Goal: Task Accomplishment & Management: Manage account settings

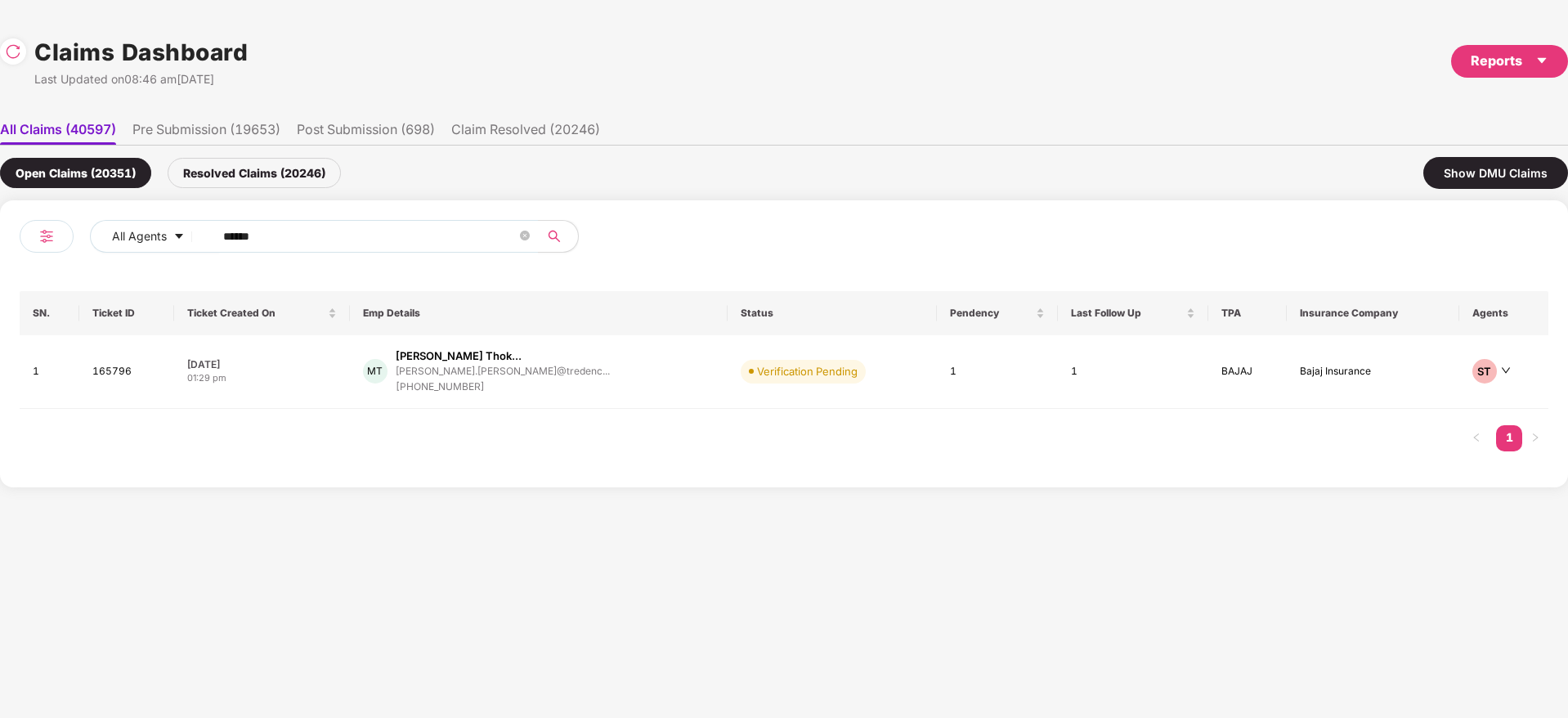
drag, startPoint x: 354, startPoint y: 237, endPoint x: 339, endPoint y: 282, distance: 47.4
click at [3, 240] on div "All Agents ****** SN. Ticket ID Ticket Created On Emp Details Status Pendency L…" at bounding box center [784, 344] width 1568 height 287
paste input "text"
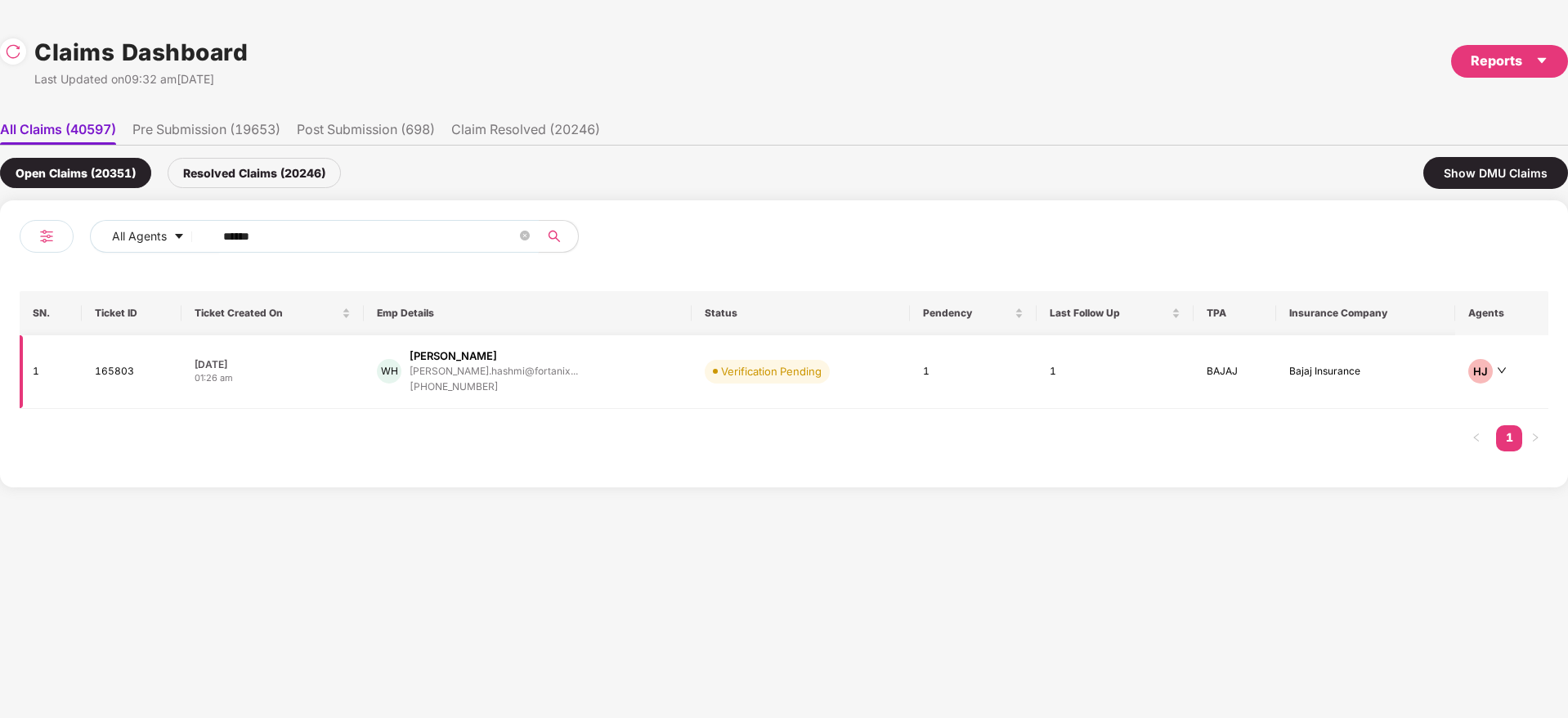
type input "******"
click at [564, 391] on div "WH Waseem Ahmed Hashmi waseem.hashmi@fortanix... +919930808159" at bounding box center [528, 371] width 302 height 47
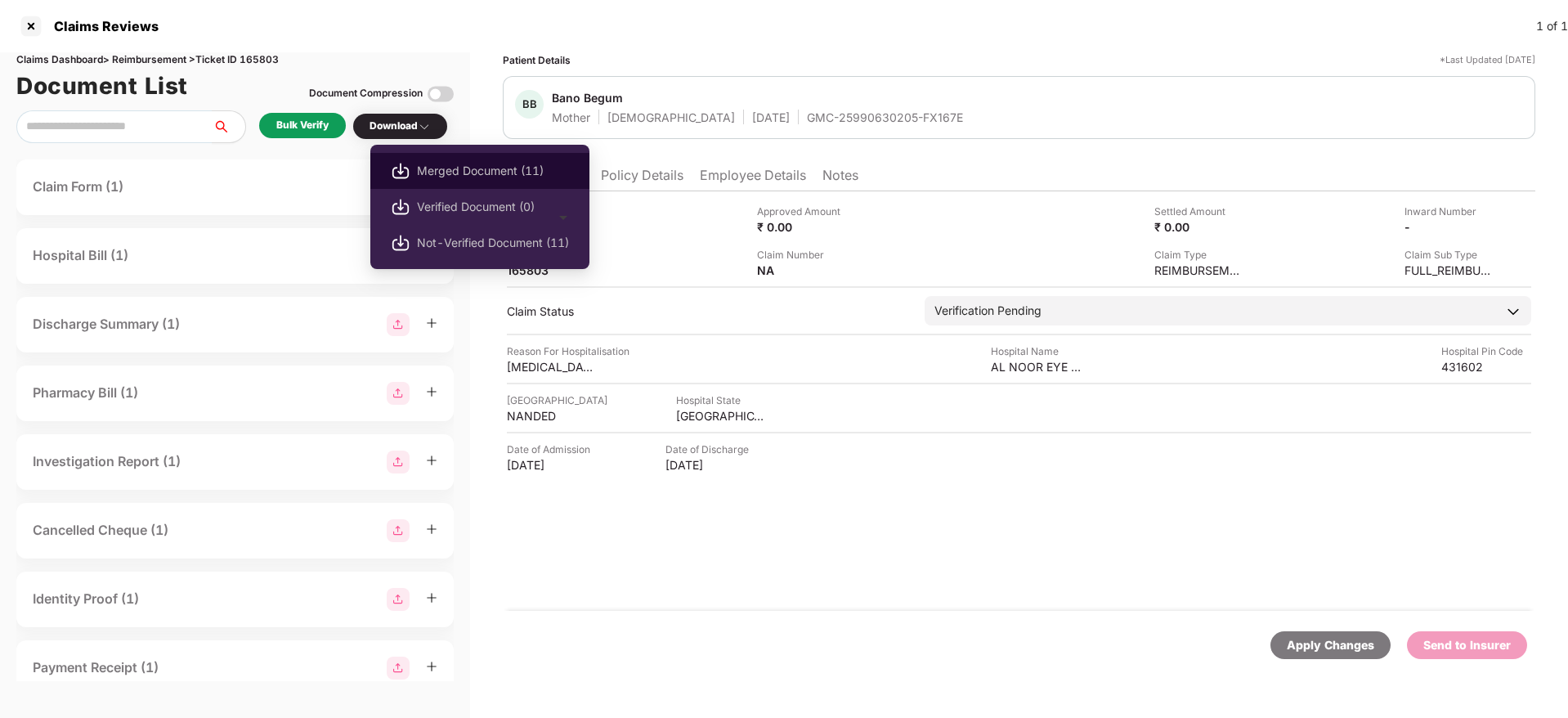
click at [459, 178] on span "Merged Document (11)" at bounding box center [492, 171] width 152 height 18
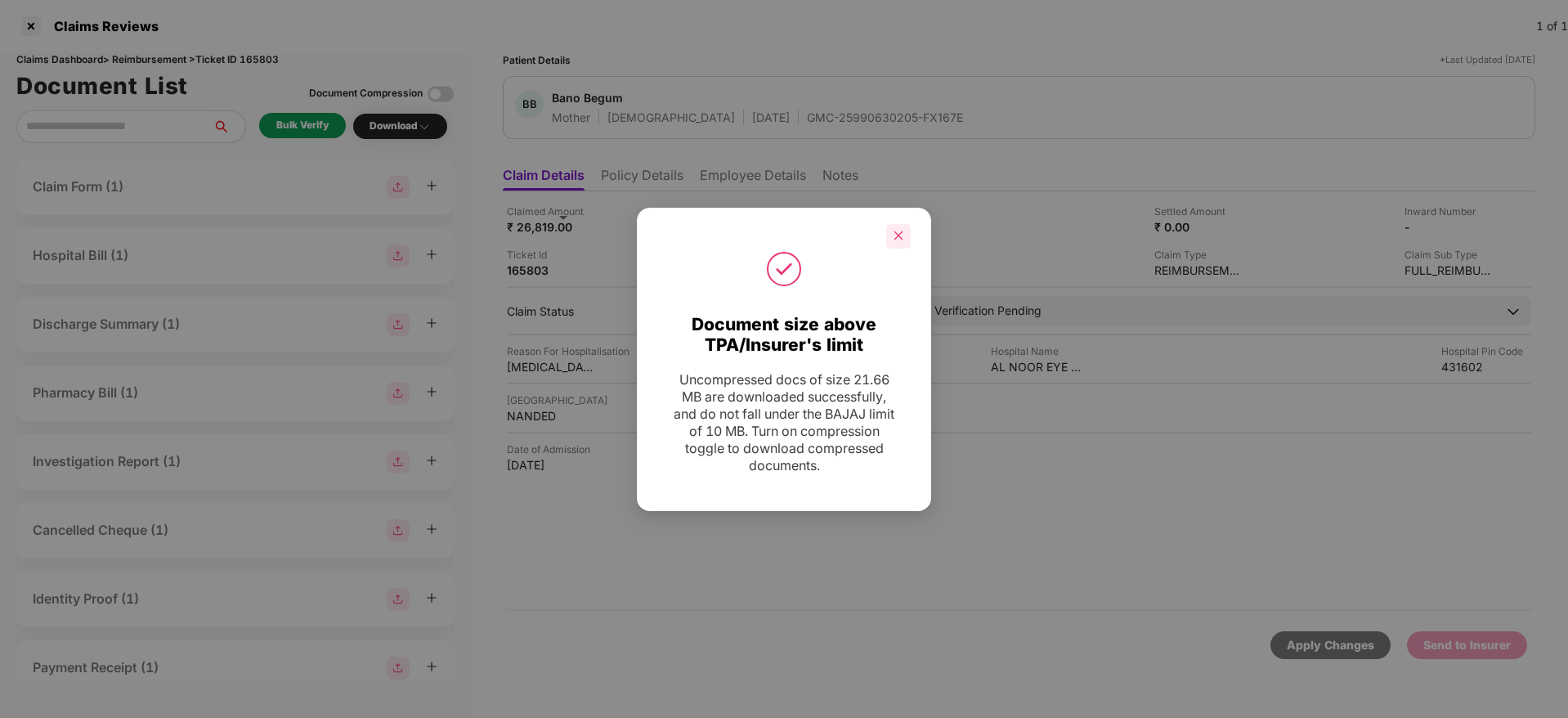
click at [905, 235] on div at bounding box center [899, 237] width 25 height 25
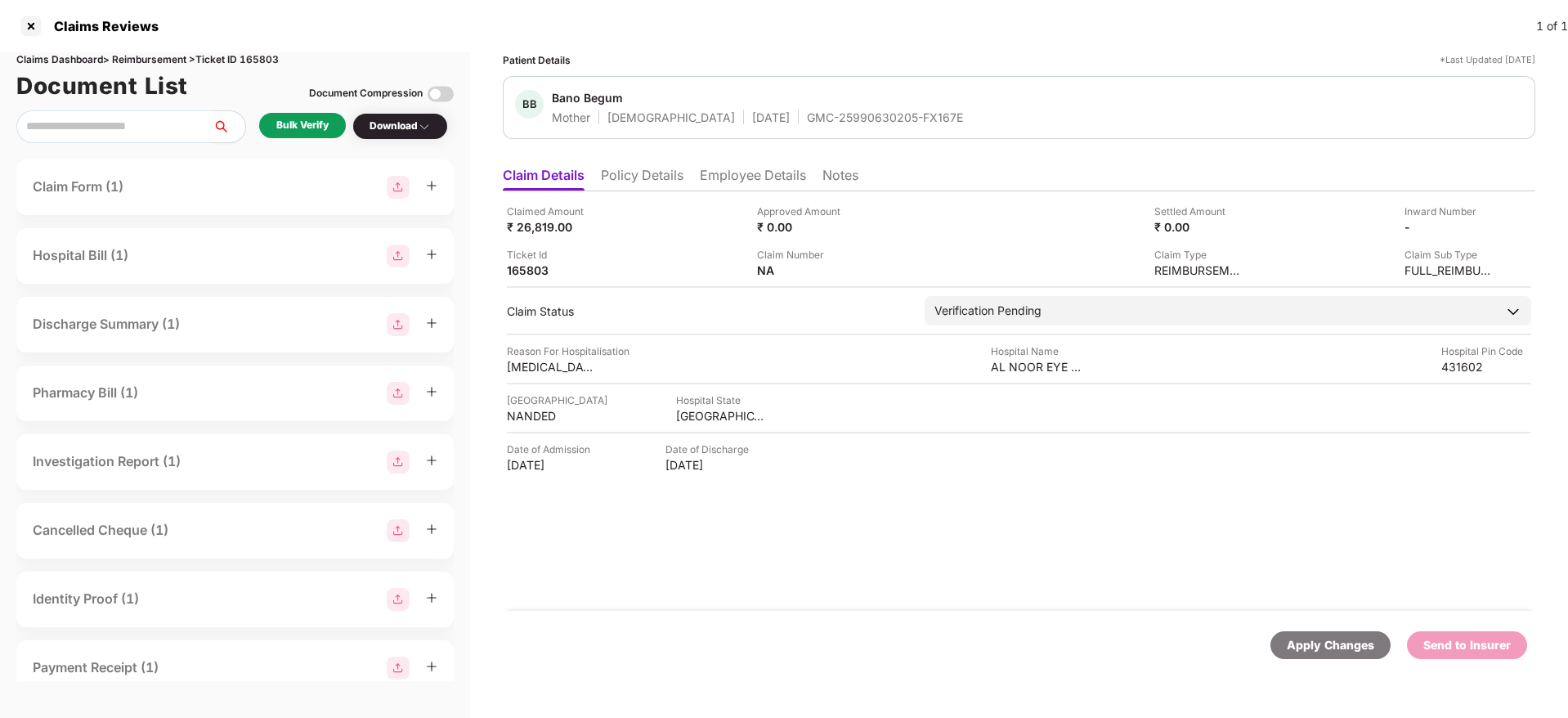
click at [810, 115] on div "GMC-25990630205-FX167E" at bounding box center [886, 117] width 157 height 15
click at [718, 429] on div "Claimed Amount ₹ 26,819.00 Approved Amount ₹ 0.00 Settled Amount ₹ 0.00 Inward …" at bounding box center [1019, 401] width 1033 height 420
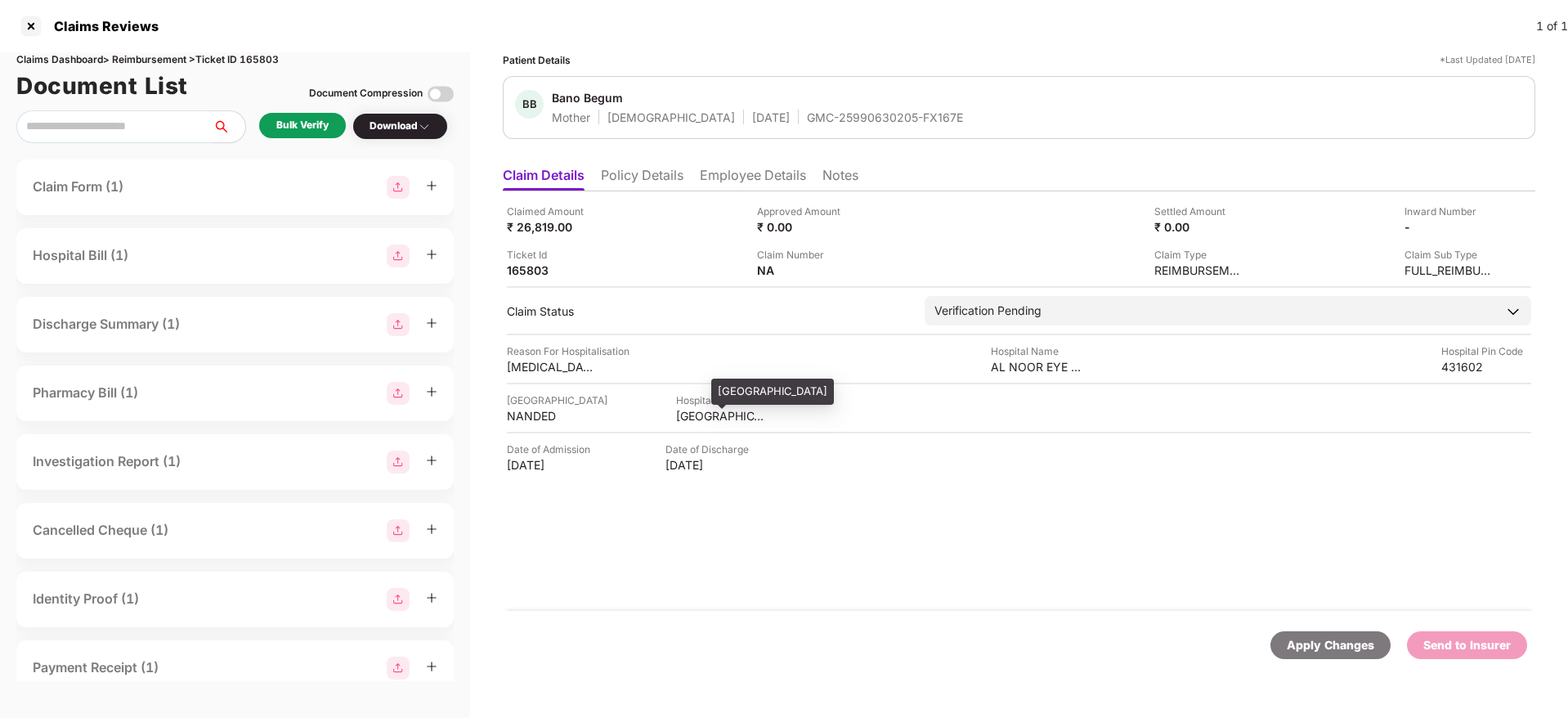
click at [712, 418] on div "[GEOGRAPHIC_DATA]" at bounding box center [721, 416] width 90 height 15
copy div "[GEOGRAPHIC_DATA]"
click at [548, 418] on div "NANDED" at bounding box center [552, 416] width 90 height 15
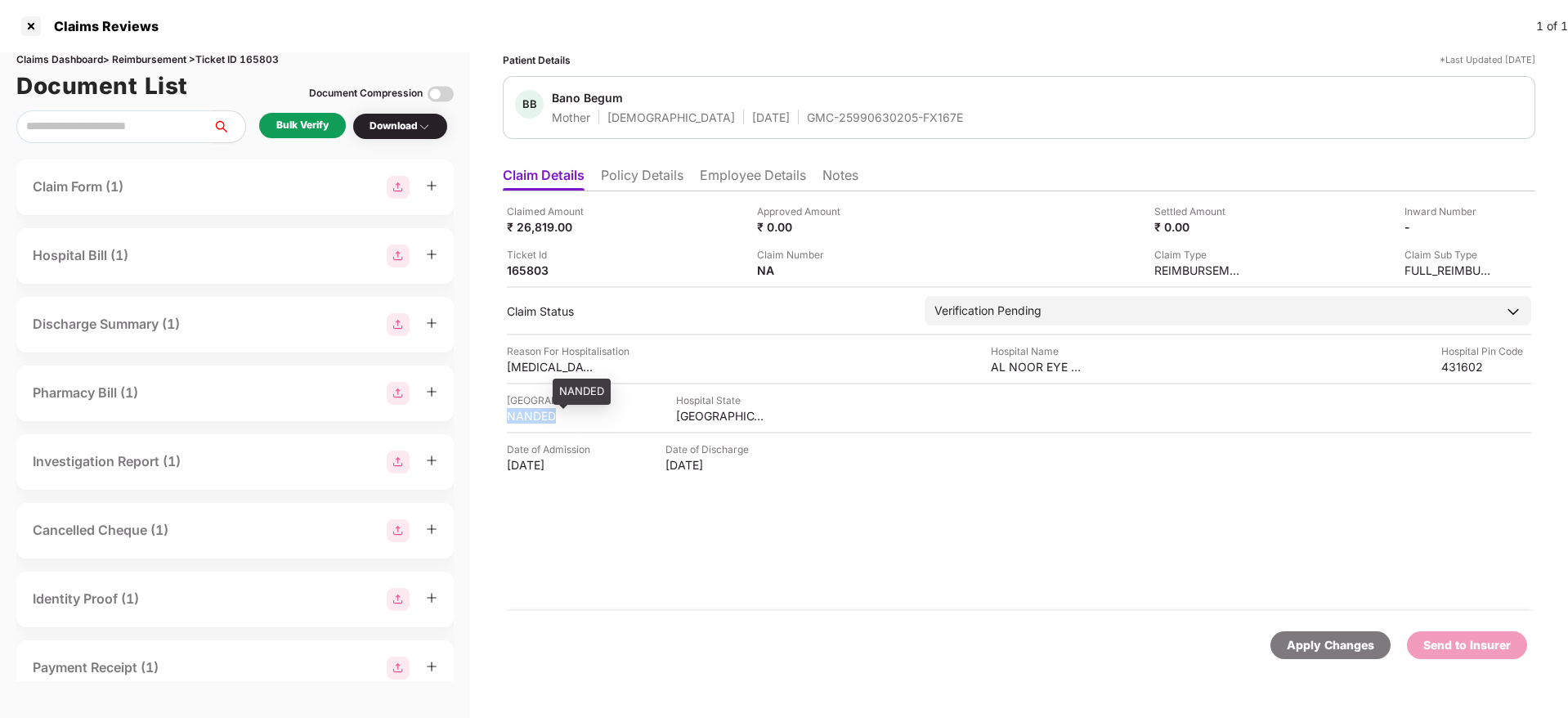
click at [548, 418] on div "NANDED" at bounding box center [552, 416] width 90 height 15
copy div "NANDED"
click at [1013, 367] on div "AL NOOR EYE CLINIC" at bounding box center [1035, 367] width 90 height 15
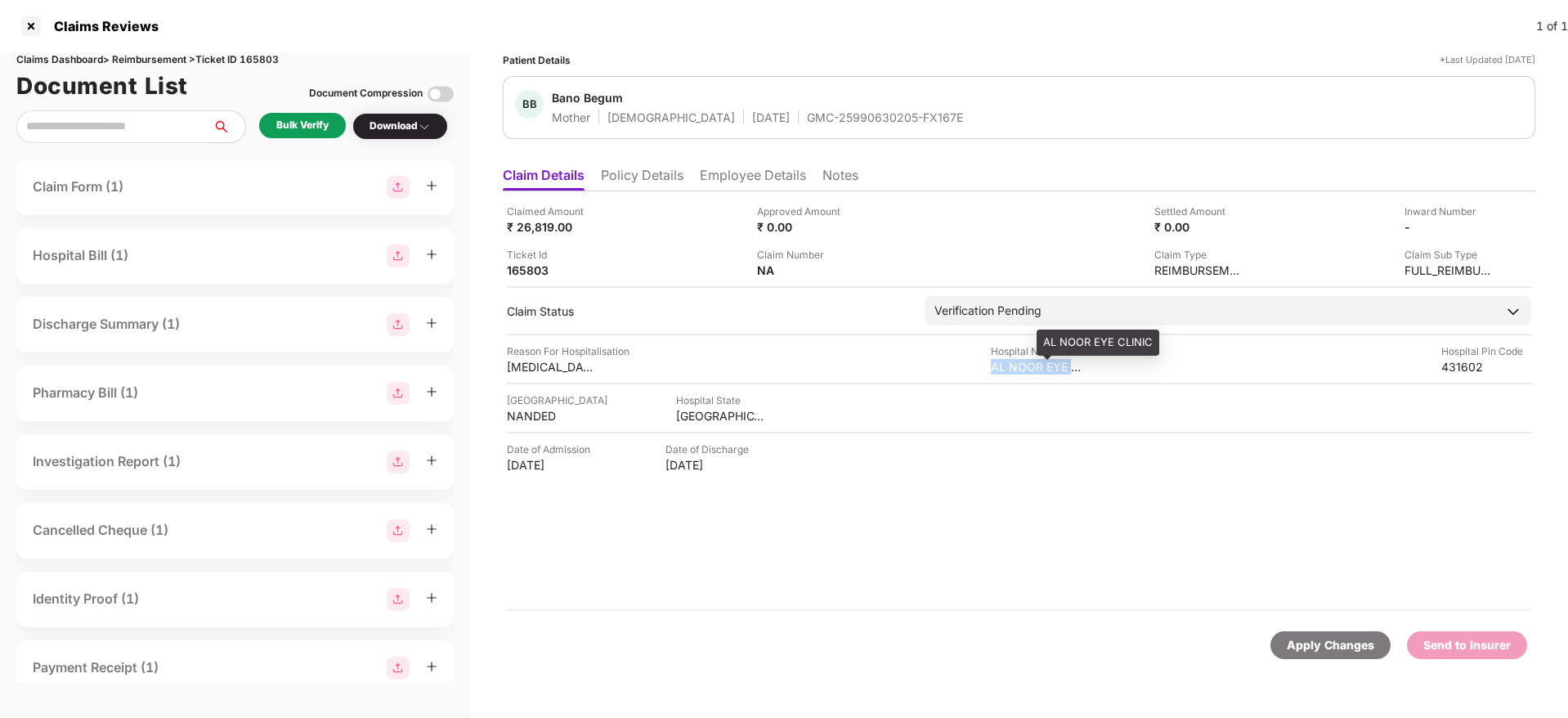
click at [1013, 367] on div "AL NOOR EYE CLINIC" at bounding box center [1035, 367] width 90 height 15
copy div "AL NOOR EYE CLINIC"
click at [545, 369] on div "[MEDICAL_DATA]" at bounding box center [552, 367] width 90 height 15
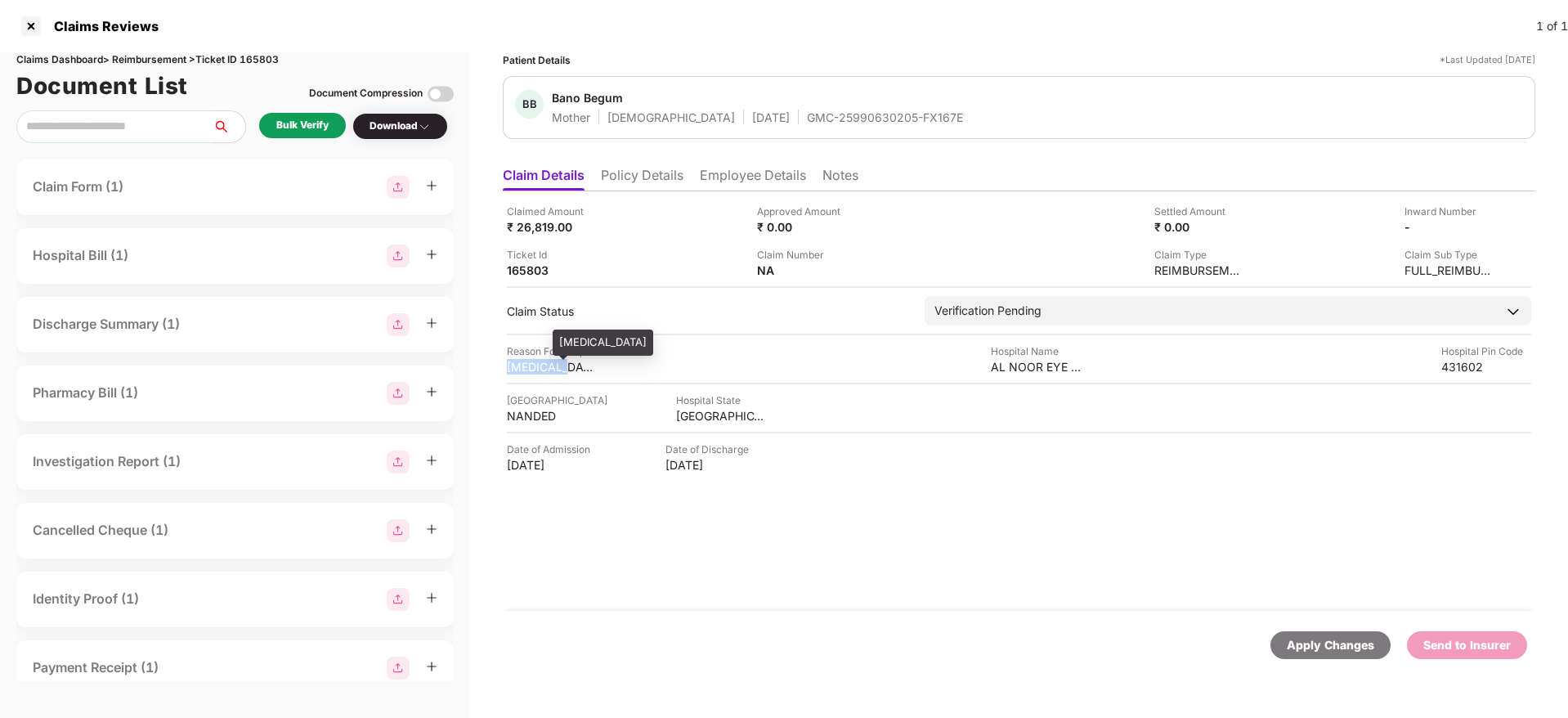
click at [545, 369] on div "[MEDICAL_DATA]" at bounding box center [552, 367] width 90 height 15
copy div "[MEDICAL_DATA]"
click at [781, 173] on li "Employee Details" at bounding box center [752, 179] width 106 height 24
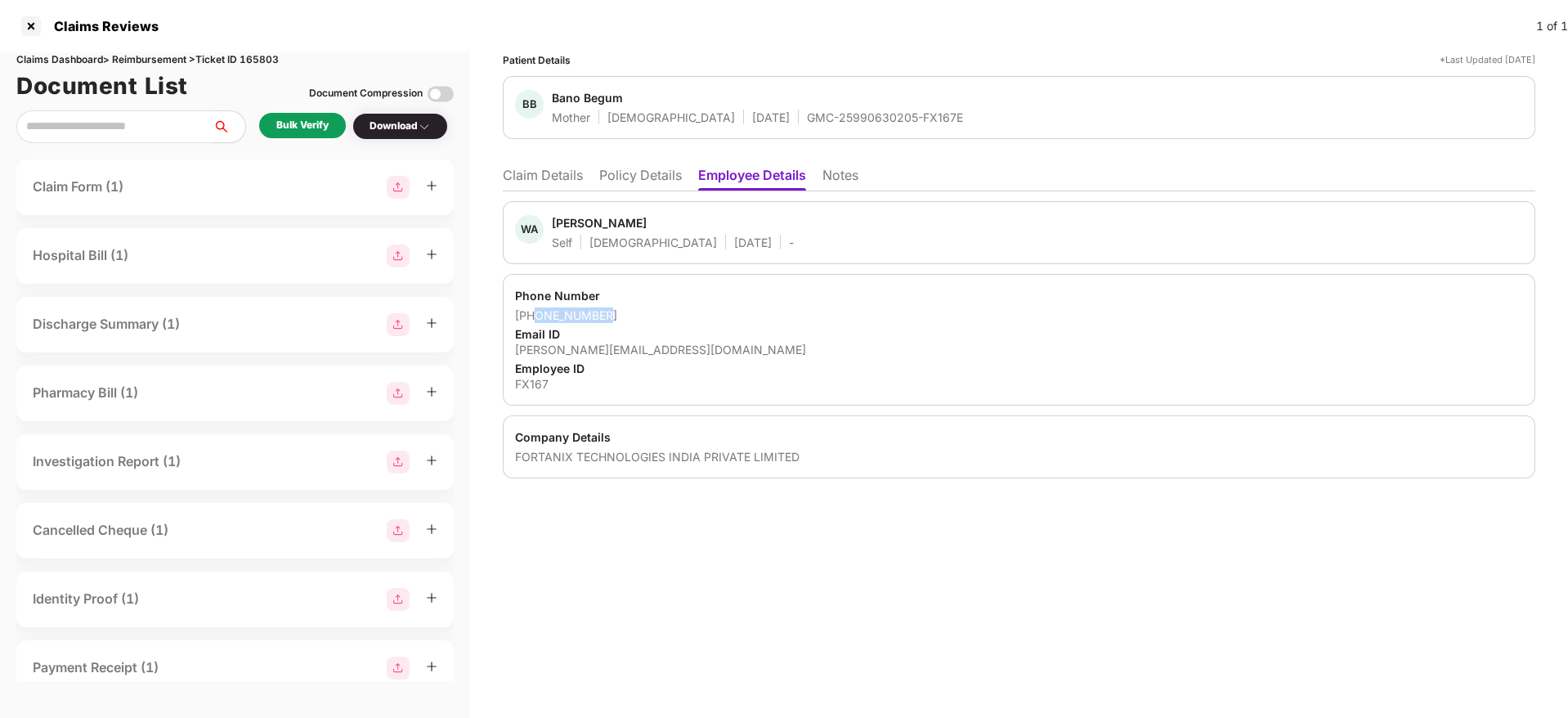
drag, startPoint x: 617, startPoint y: 314, endPoint x: 534, endPoint y: 313, distance: 83.0
click at [534, 313] on div "[PHONE_NUMBER]" at bounding box center [1019, 315] width 1008 height 15
copy div "9930808159"
click at [630, 357] on div "[PERSON_NAME][EMAIL_ADDRESS][DOMAIN_NAME]" at bounding box center [1019, 349] width 1008 height 15
click at [629, 356] on div "[PERSON_NAME][EMAIL_ADDRESS][DOMAIN_NAME]" at bounding box center [1019, 349] width 1008 height 15
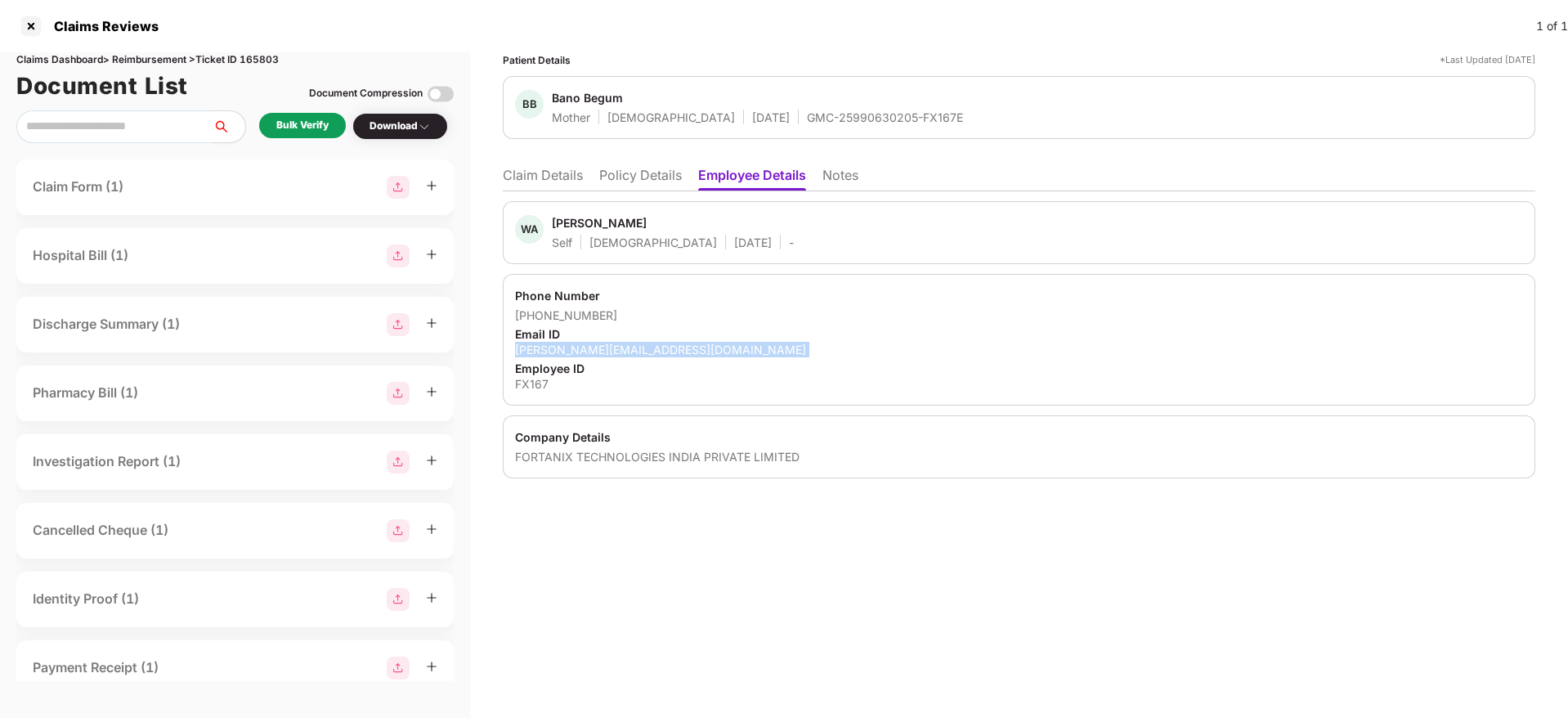
click at [629, 356] on div "[PERSON_NAME][EMAIL_ADDRESS][DOMAIN_NAME]" at bounding box center [1019, 349] width 1008 height 15
copy div "[PERSON_NAME][EMAIL_ADDRESS][DOMAIN_NAME]"
click at [564, 180] on li "Claim Details" at bounding box center [543, 179] width 80 height 24
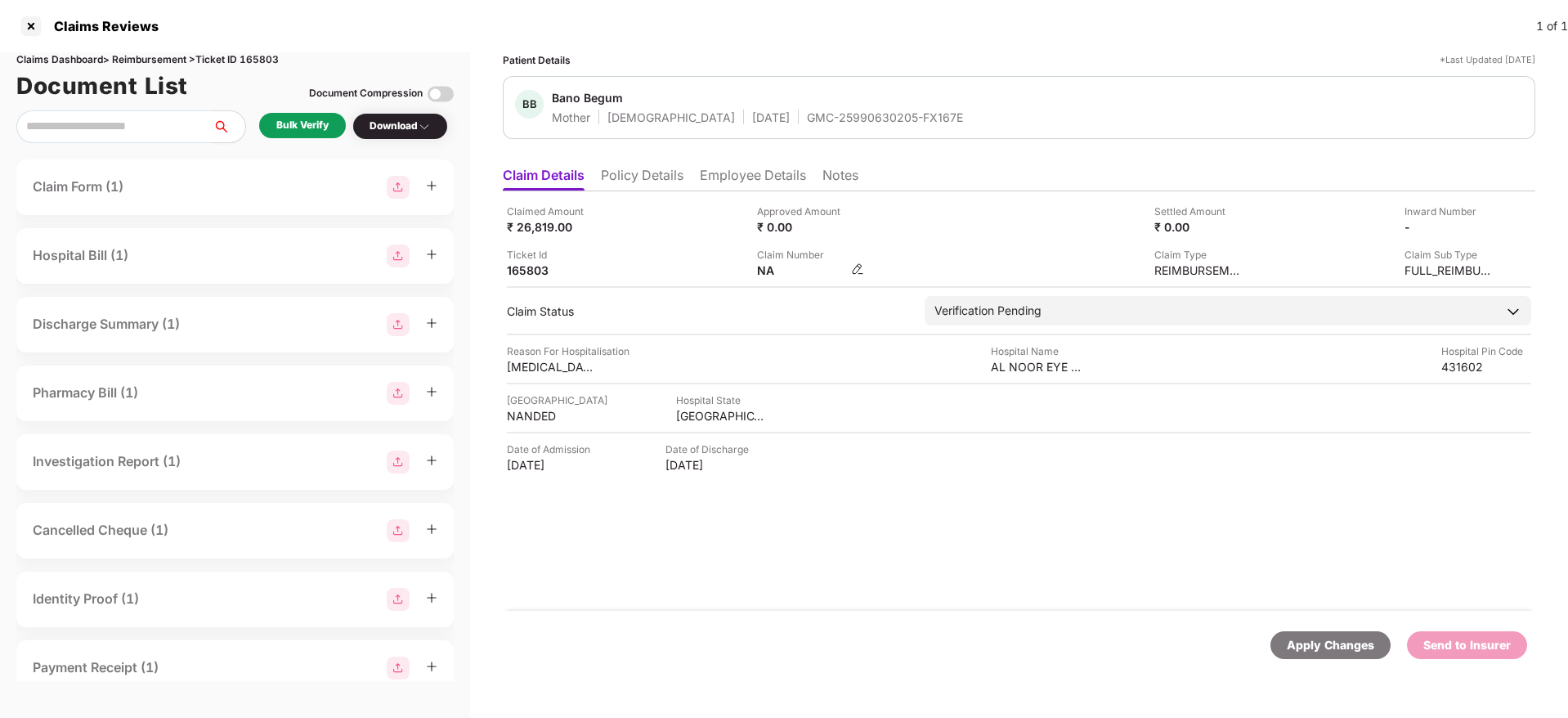
click at [862, 266] on img at bounding box center [858, 269] width 13 height 13
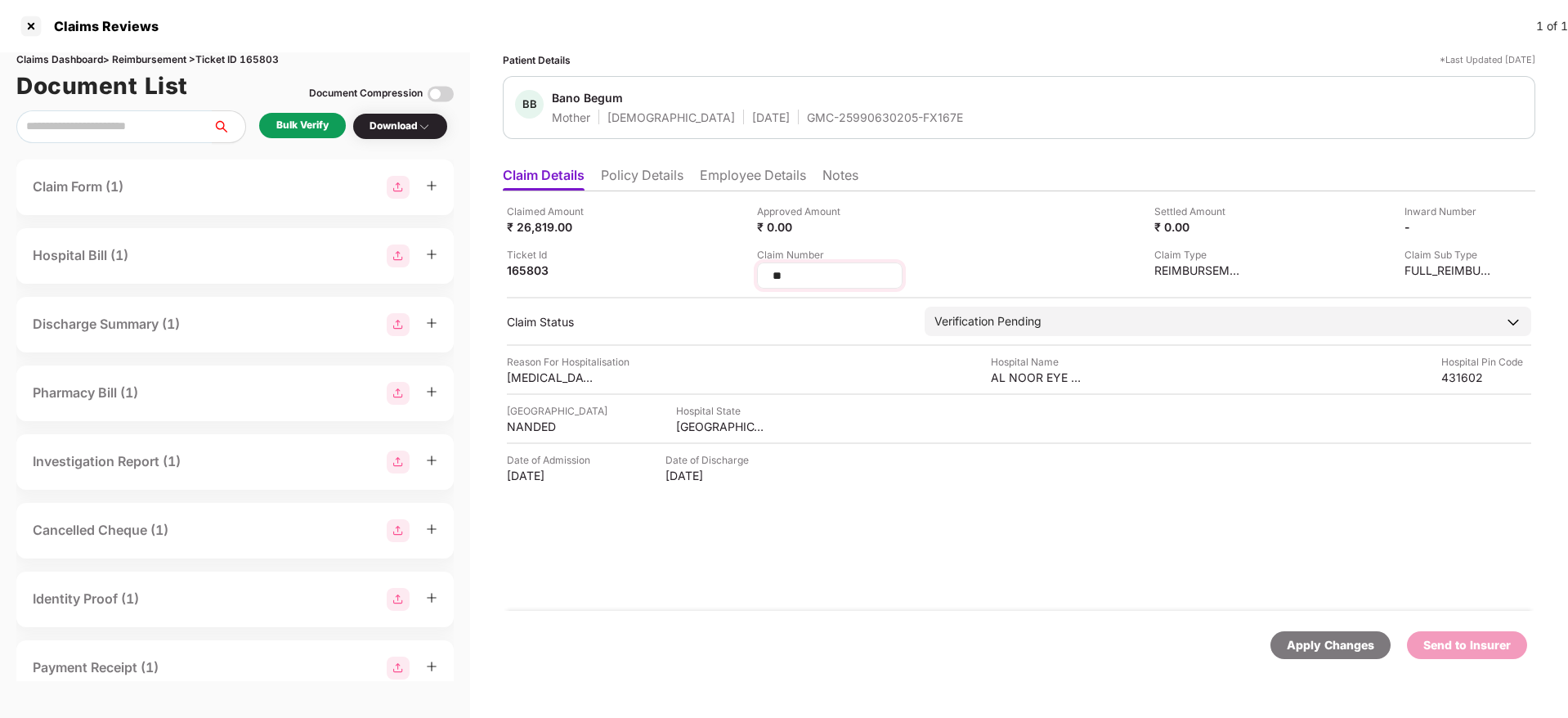
type input "*"
type input "**********"
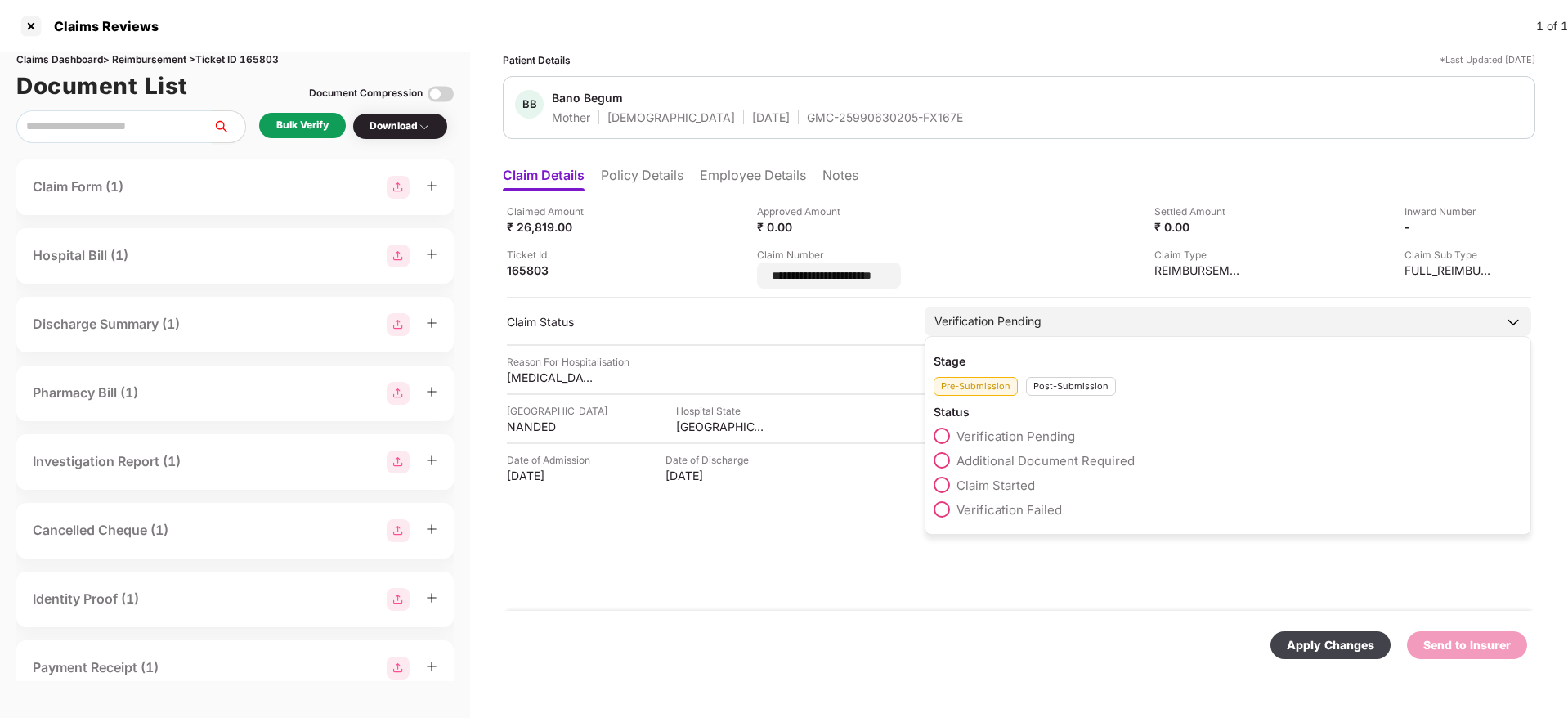
click at [1091, 382] on div "Post-Submission" at bounding box center [1071, 387] width 90 height 19
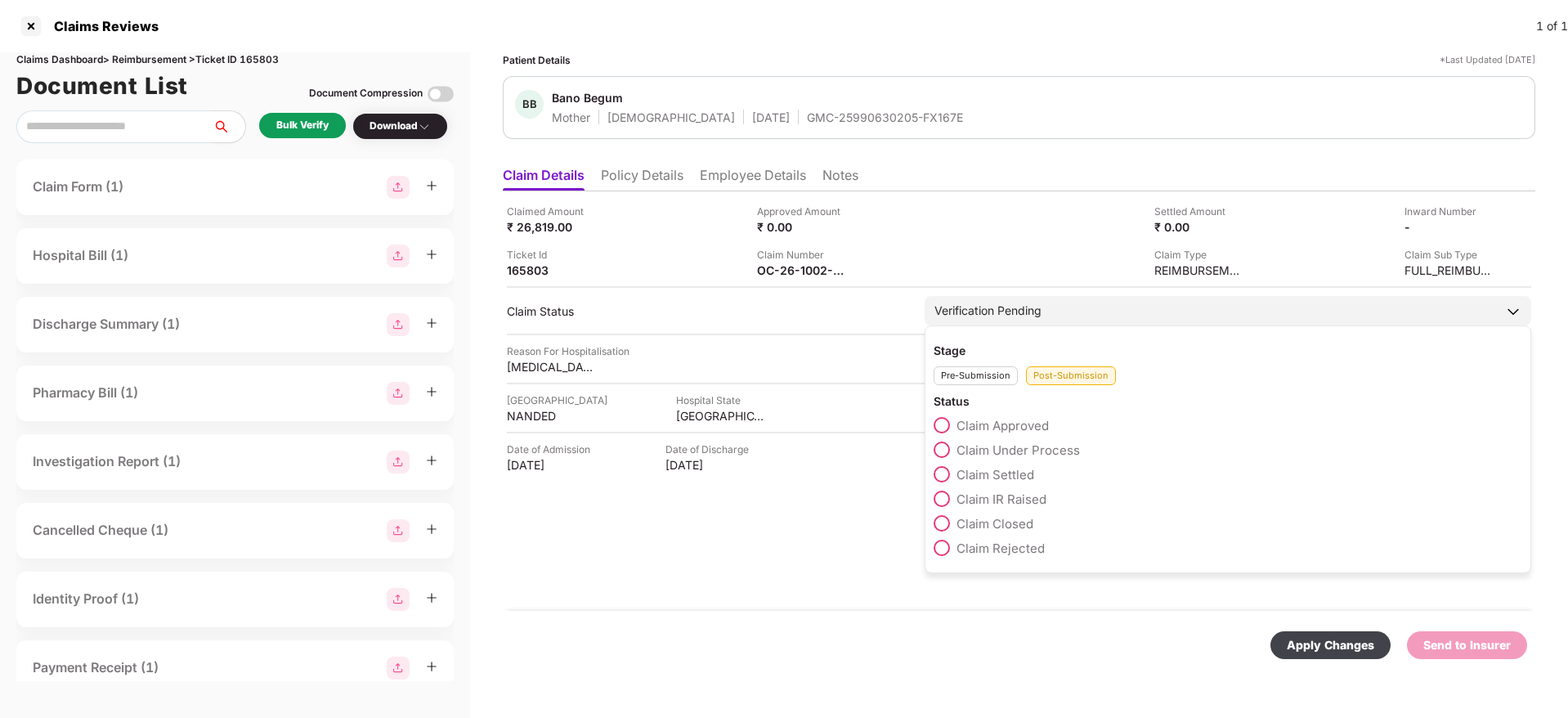
click at [1032, 450] on span "Claim Under Process" at bounding box center [1017, 451] width 123 height 15
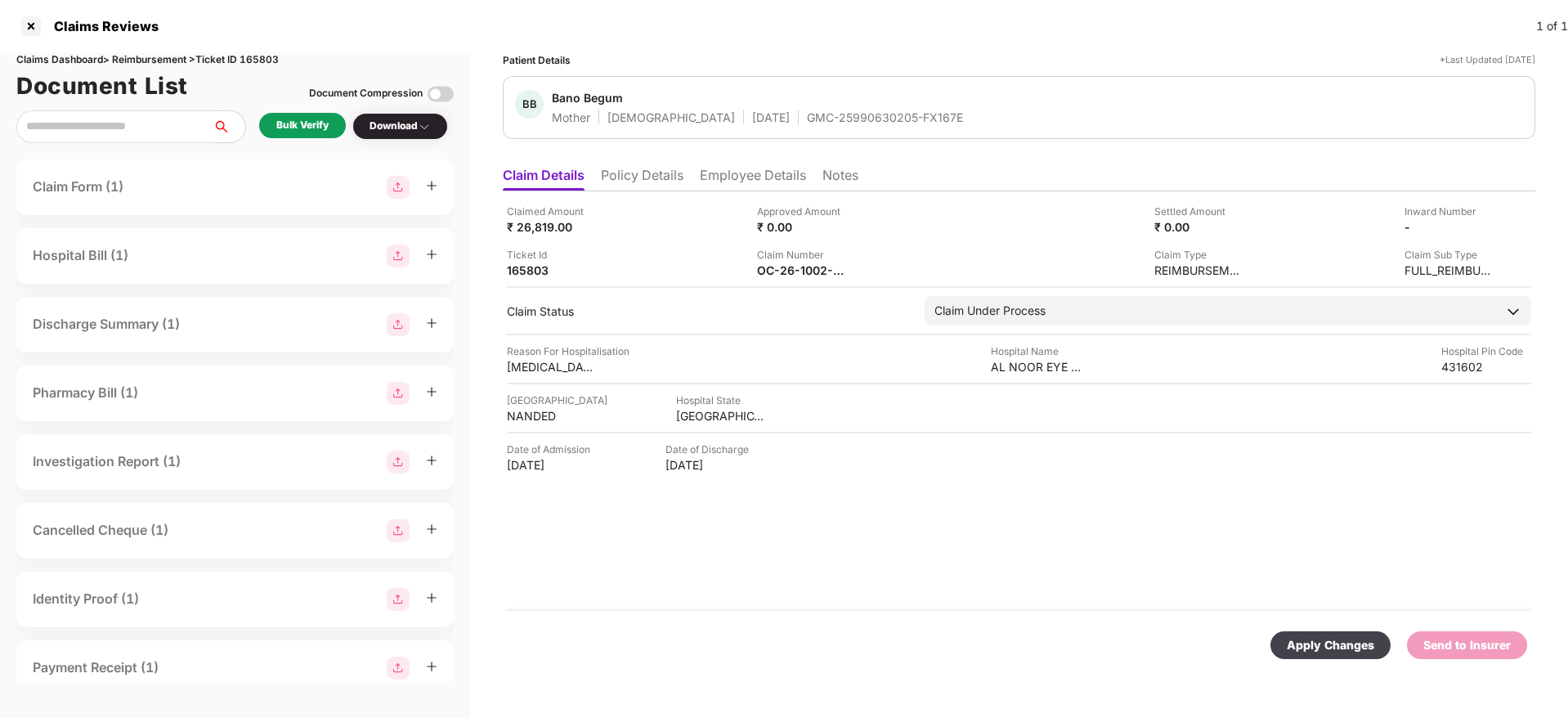
click at [1310, 654] on div "Apply Changes" at bounding box center [1331, 645] width 88 height 18
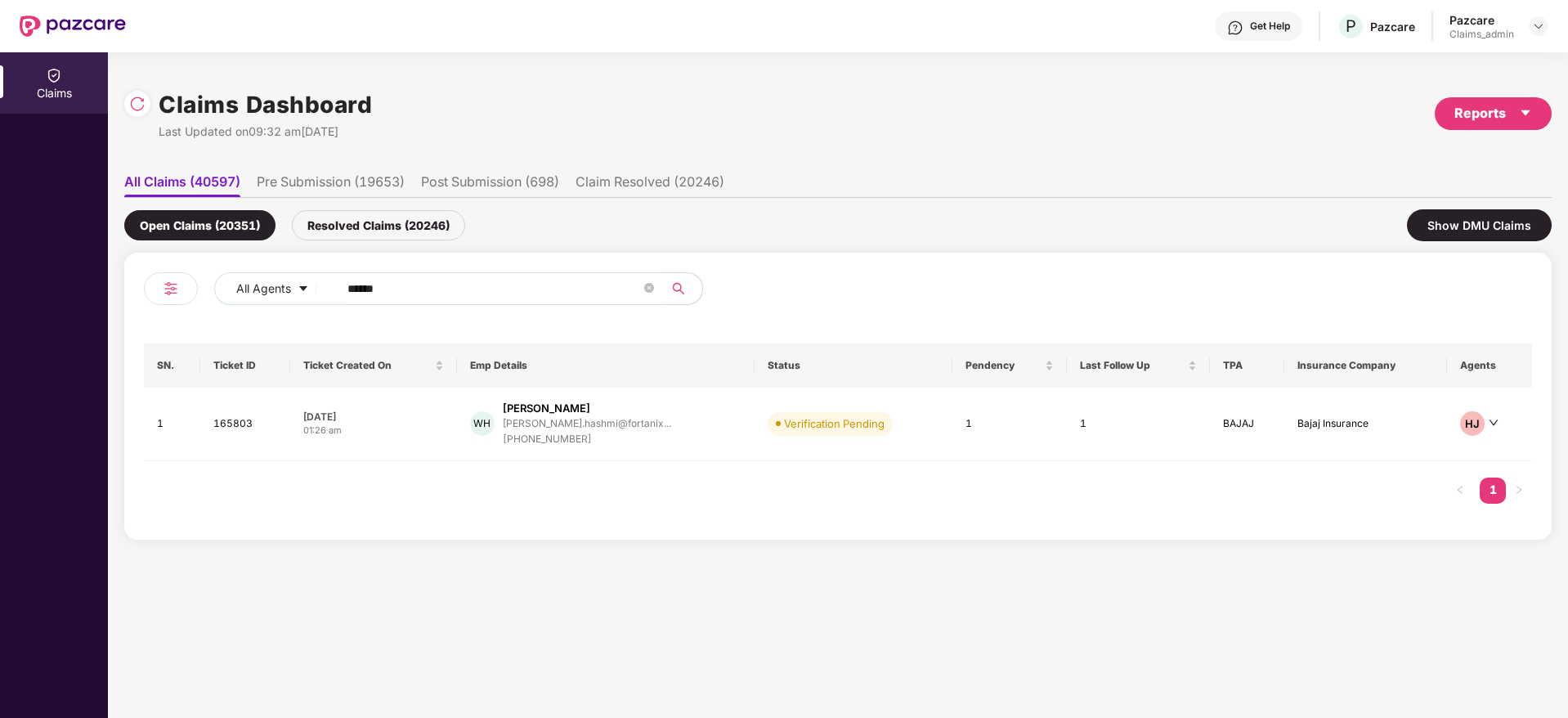
drag, startPoint x: 185, startPoint y: 293, endPoint x: 123, endPoint y: 306, distance: 63.3
click at [128, 301] on div "All Agents ****** SN. Ticket ID Ticket Created On Emp Details Status Pendency L…" at bounding box center [838, 396] width 1428 height 287
paste input "text"
type input "******"
click at [700, 422] on div "SK Shashikant Shivaji Kav... shashikantkautekar@gma... +917447439855" at bounding box center [596, 424] width 230 height 47
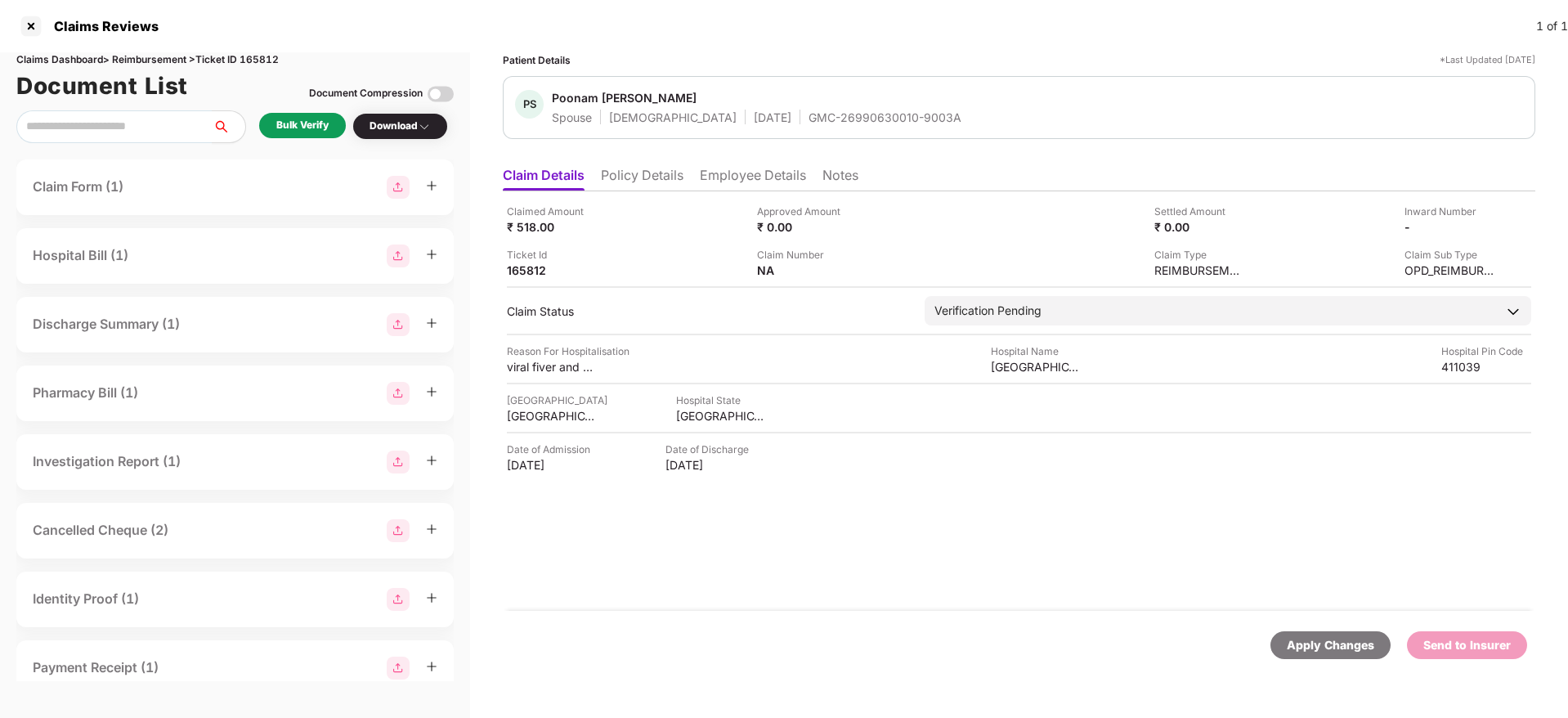
click at [808, 117] on div "GMC-26990630010-9003A" at bounding box center [885, 117] width 153 height 15
copy div "GMC-26990630010-9003A"
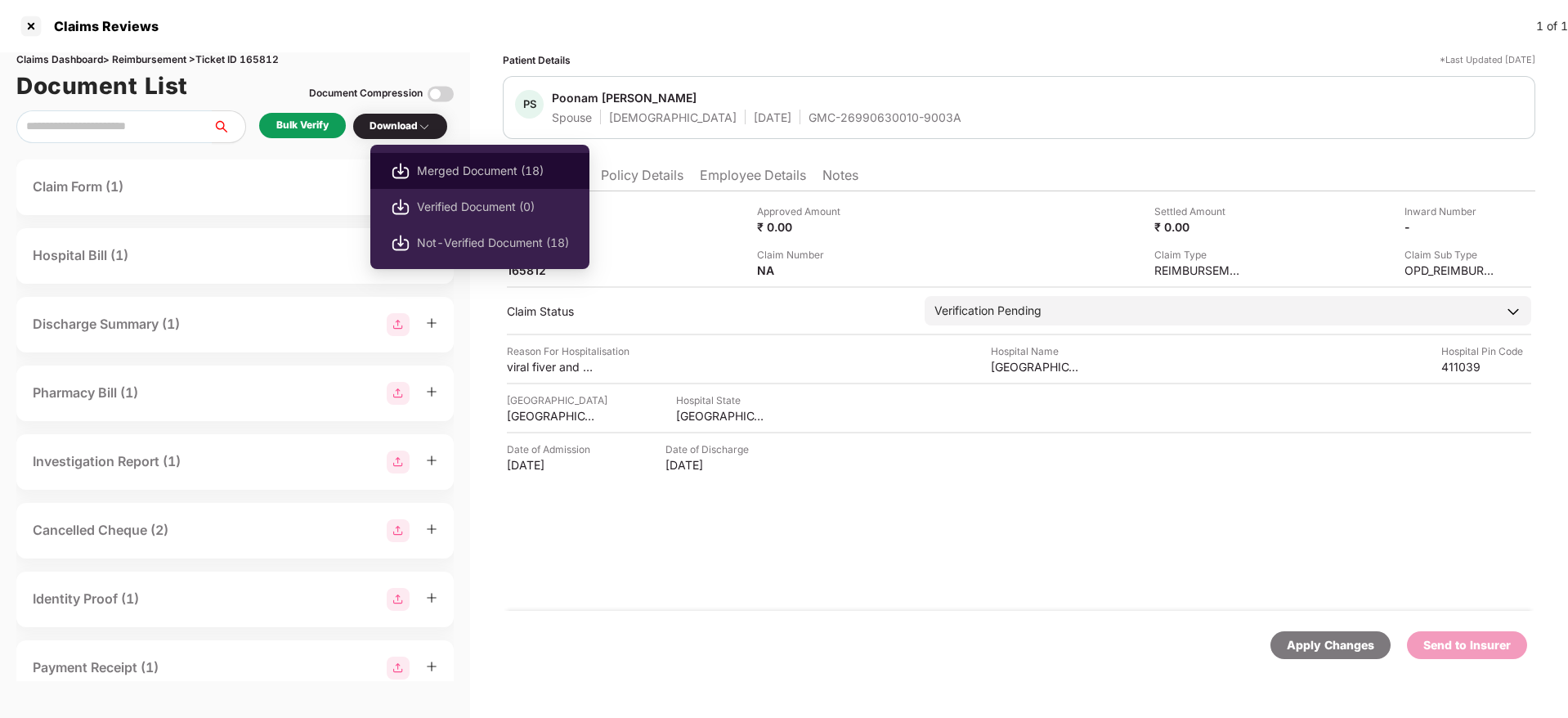
click at [454, 169] on span "Merged Document (18)" at bounding box center [492, 171] width 152 height 18
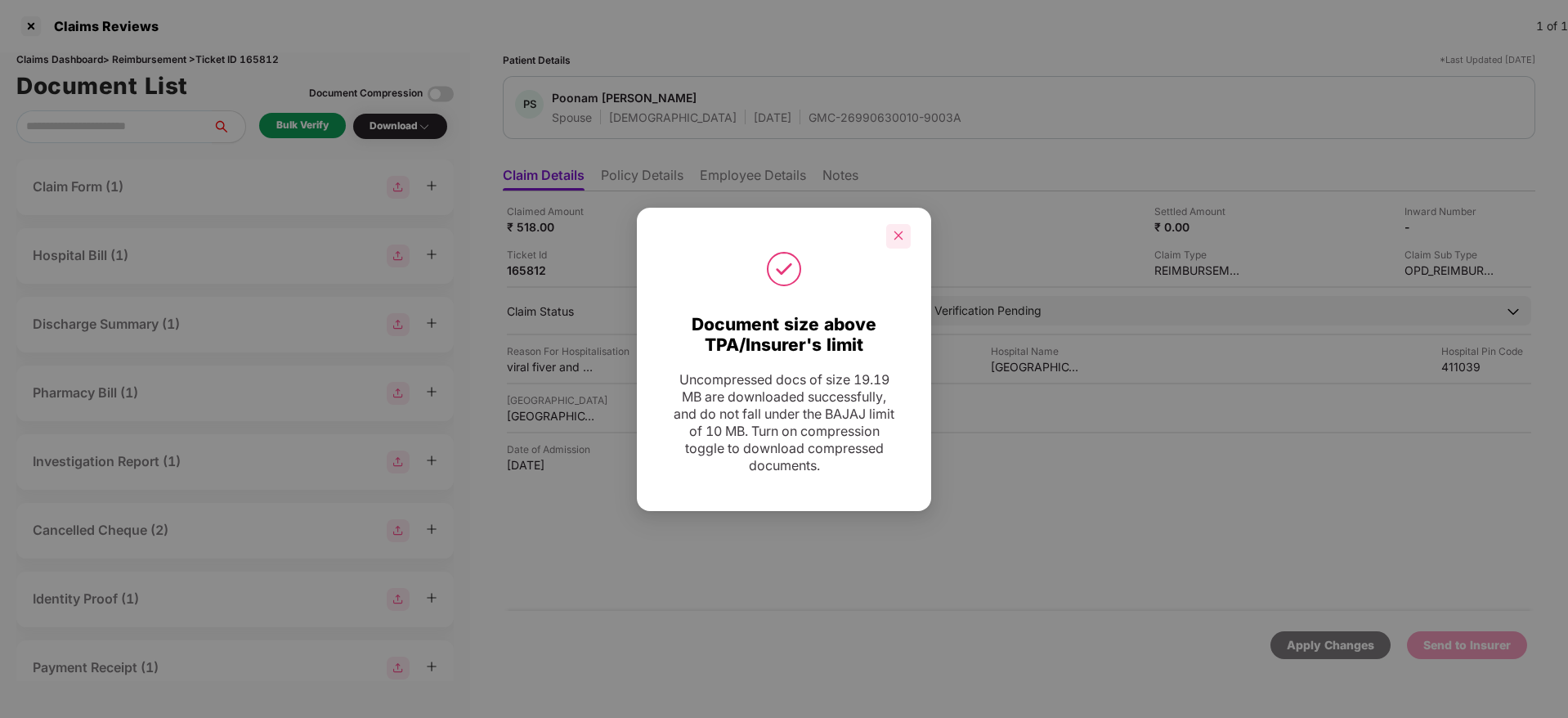
click at [904, 236] on icon "close" at bounding box center [899, 236] width 11 height 11
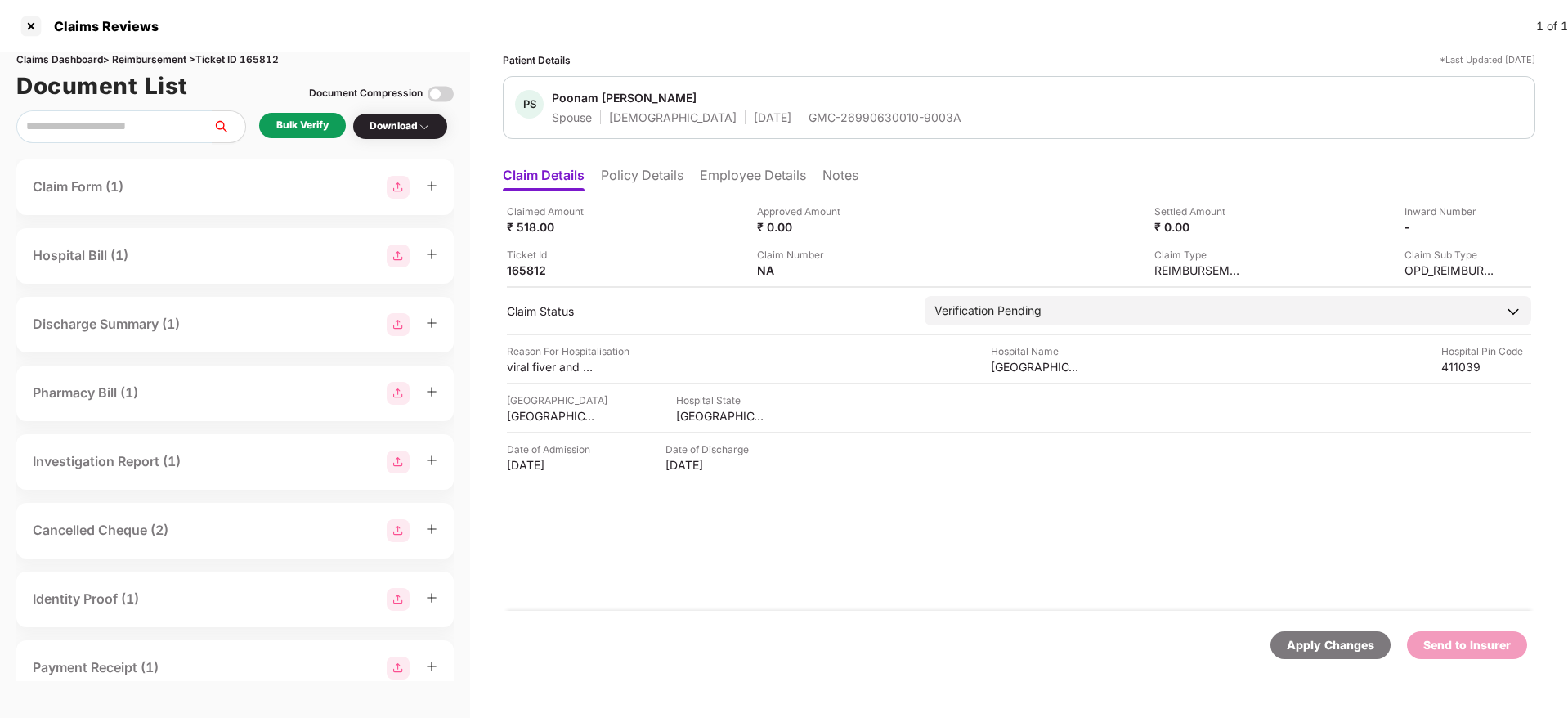
click at [818, 117] on div "Document size above TPA/Insurer's limit Uncompressed docs of size 19.19 MB are …" at bounding box center [784, 359] width 1568 height 718
click at [818, 117] on body "Claims Reviews 1 of 1 Claims Dashboard > Reimbursement > Ticket ID 165812 Docum…" at bounding box center [784, 359] width 1568 height 718
click at [818, 117] on div "GMC-26990630010-9003A" at bounding box center [885, 117] width 153 height 15
click at [527, 268] on div "165812" at bounding box center [552, 270] width 90 height 15
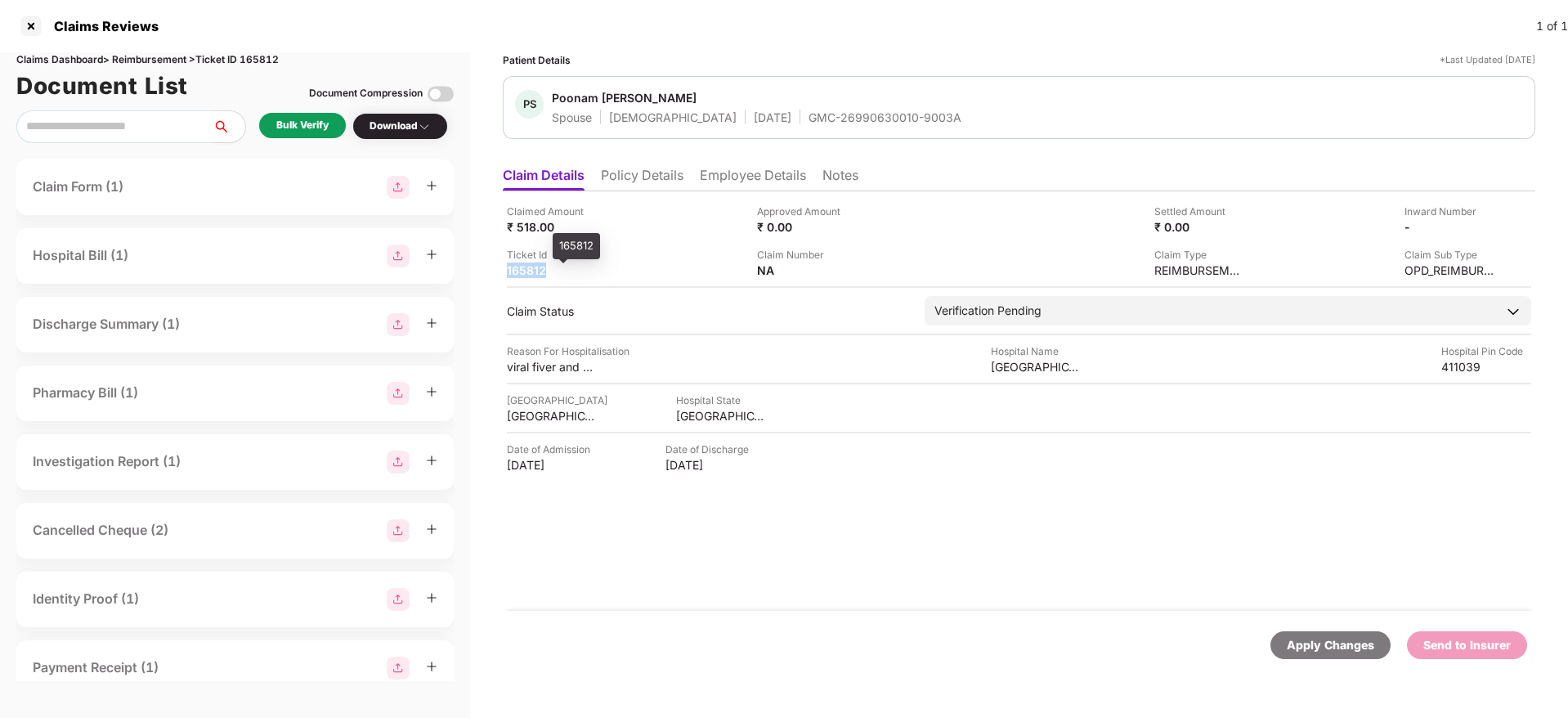
click at [527, 268] on div "165812" at bounding box center [552, 270] width 90 height 15
copy div "165812"
click at [972, 490] on div "Claimed Amount ₹ 518.00 Approved Amount ₹ 0.00 Settled Amount ₹ 0.00 Inward Num…" at bounding box center [1019, 401] width 1033 height 420
click at [828, 117] on div "GMC-26990630010-9003A" at bounding box center [885, 117] width 153 height 15
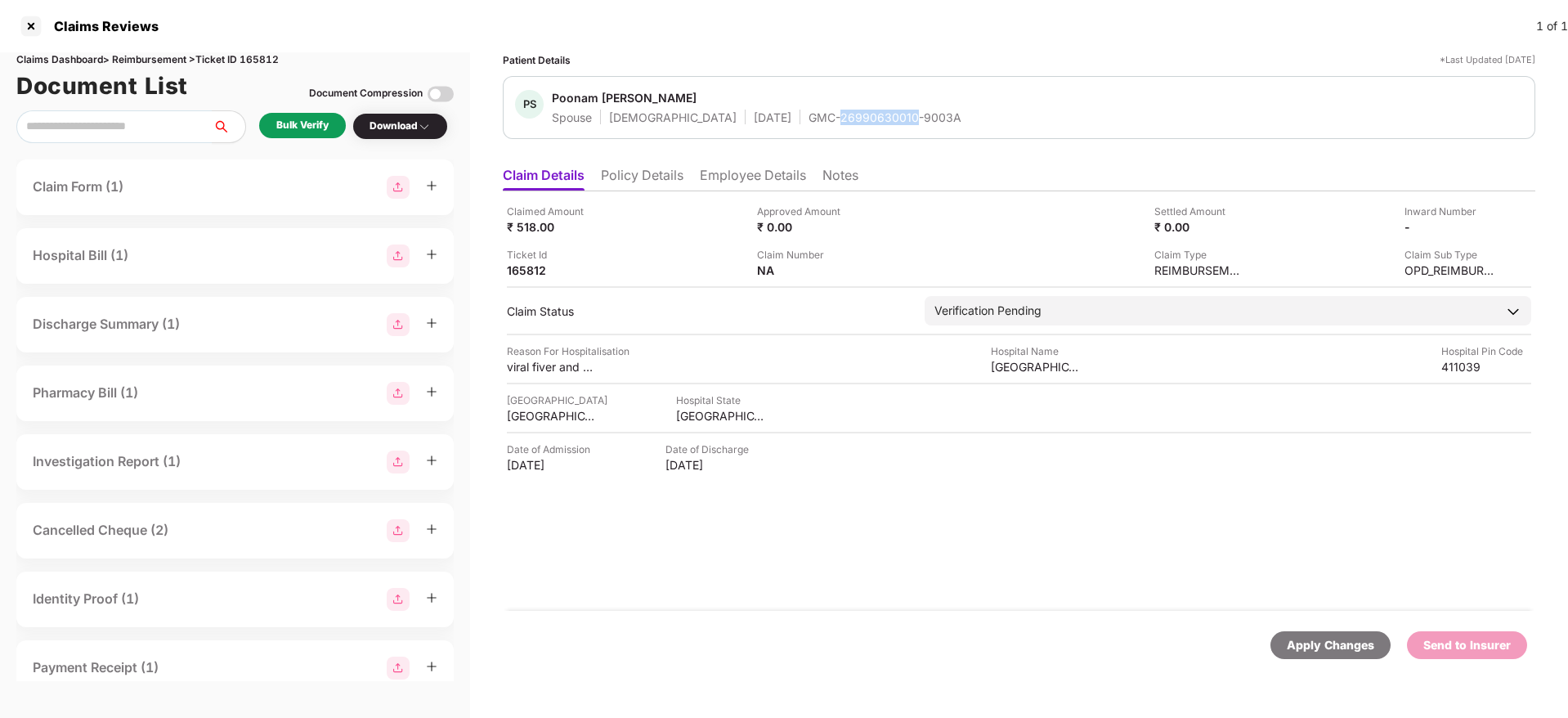
click at [828, 117] on div "GMC-26990630010-9003A" at bounding box center [885, 117] width 153 height 15
click at [823, 117] on div "GMC-26990630010-9003A" at bounding box center [885, 117] width 153 height 15
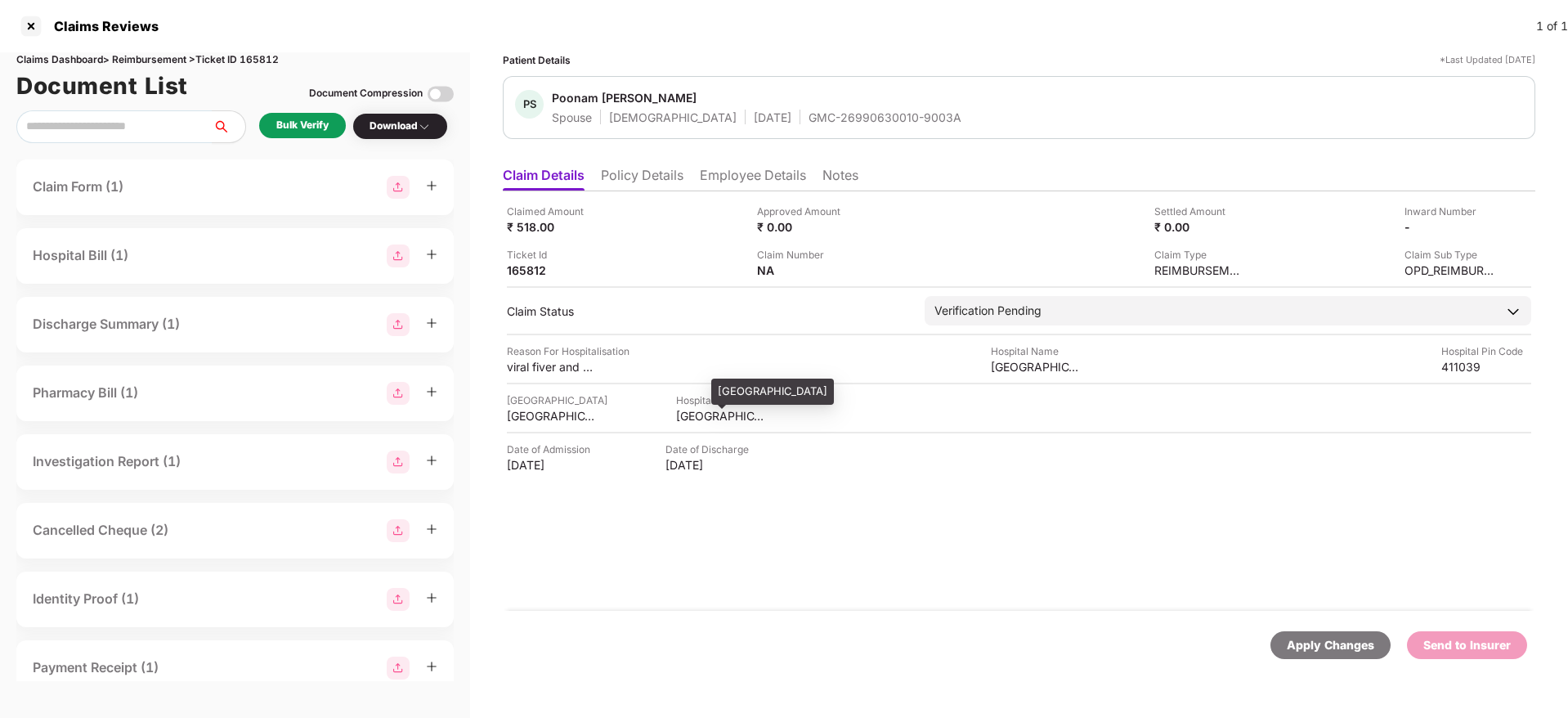
click at [729, 414] on div "[GEOGRAPHIC_DATA]" at bounding box center [721, 416] width 90 height 15
copy div "[GEOGRAPHIC_DATA]"
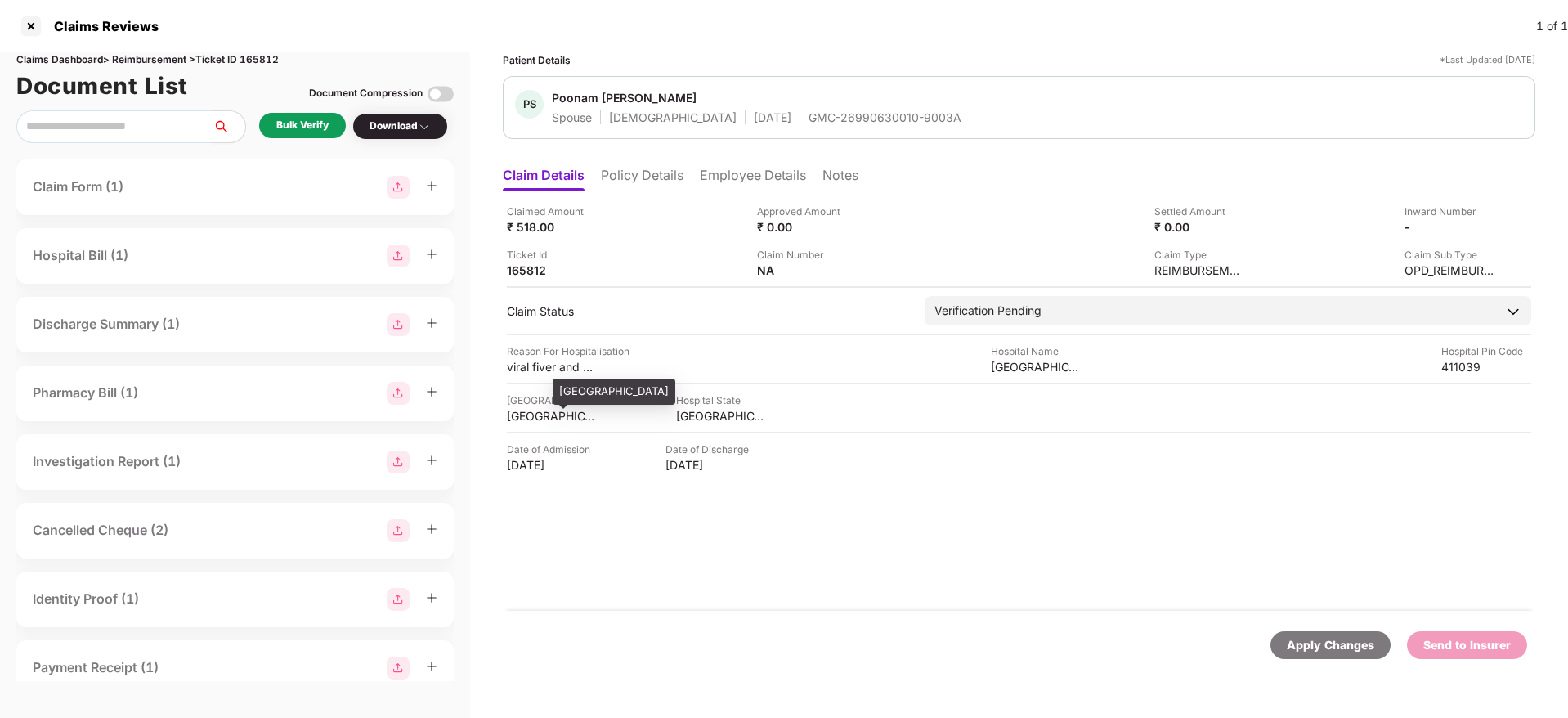
click at [523, 413] on div "PUNE" at bounding box center [552, 416] width 90 height 15
copy div "PUNE"
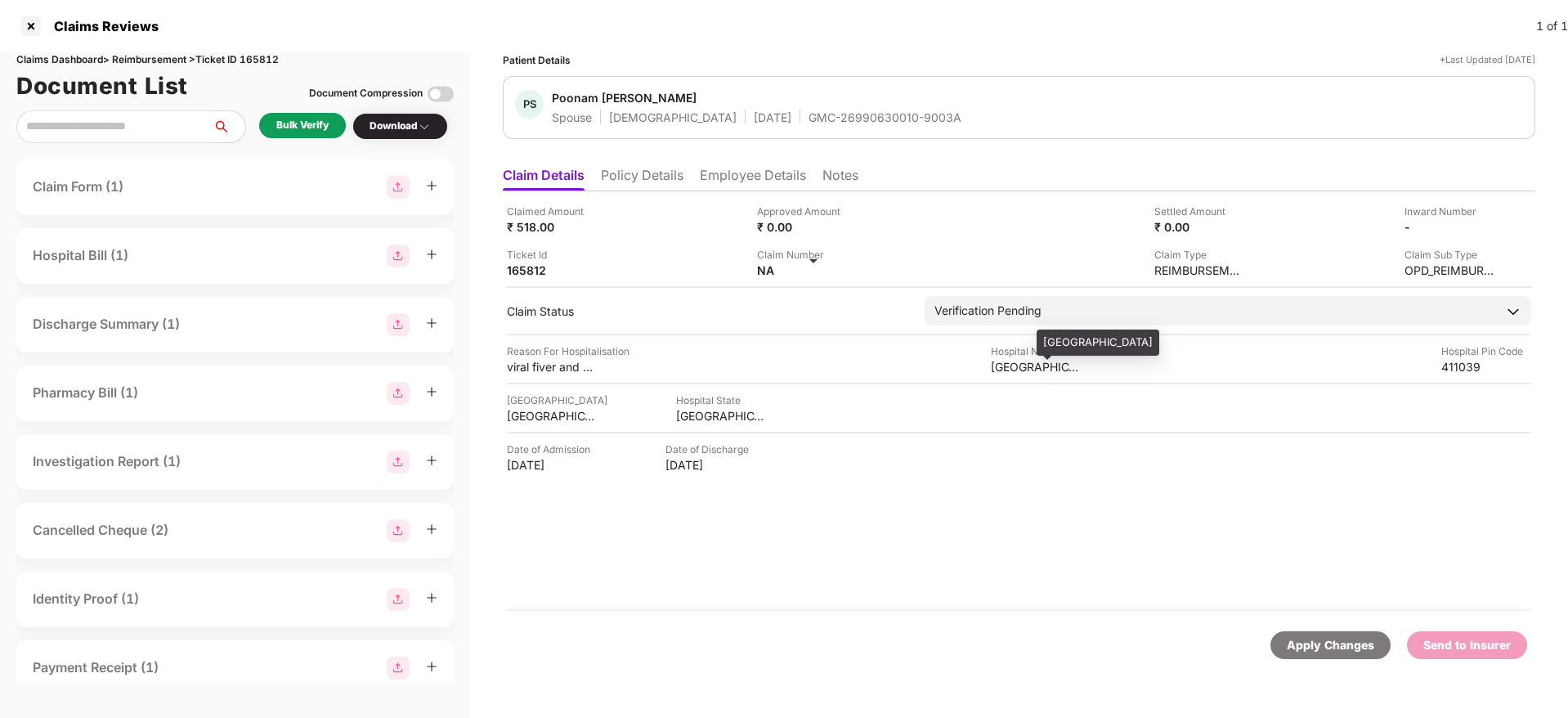
click at [1008, 360] on div "SHREE SAMARTH HOSPITAL" at bounding box center [1035, 367] width 90 height 15
copy div "SHREE SAMARTH HOSPITAL"
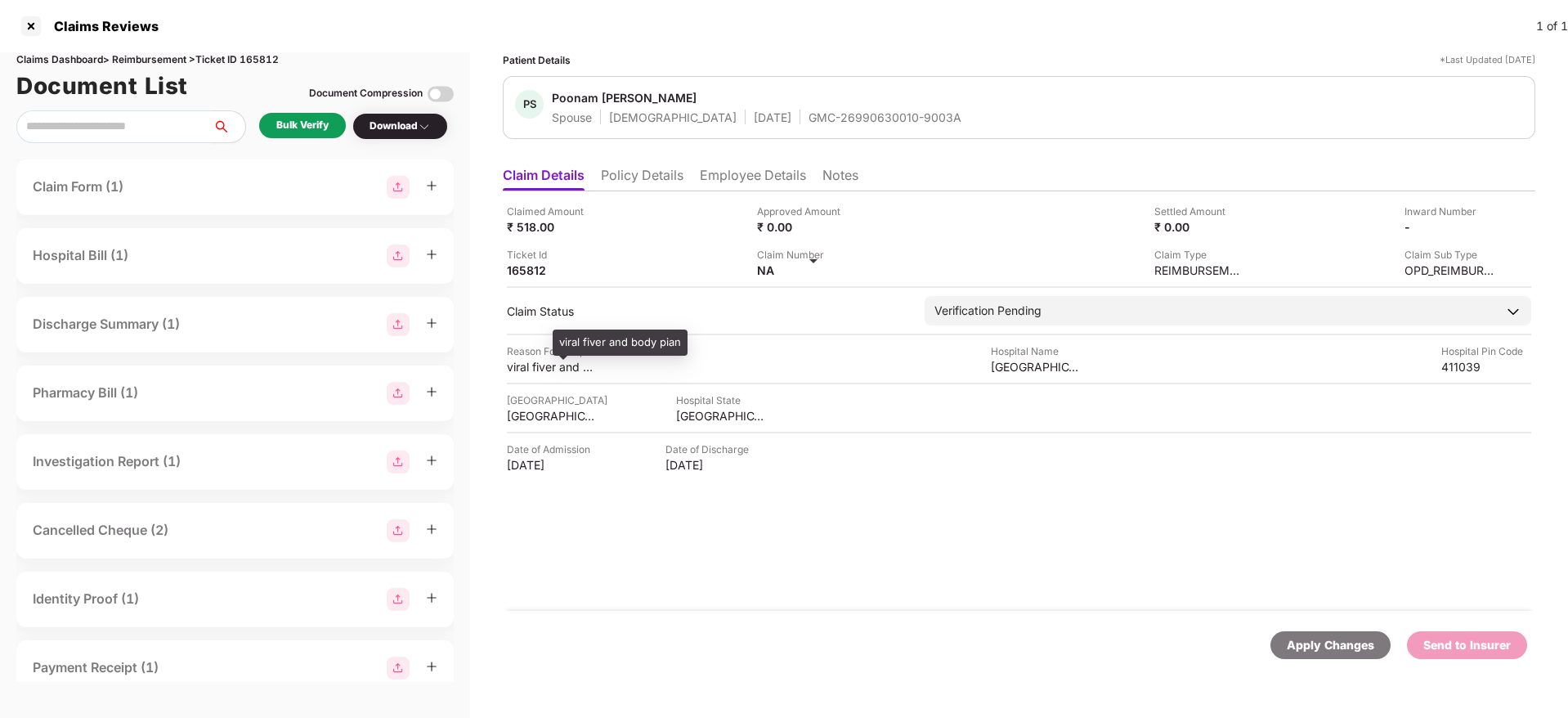
click at [540, 369] on div "viral fiver and body pian" at bounding box center [552, 367] width 90 height 15
copy div "viral fiver and body pian"
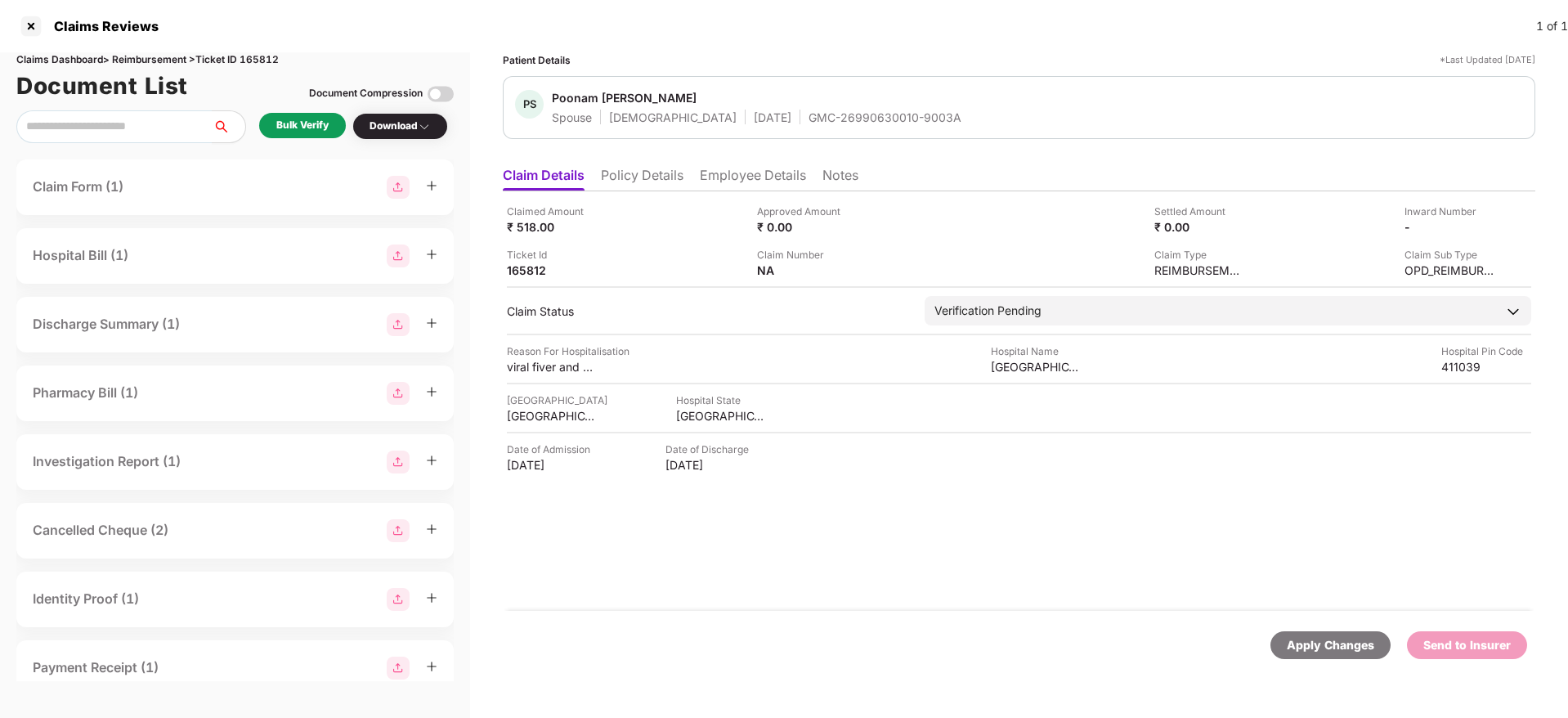
click at [774, 173] on li "Employee Details" at bounding box center [752, 179] width 106 height 24
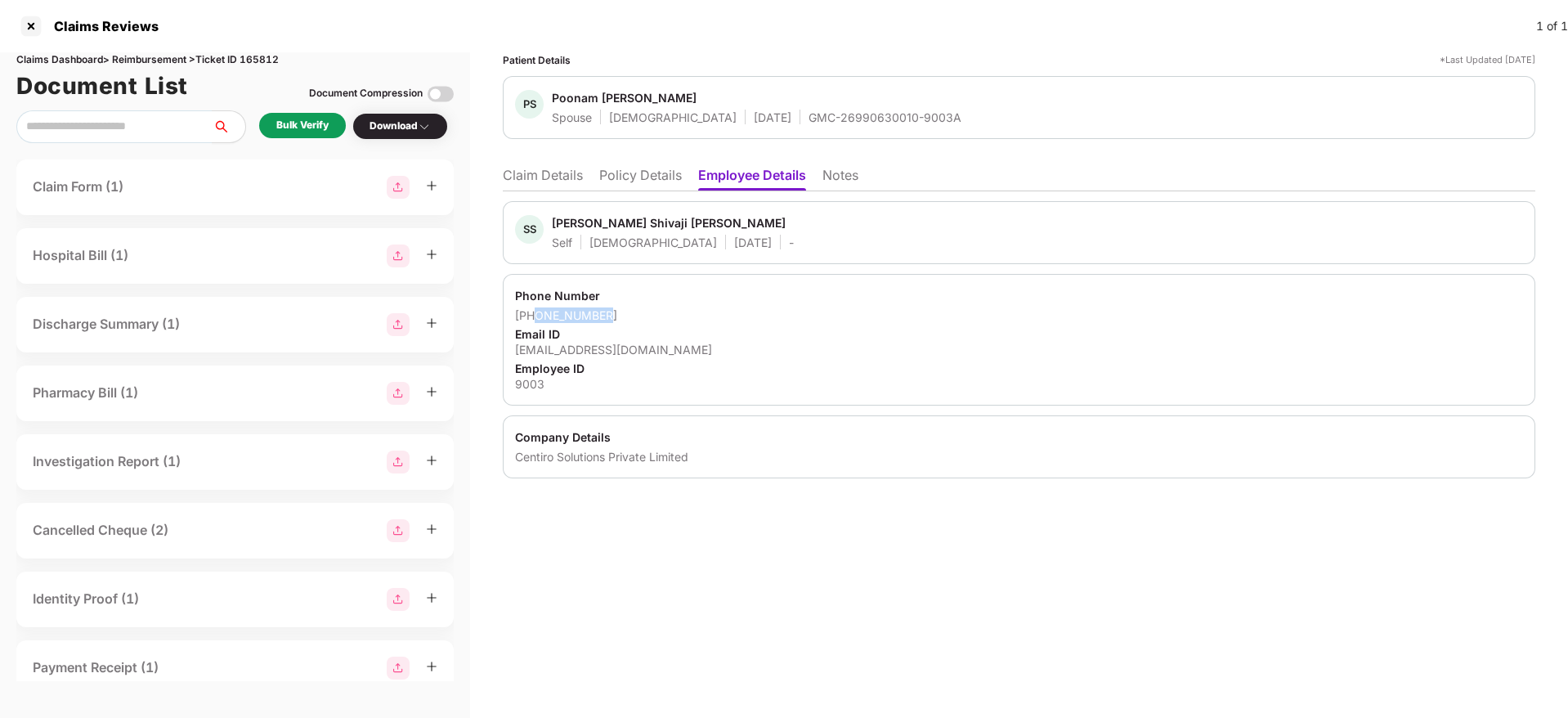
drag, startPoint x: 615, startPoint y: 322, endPoint x: 534, endPoint y: 320, distance: 81.0
click at [534, 320] on div "+917447439855" at bounding box center [1019, 315] width 1008 height 15
copy div "7447439855"
drag, startPoint x: 639, startPoint y: 337, endPoint x: 638, endPoint y: 347, distance: 10.0
click at [638, 337] on div "Email ID" at bounding box center [1019, 334] width 1008 height 15
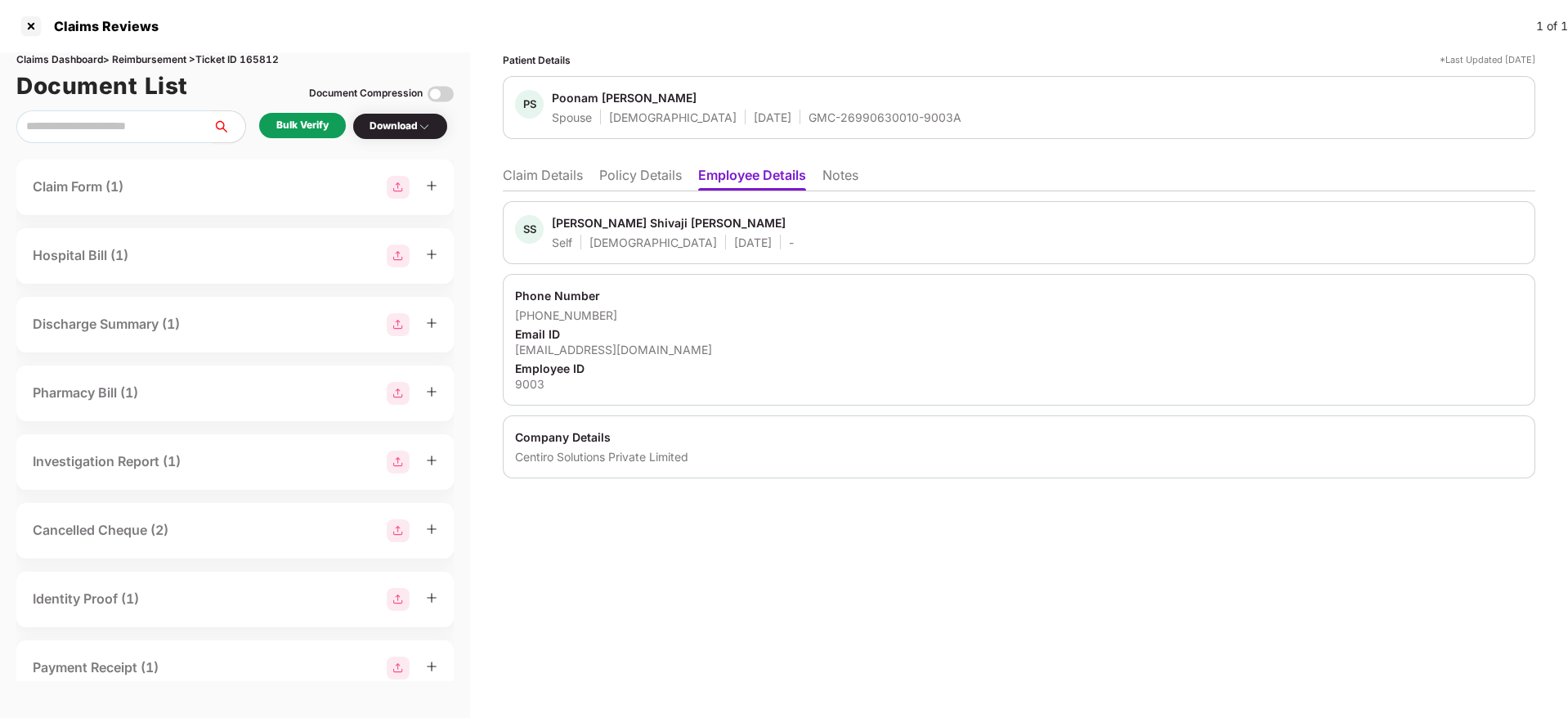
click at [638, 358] on div "Phone Number +917447439855 Email ID shashikantkautekar@gmail.com Employee ID 90…" at bounding box center [1019, 340] width 1033 height 132
click at [634, 351] on div "shashikantkautekar@gmail.com" at bounding box center [1019, 349] width 1008 height 15
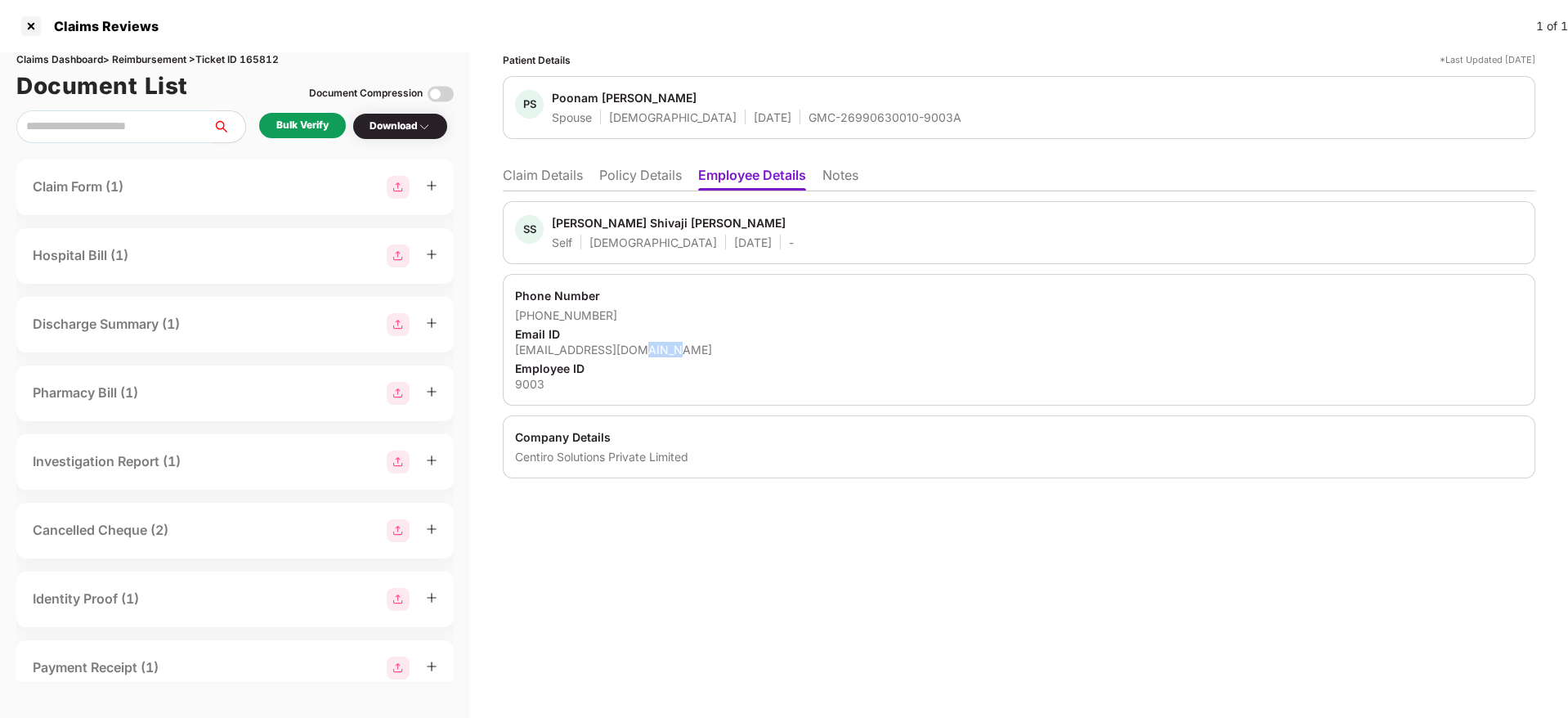
click at [634, 351] on div "shashikantkautekar@gmail.com" at bounding box center [1019, 349] width 1008 height 15
copy div "shashikantkautekar@gmail.com"
click at [554, 175] on li "Claim Details" at bounding box center [543, 179] width 80 height 24
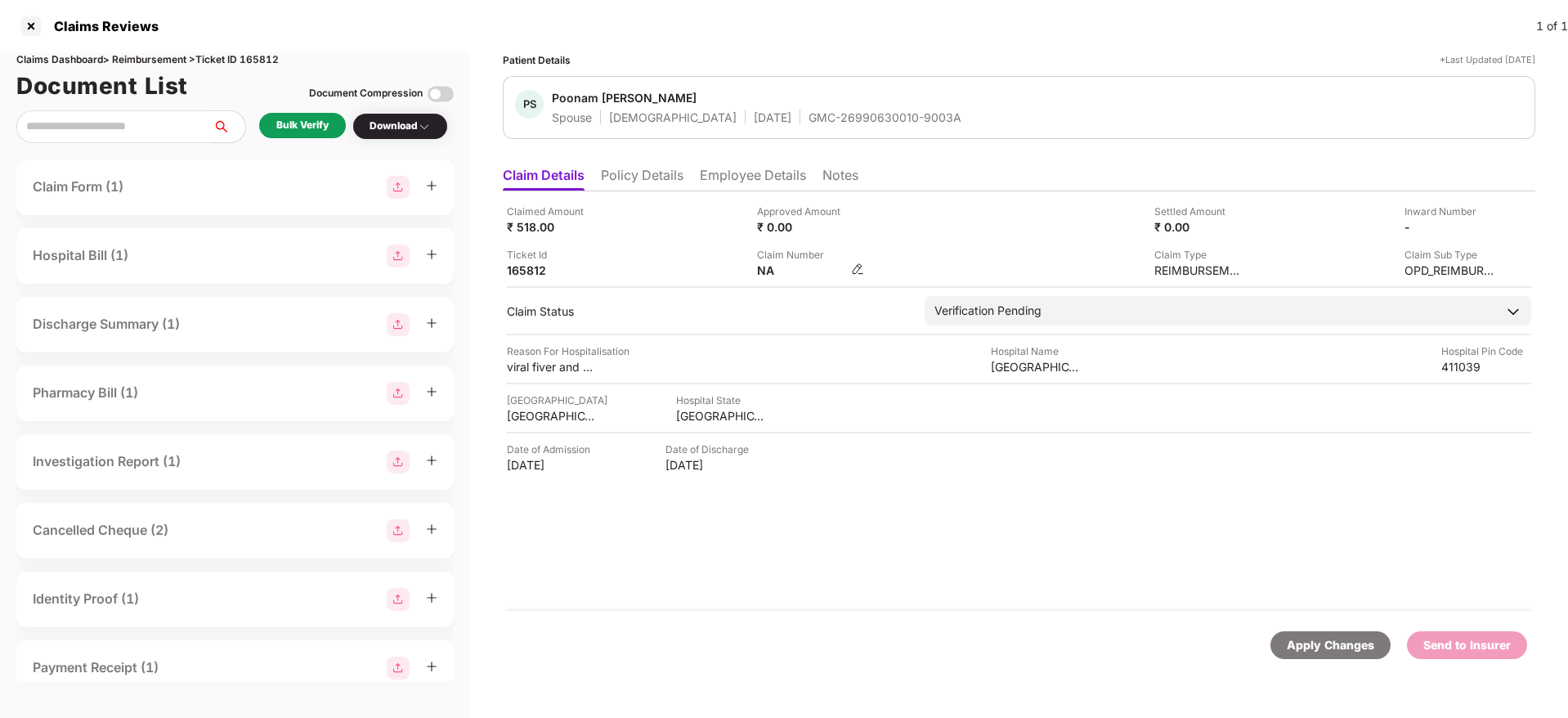
click at [857, 271] on img at bounding box center [858, 269] width 13 height 13
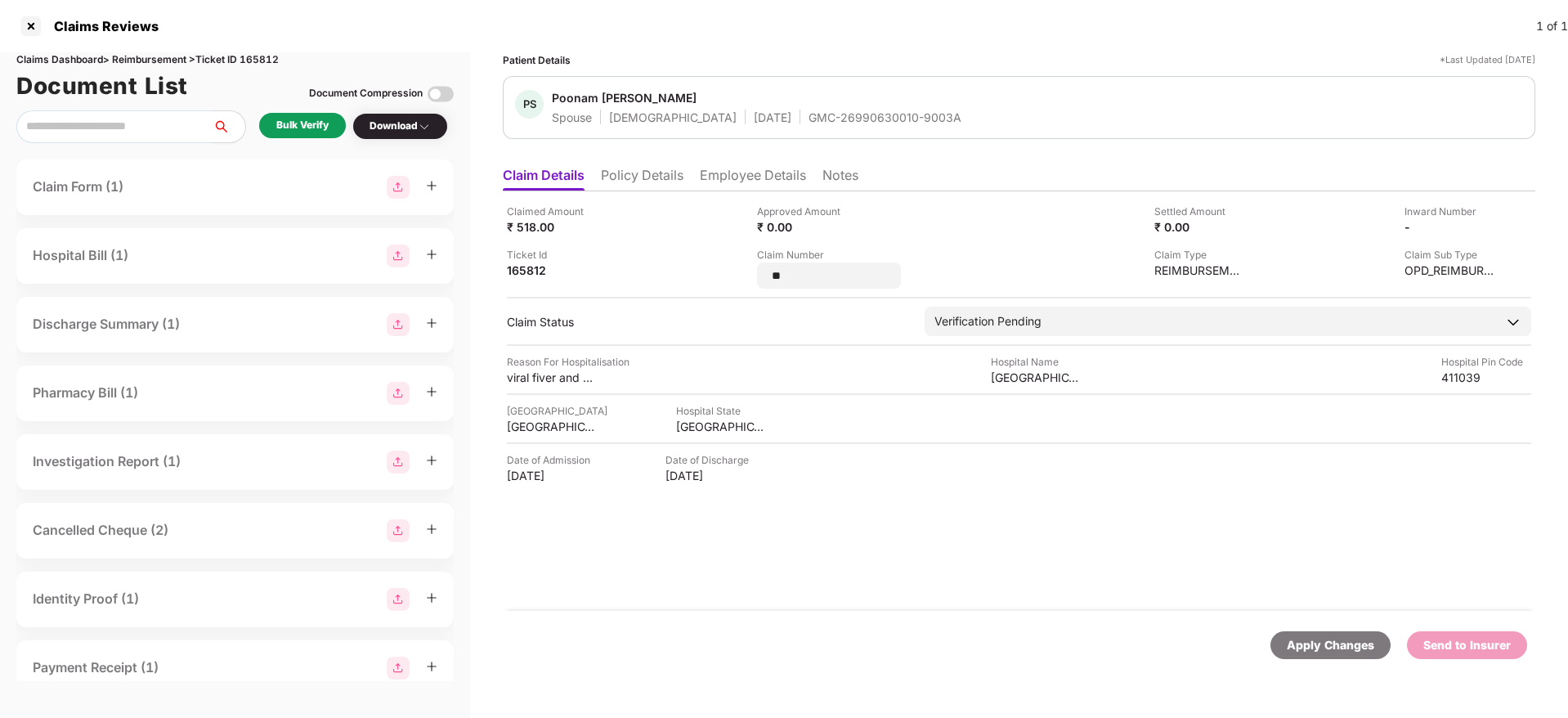
type input "*"
type input "**********"
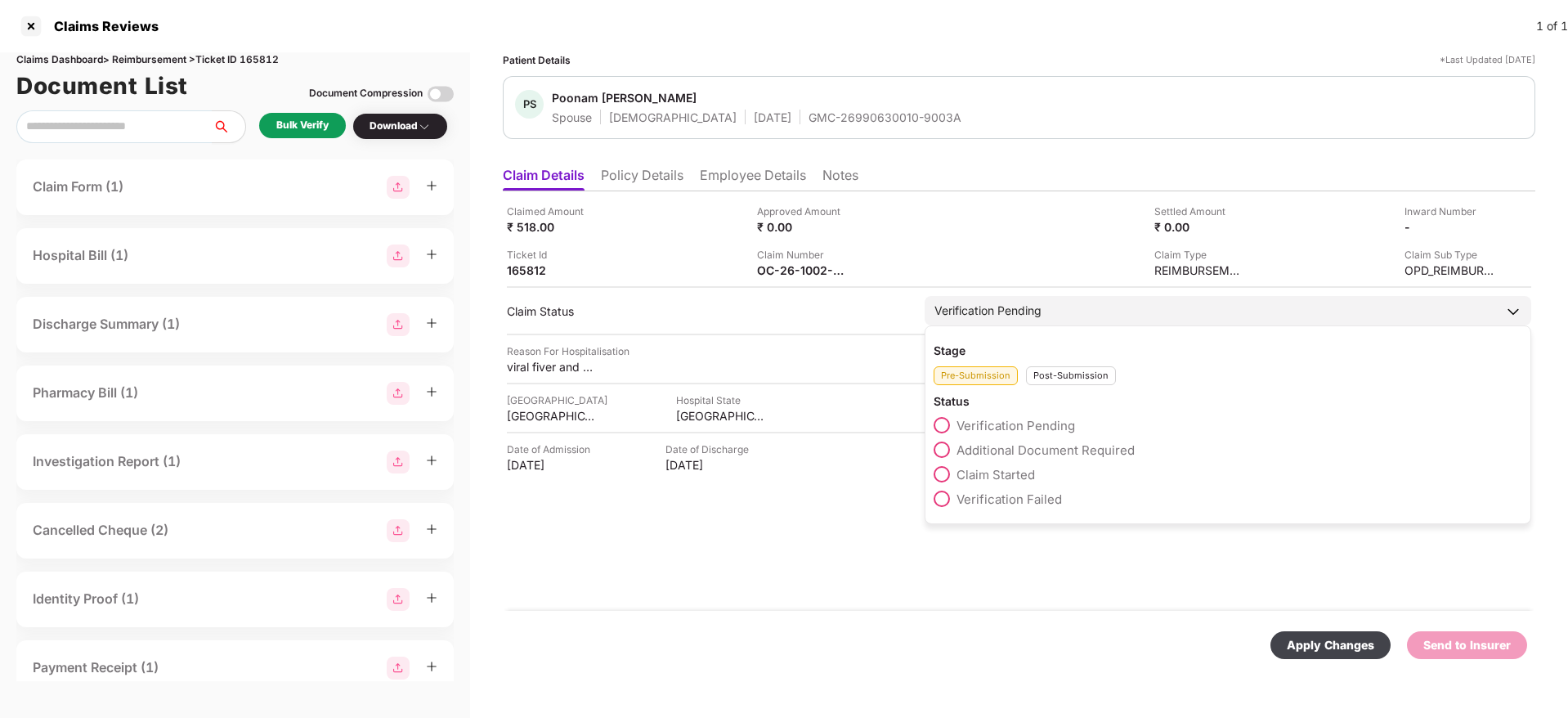
click at [1061, 385] on div "Post-Submission" at bounding box center [1071, 376] width 90 height 19
click at [1049, 452] on span "Claim Under Process" at bounding box center [1017, 451] width 123 height 15
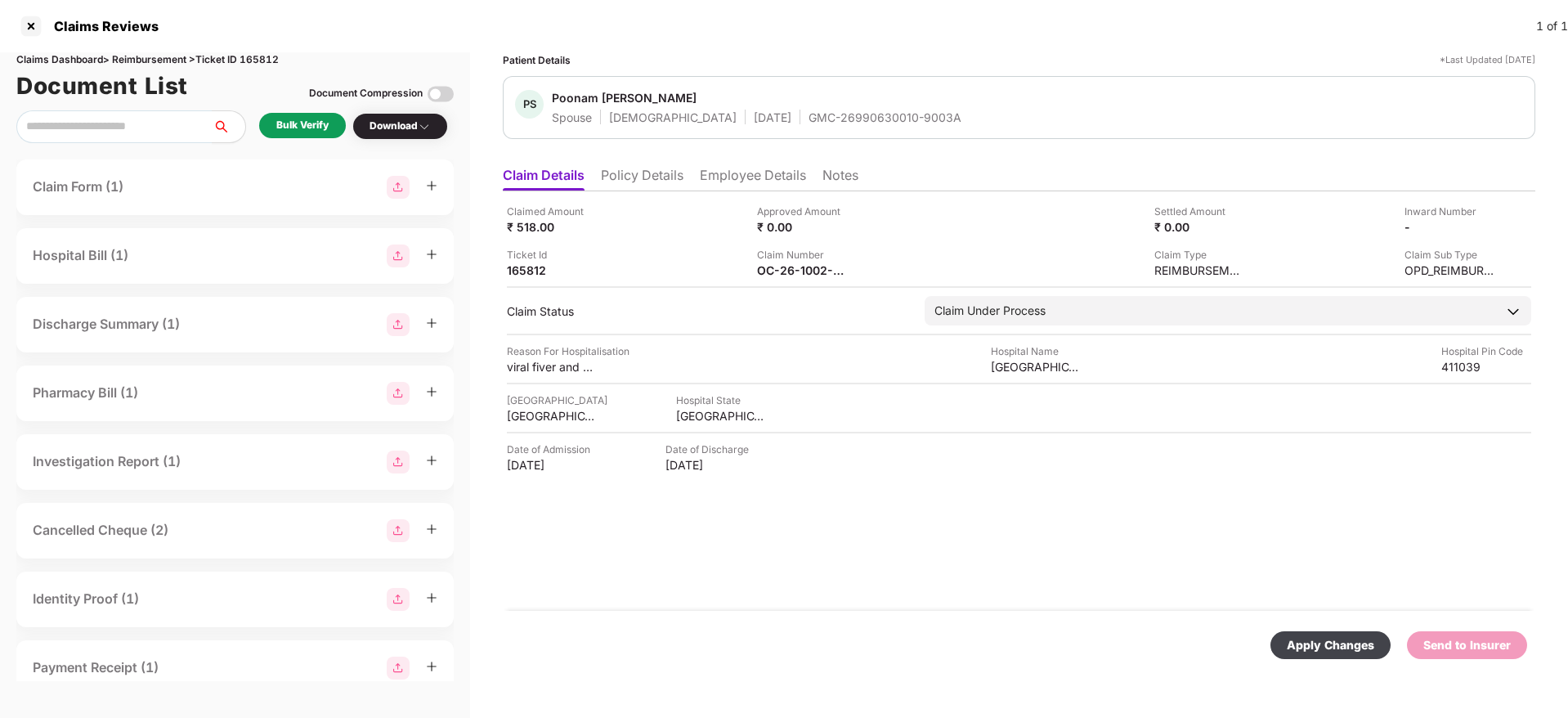
click at [1311, 637] on div "Apply Changes" at bounding box center [1331, 645] width 88 height 18
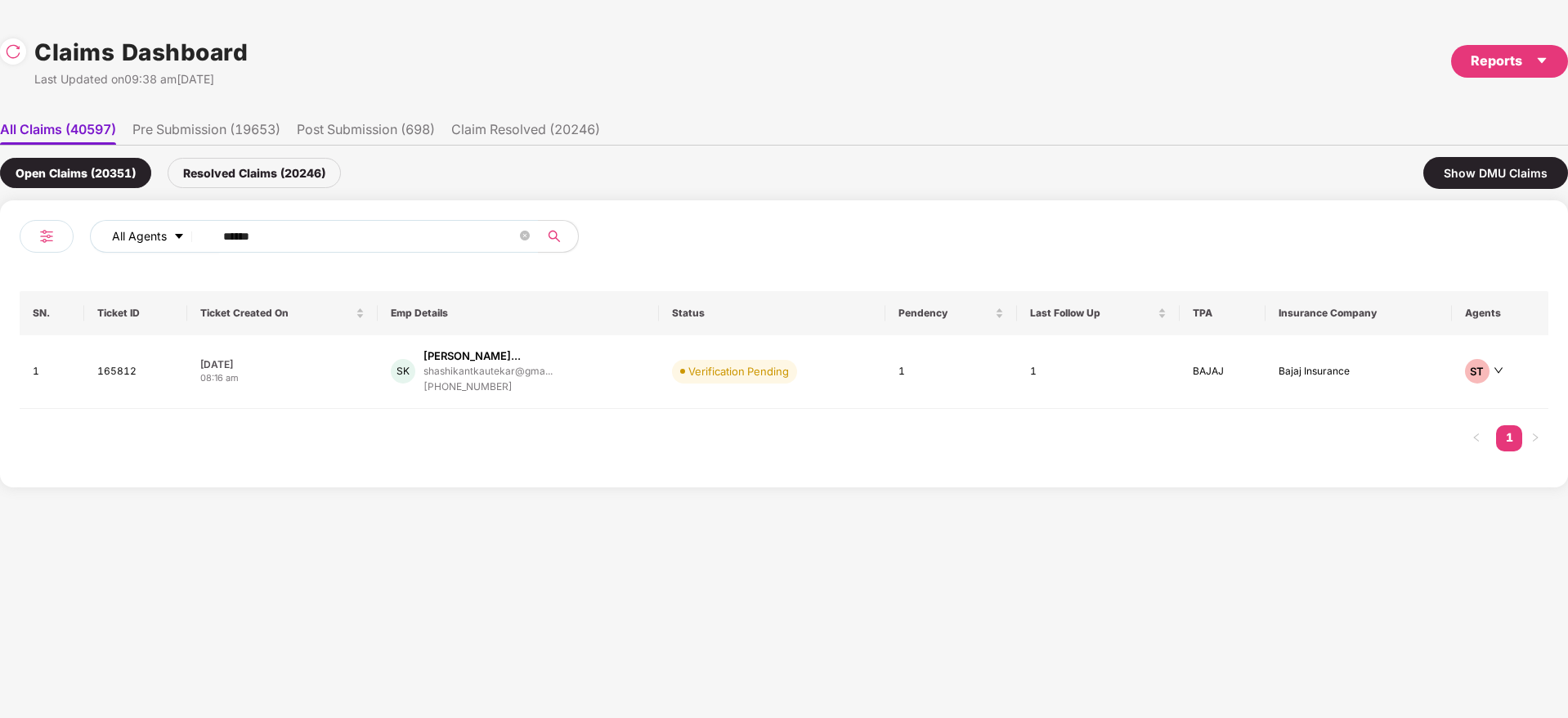
click at [79, 227] on div "All Agents ******" at bounding box center [402, 243] width 764 height 46
paste input "text"
type input "******"
click at [617, 360] on div "SK Shashikant Shivaji Kav... shashikantkautekar@gma... +917447439855" at bounding box center [519, 371] width 256 height 47
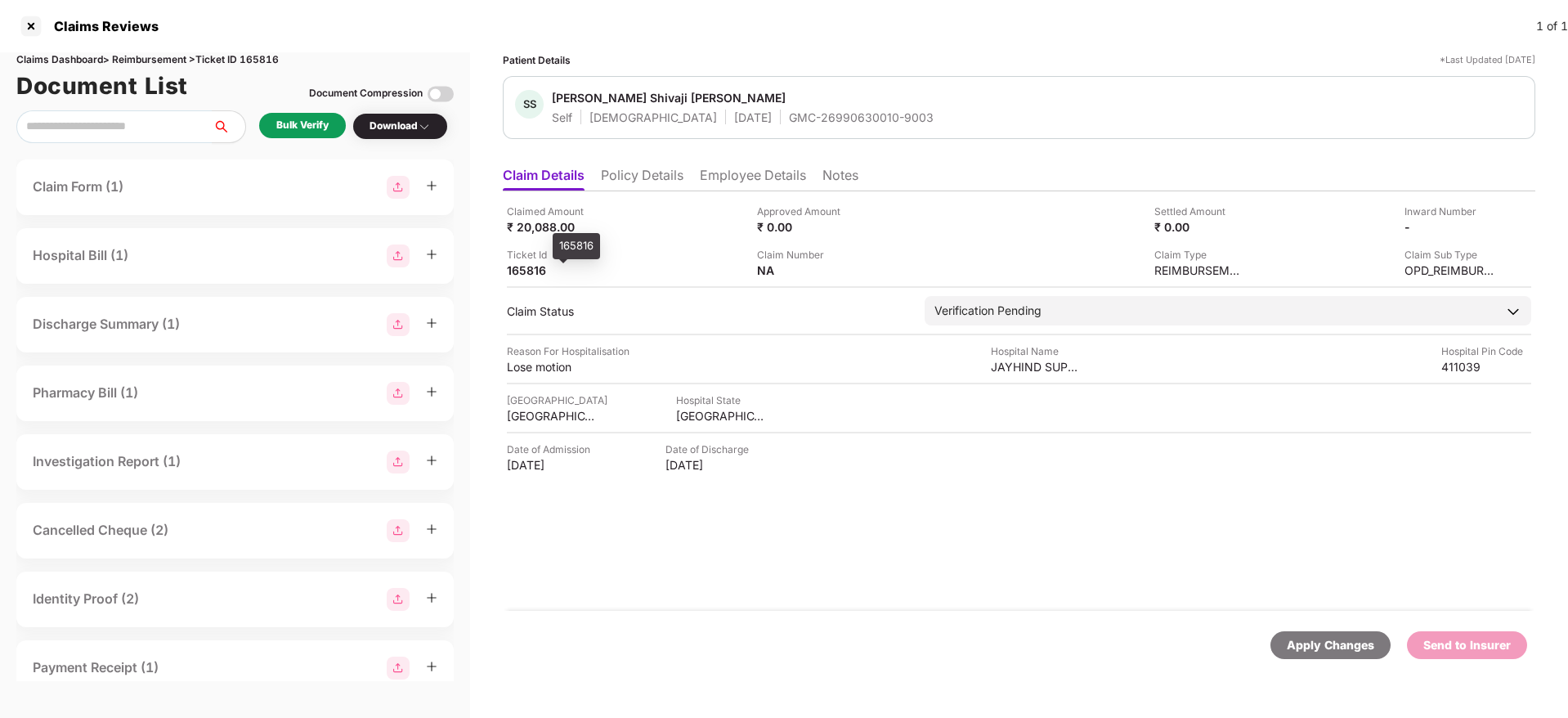
click at [533, 267] on div "165816" at bounding box center [552, 270] width 90 height 15
copy div "165816"
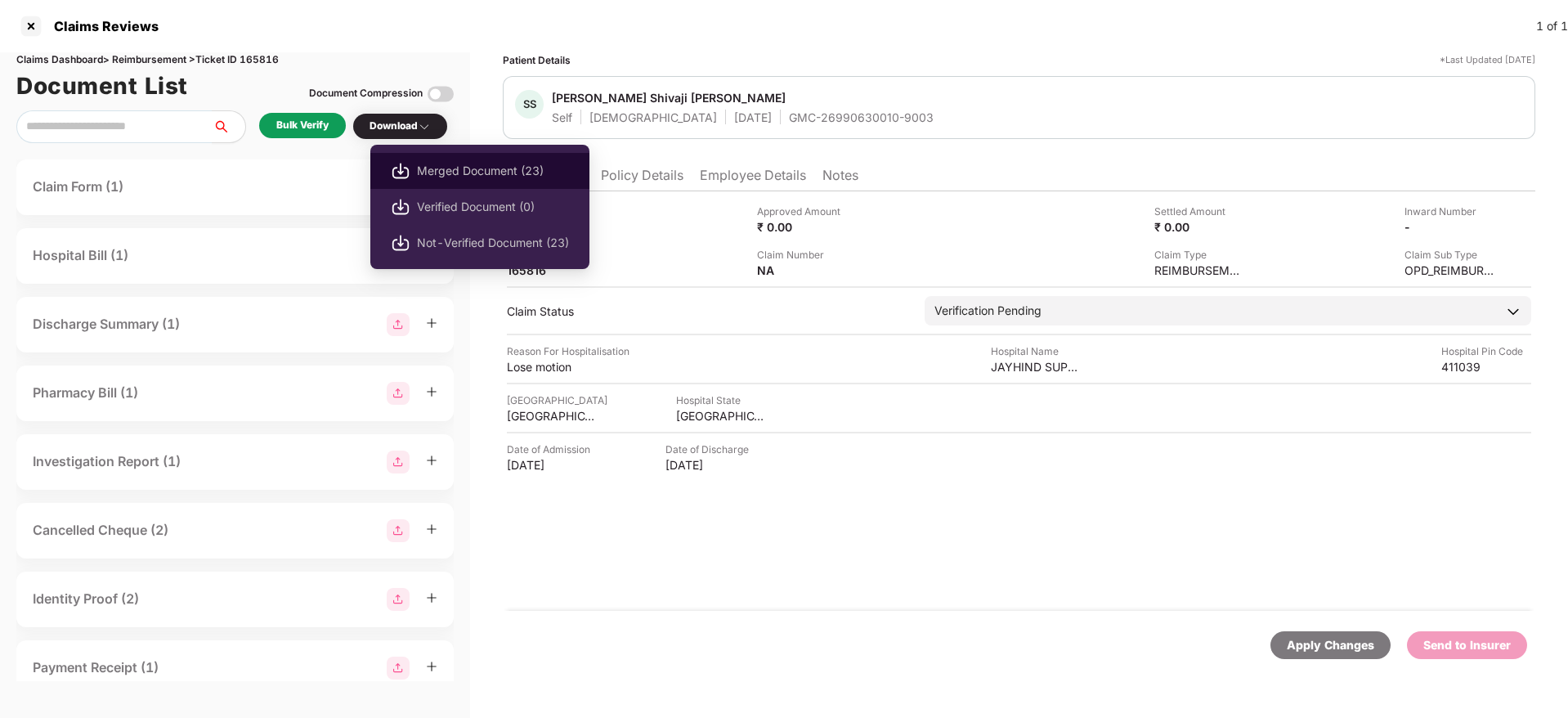
click at [466, 166] on span "Merged Document (23)" at bounding box center [492, 171] width 152 height 18
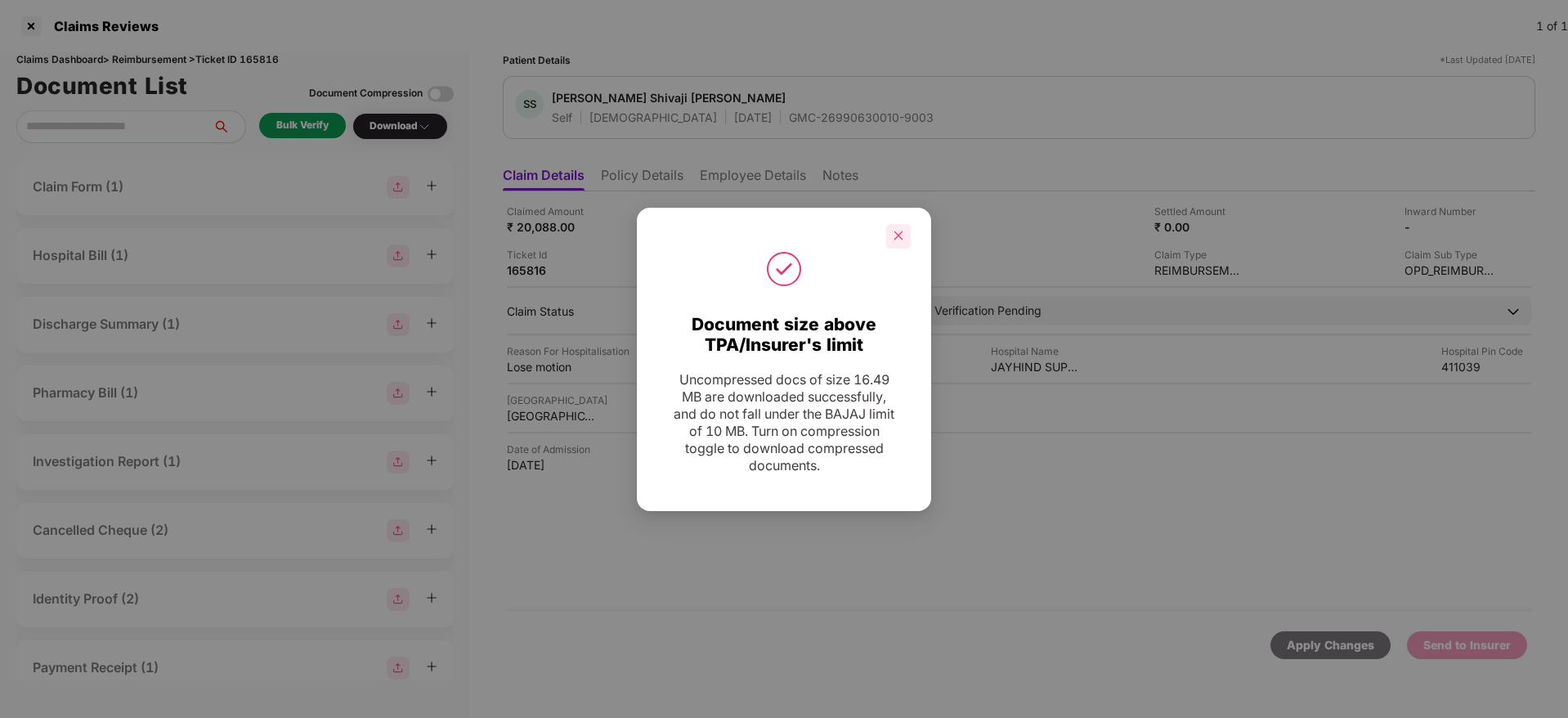
click at [892, 236] on div at bounding box center [899, 237] width 25 height 25
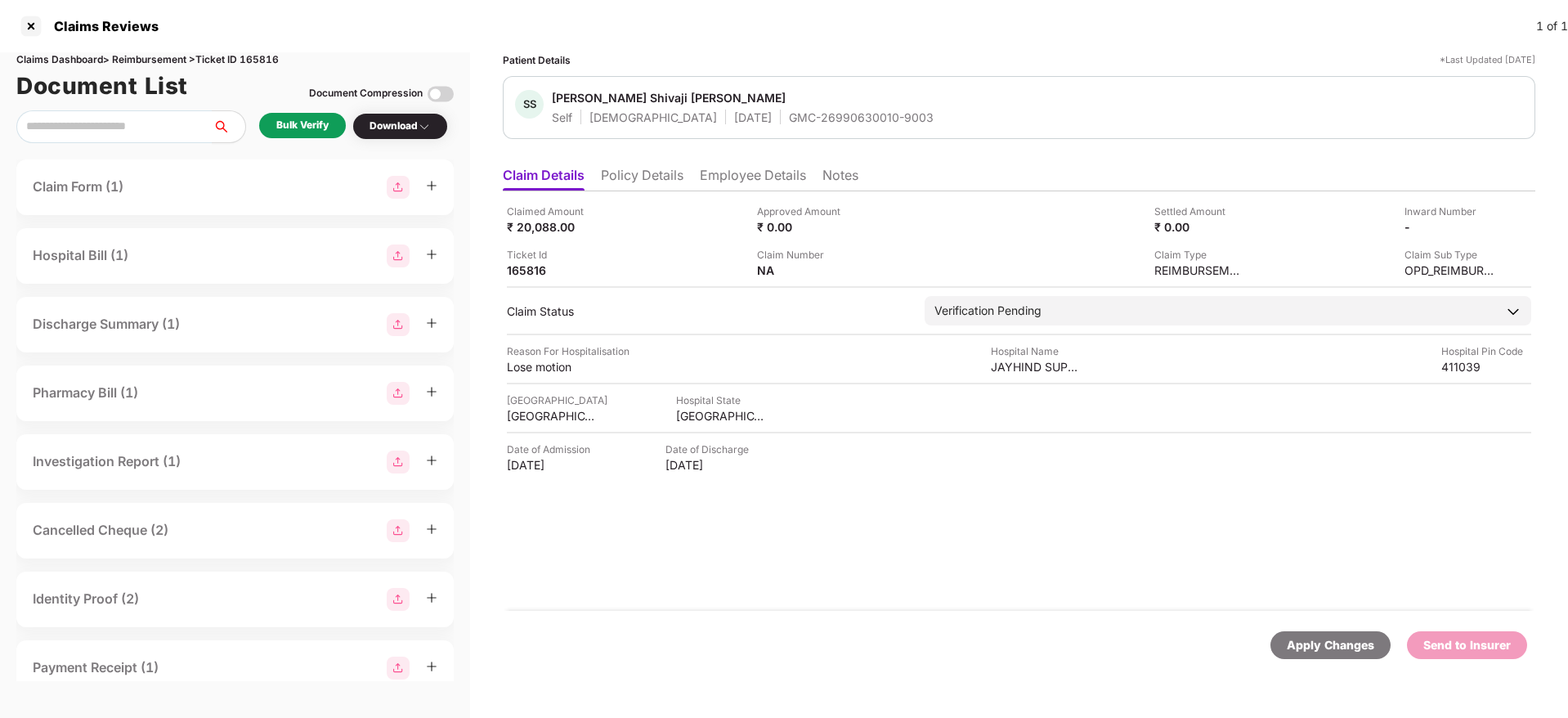
click at [789, 119] on div "GMC-26990630010-9003" at bounding box center [862, 117] width 145 height 15
click at [1011, 359] on div "JAYHIND SUPER SEPCIALTY HOSPITAL" at bounding box center [1035, 367] width 90 height 15
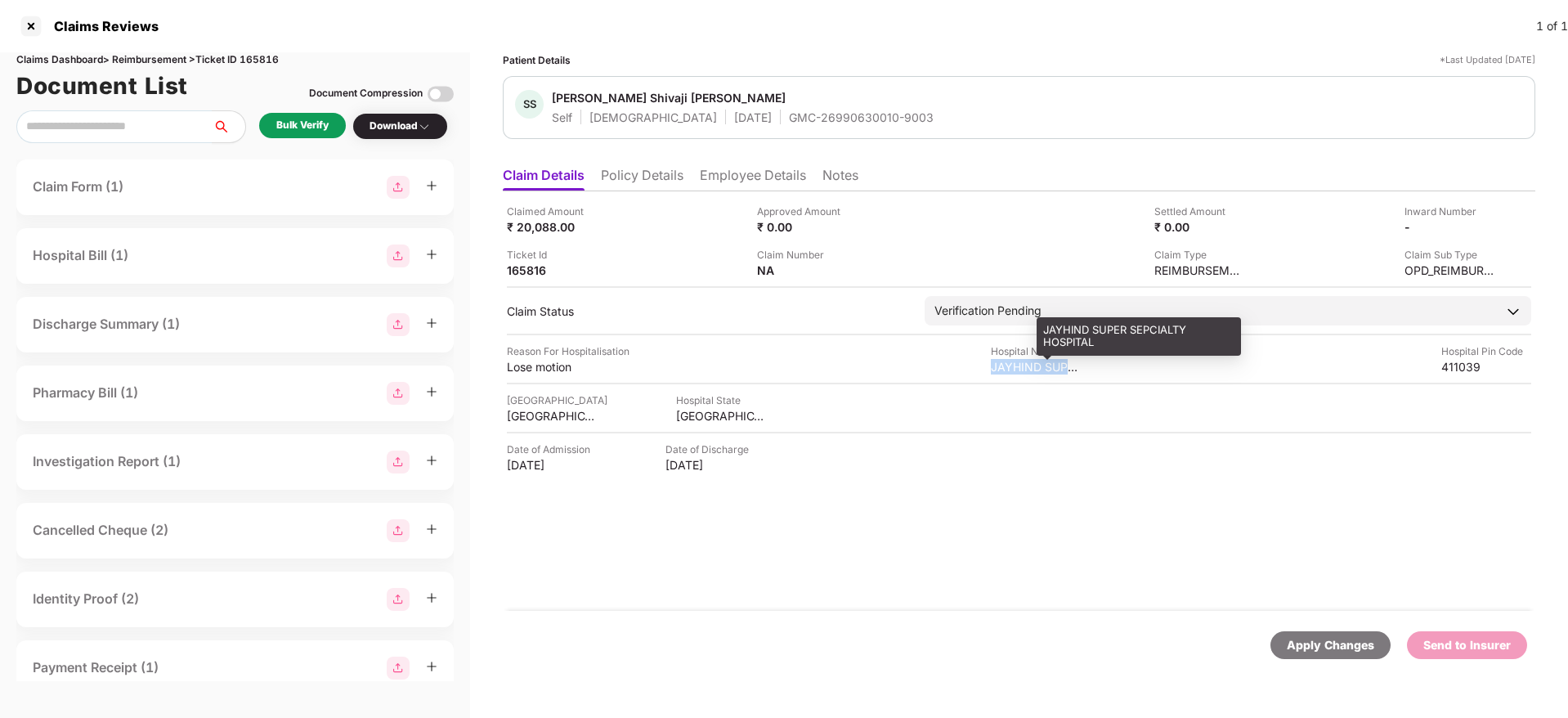
click at [1011, 359] on div "JAYHIND SUPER SEPCIALTY HOSPITAL" at bounding box center [1035, 367] width 90 height 15
click at [699, 417] on div "[GEOGRAPHIC_DATA]" at bounding box center [721, 416] width 90 height 15
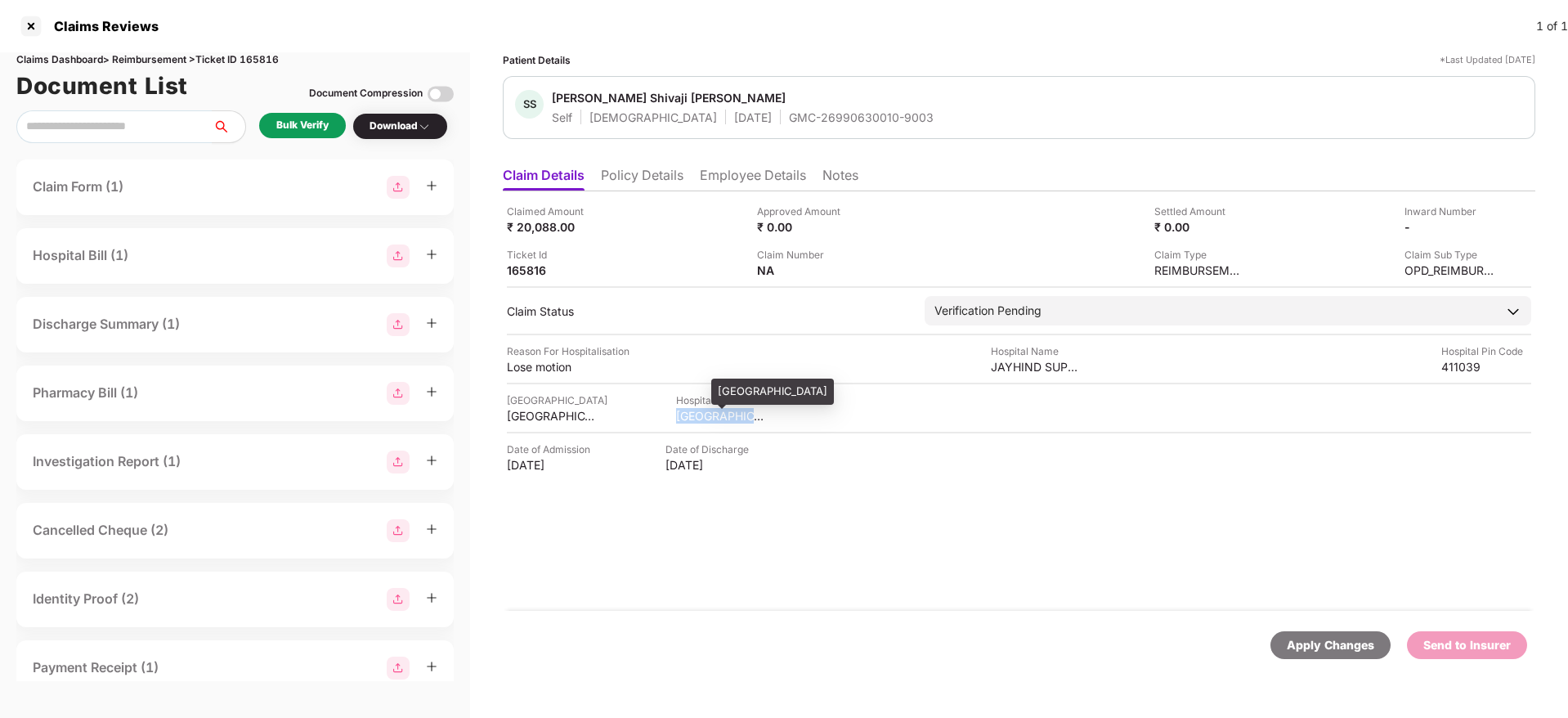
click at [699, 417] on div "[GEOGRAPHIC_DATA]" at bounding box center [721, 416] width 90 height 15
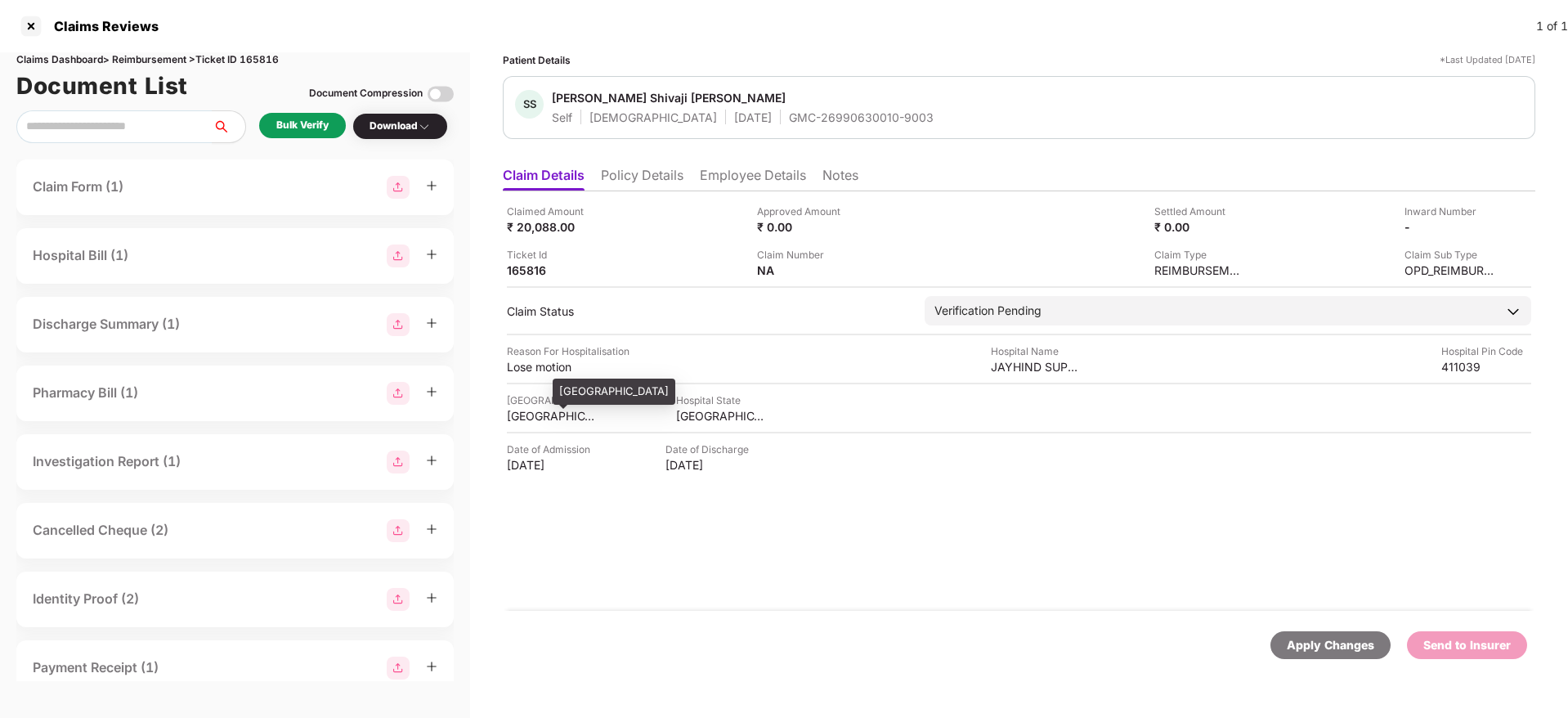
click at [522, 420] on div "PUNE" at bounding box center [552, 416] width 90 height 15
click at [1025, 371] on div "JAYHIND SUPER SEPCIALTY HOSPITAL" at bounding box center [1035, 367] width 90 height 15
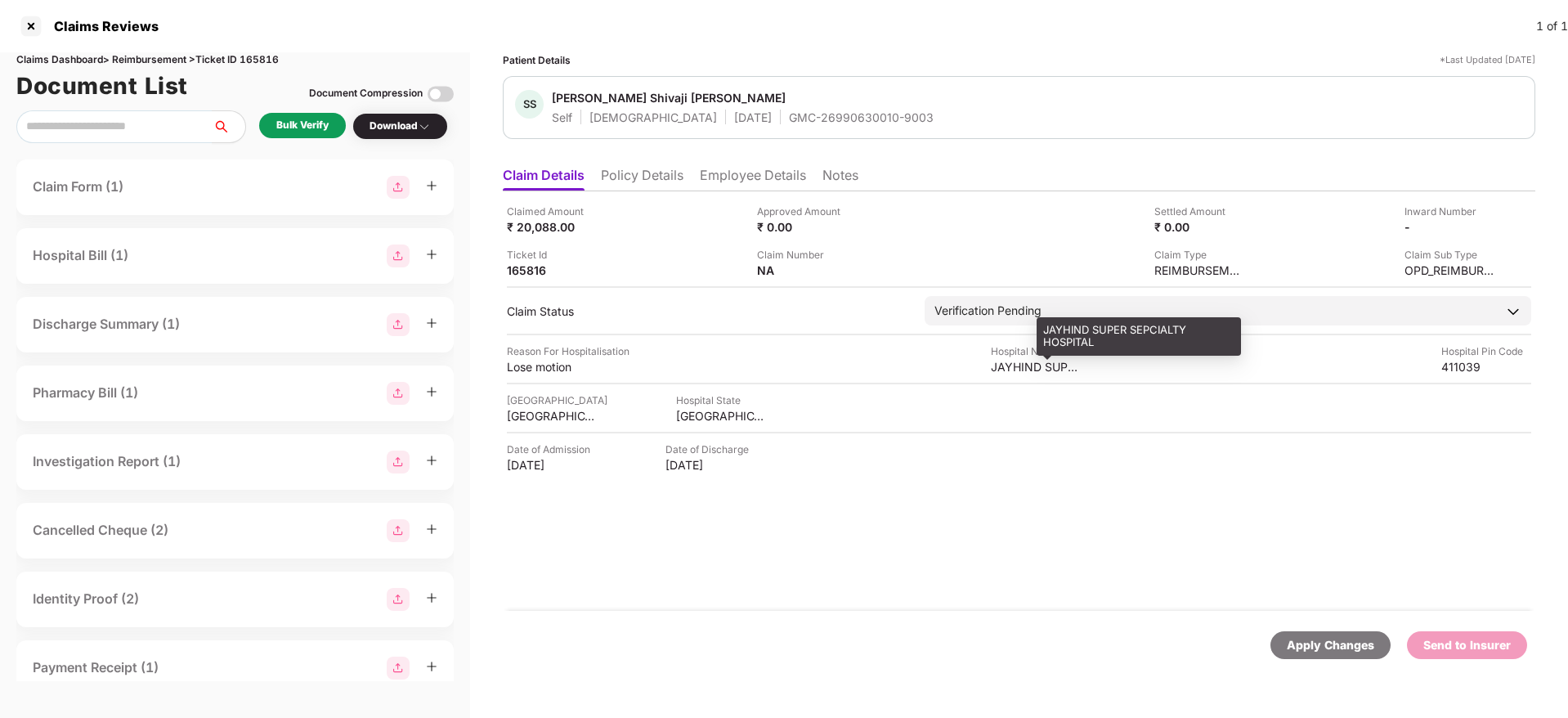
click at [1026, 369] on div "JAYHIND SUPER SEPCIALTY HOSPITAL" at bounding box center [1035, 367] width 90 height 15
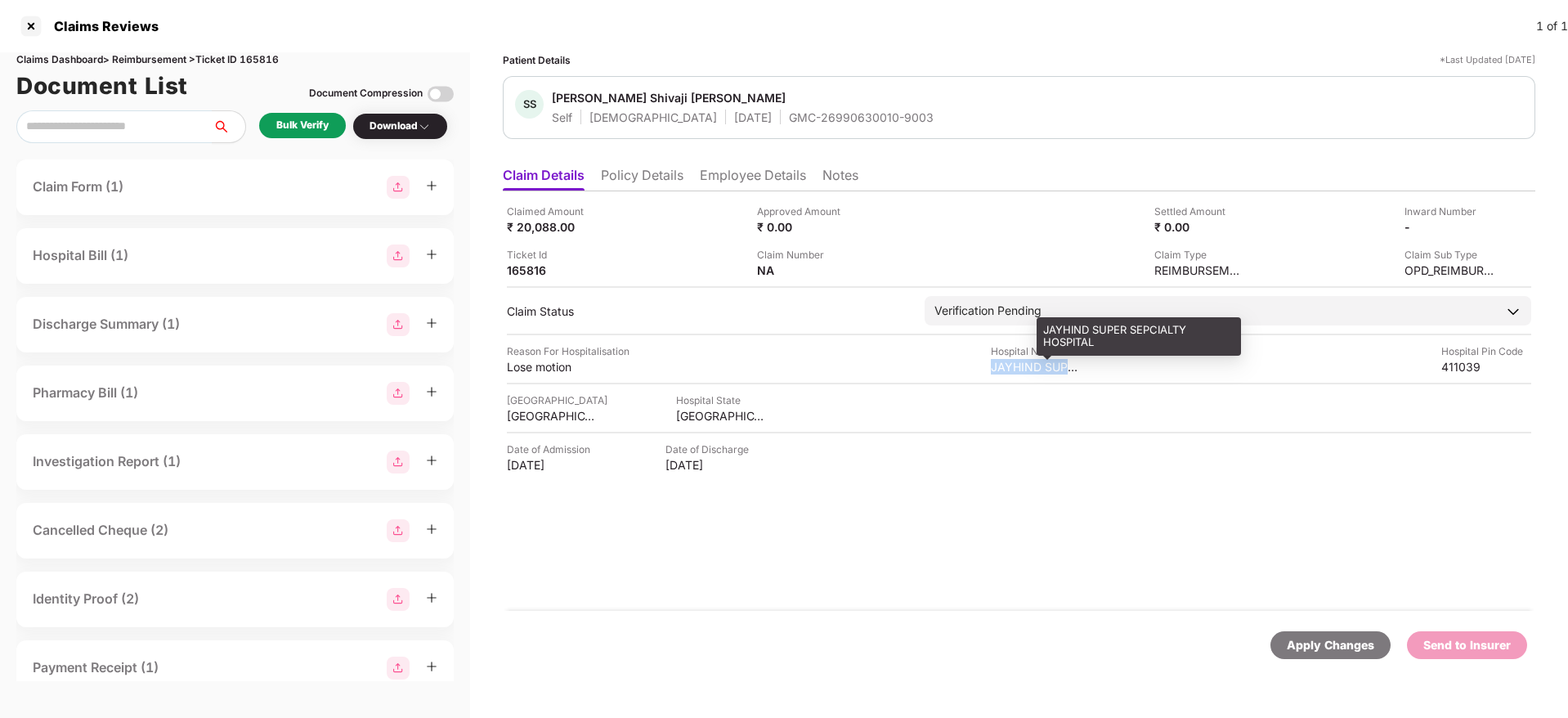
click at [1026, 369] on div "JAYHIND SUPER SEPCIALTY HOSPITAL" at bounding box center [1035, 367] width 90 height 15
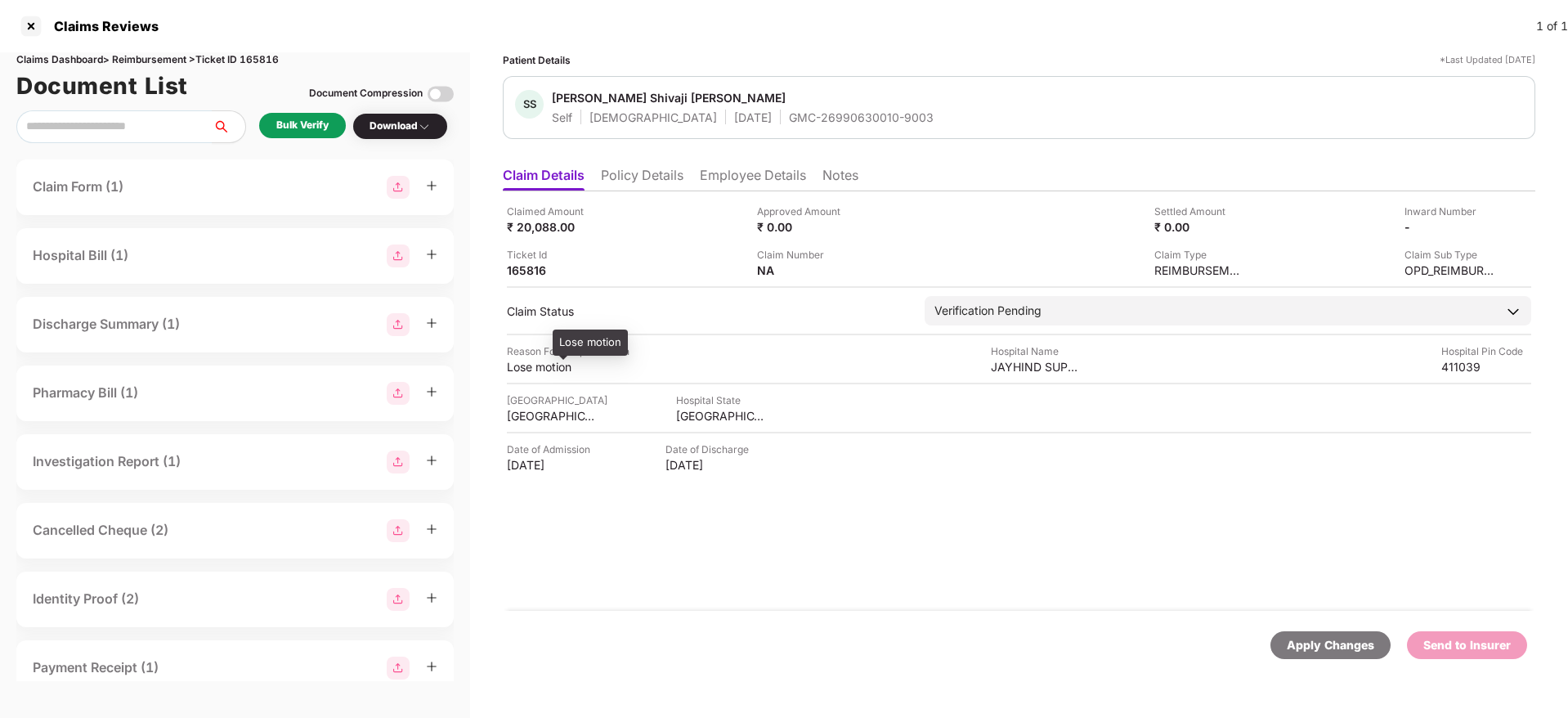
click at [538, 363] on div "Lose motion" at bounding box center [552, 367] width 90 height 15
click at [649, 179] on li "Policy Details" at bounding box center [642, 179] width 83 height 24
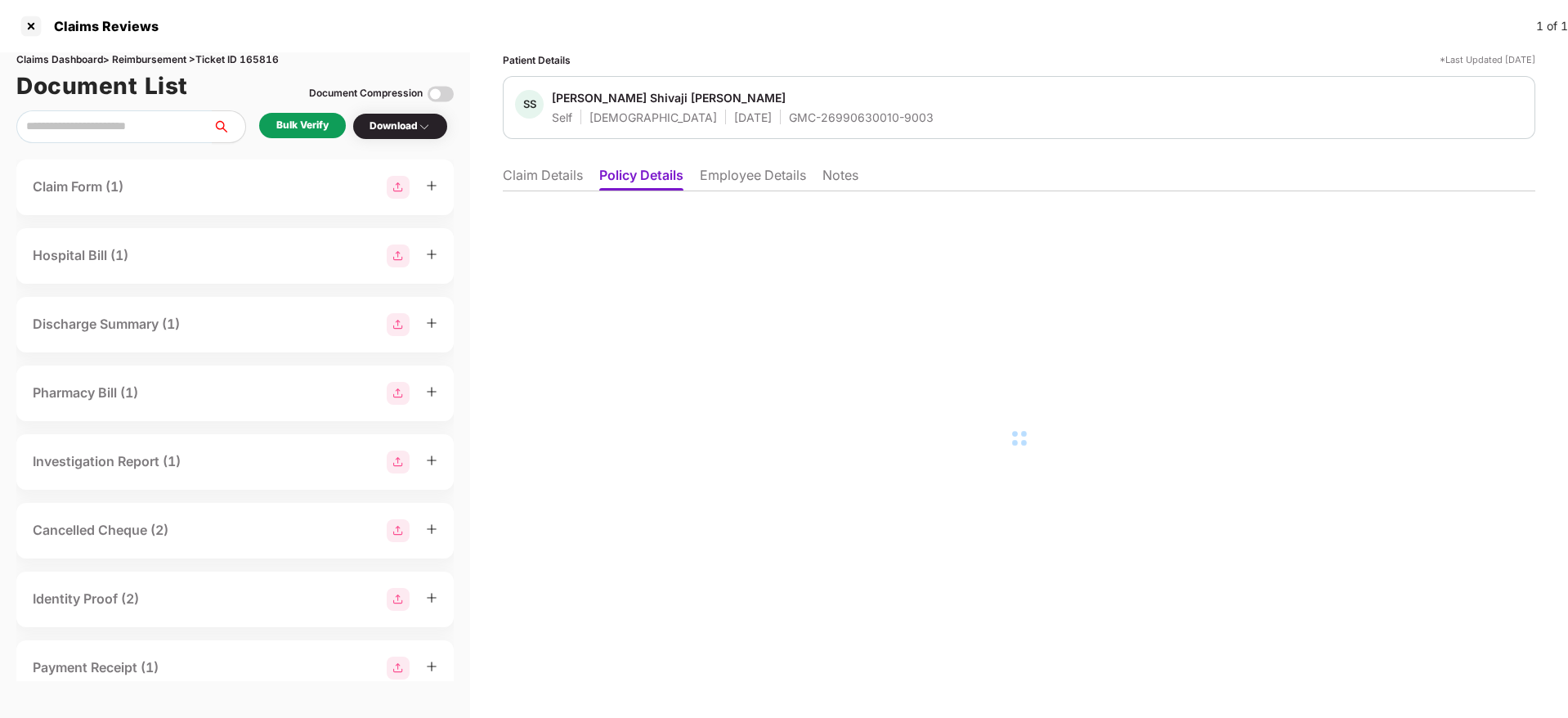
click at [751, 168] on li "Employee Details" at bounding box center [752, 179] width 106 height 24
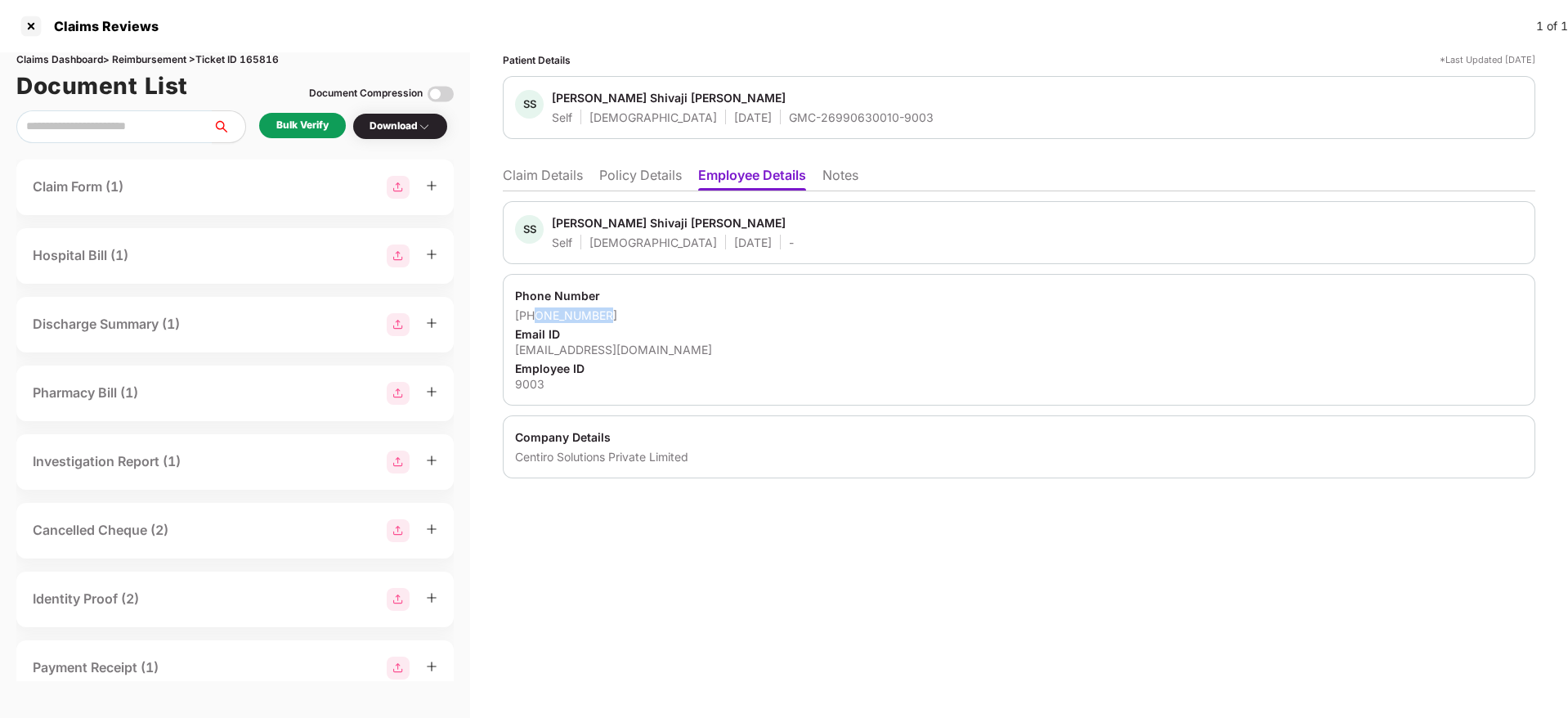
drag, startPoint x: 625, startPoint y: 320, endPoint x: 534, endPoint y: 320, distance: 91.0
click at [534, 320] on div "+917447439855" at bounding box center [1019, 315] width 1008 height 15
click at [607, 335] on div "Email ID" at bounding box center [1019, 334] width 1008 height 15
click at [605, 349] on div "shashikantkautekar@gmail.com" at bounding box center [1019, 349] width 1008 height 15
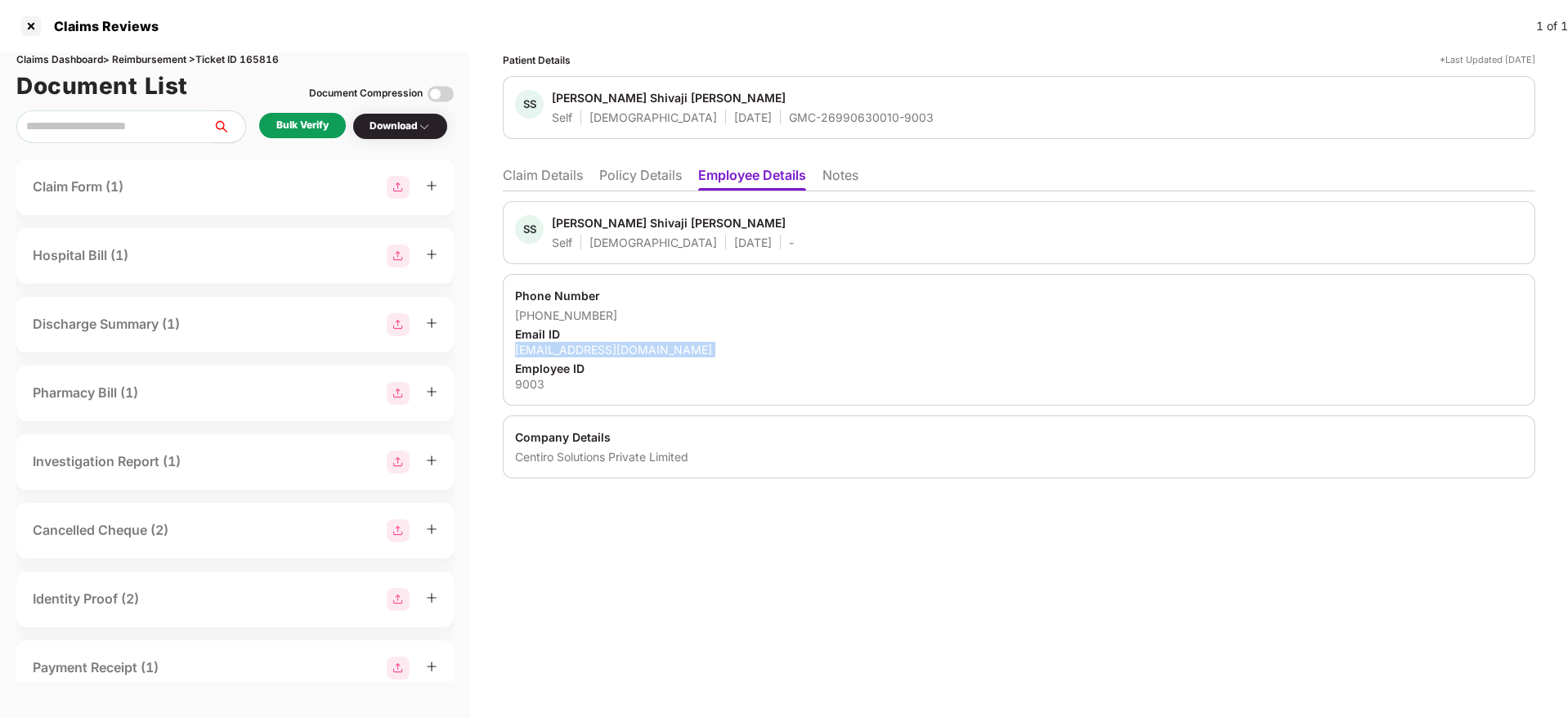
click at [605, 349] on div "shashikantkautekar@gmail.com" at bounding box center [1019, 349] width 1008 height 15
click at [569, 171] on li "Claim Details" at bounding box center [543, 179] width 80 height 24
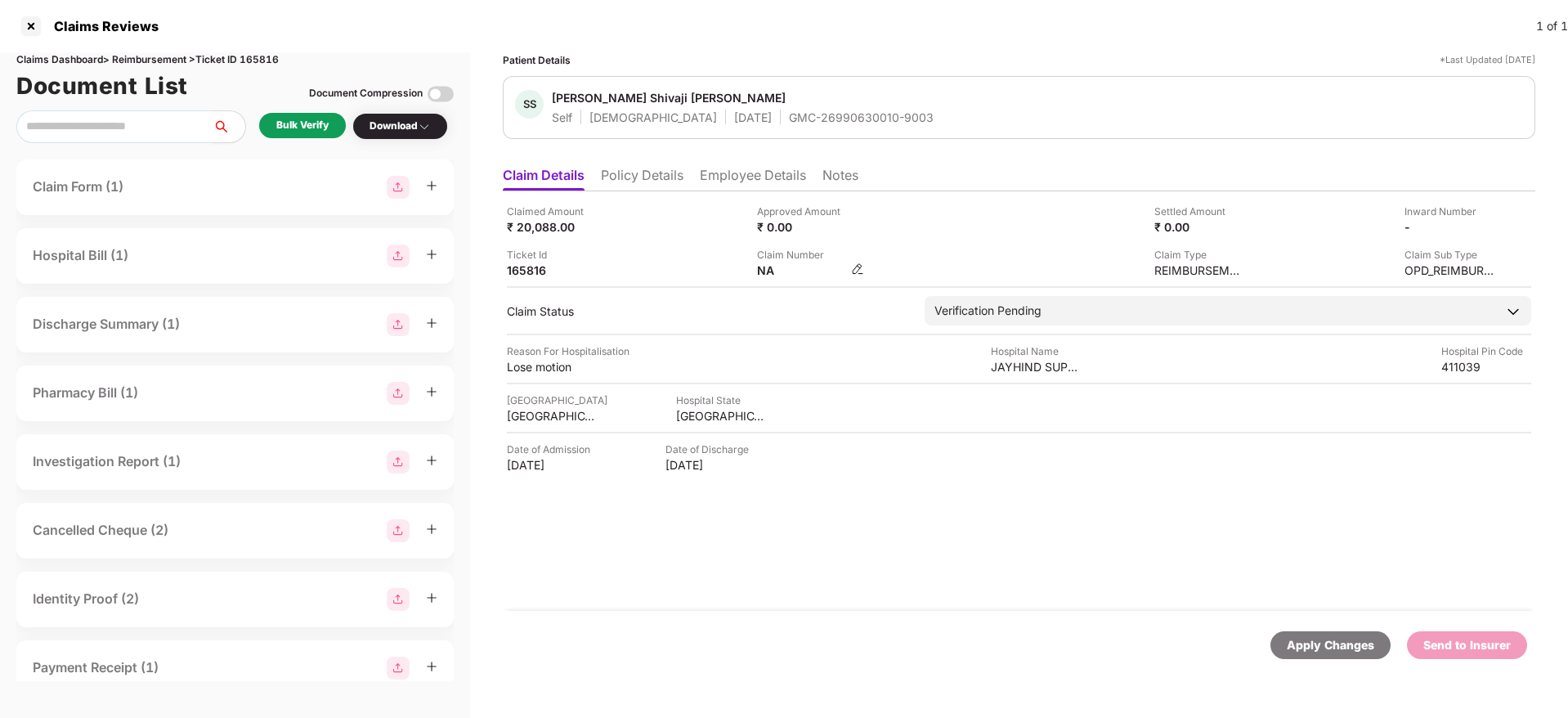
click at [854, 270] on img at bounding box center [858, 269] width 13 height 13
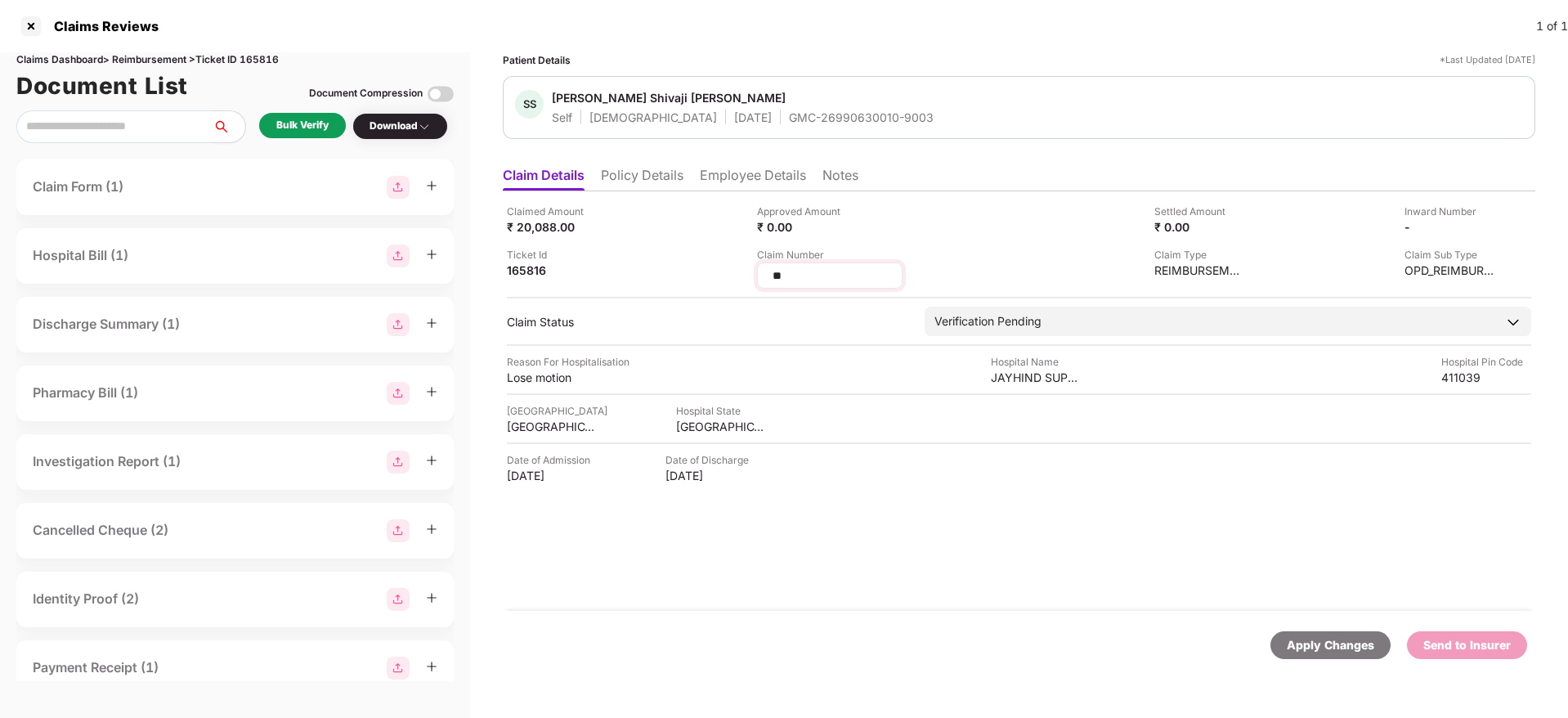
type input "*"
type input "**********"
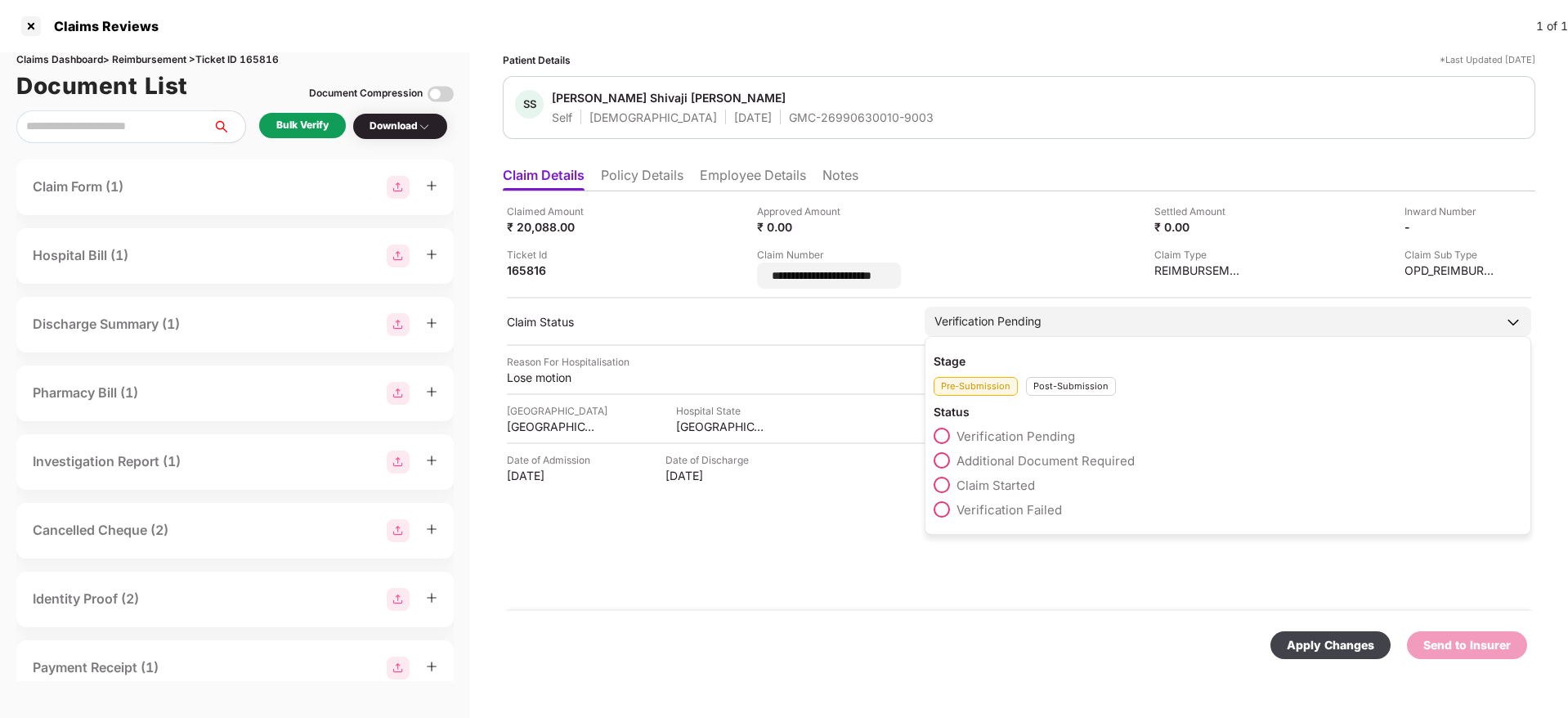
click at [1069, 382] on div "Post-Submission" at bounding box center [1071, 387] width 90 height 19
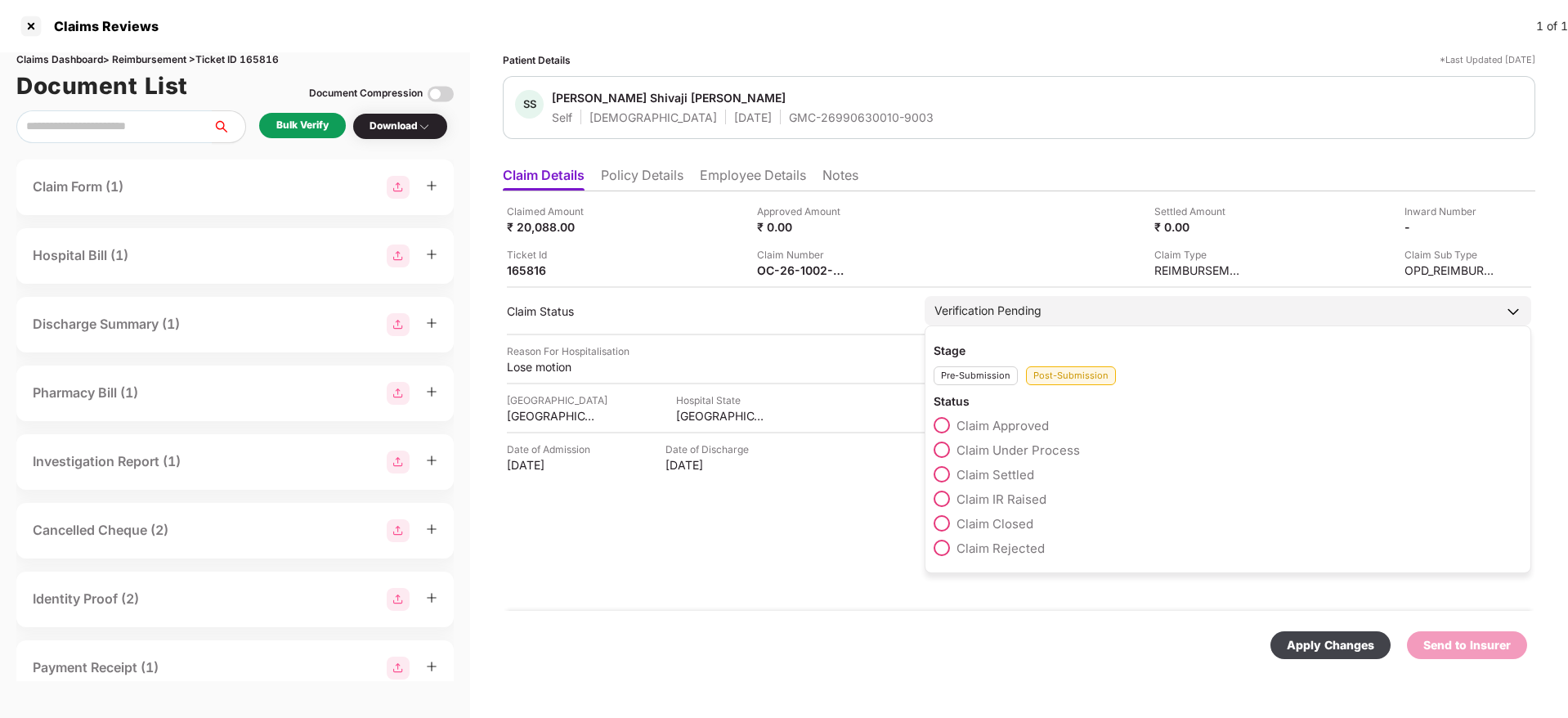
click at [1045, 449] on span "Claim Under Process" at bounding box center [1017, 451] width 123 height 15
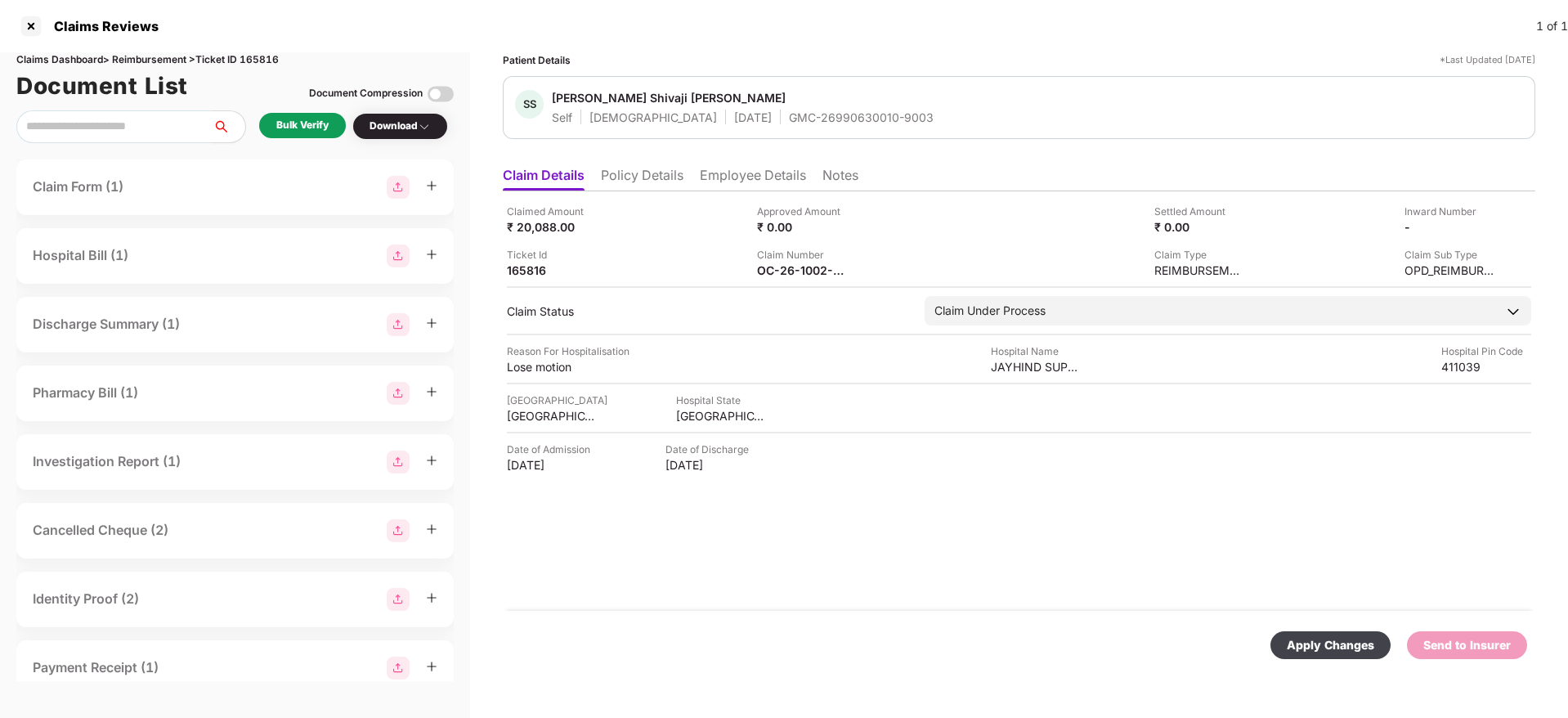
click at [1322, 654] on div "Apply Changes" at bounding box center [1331, 645] width 88 height 18
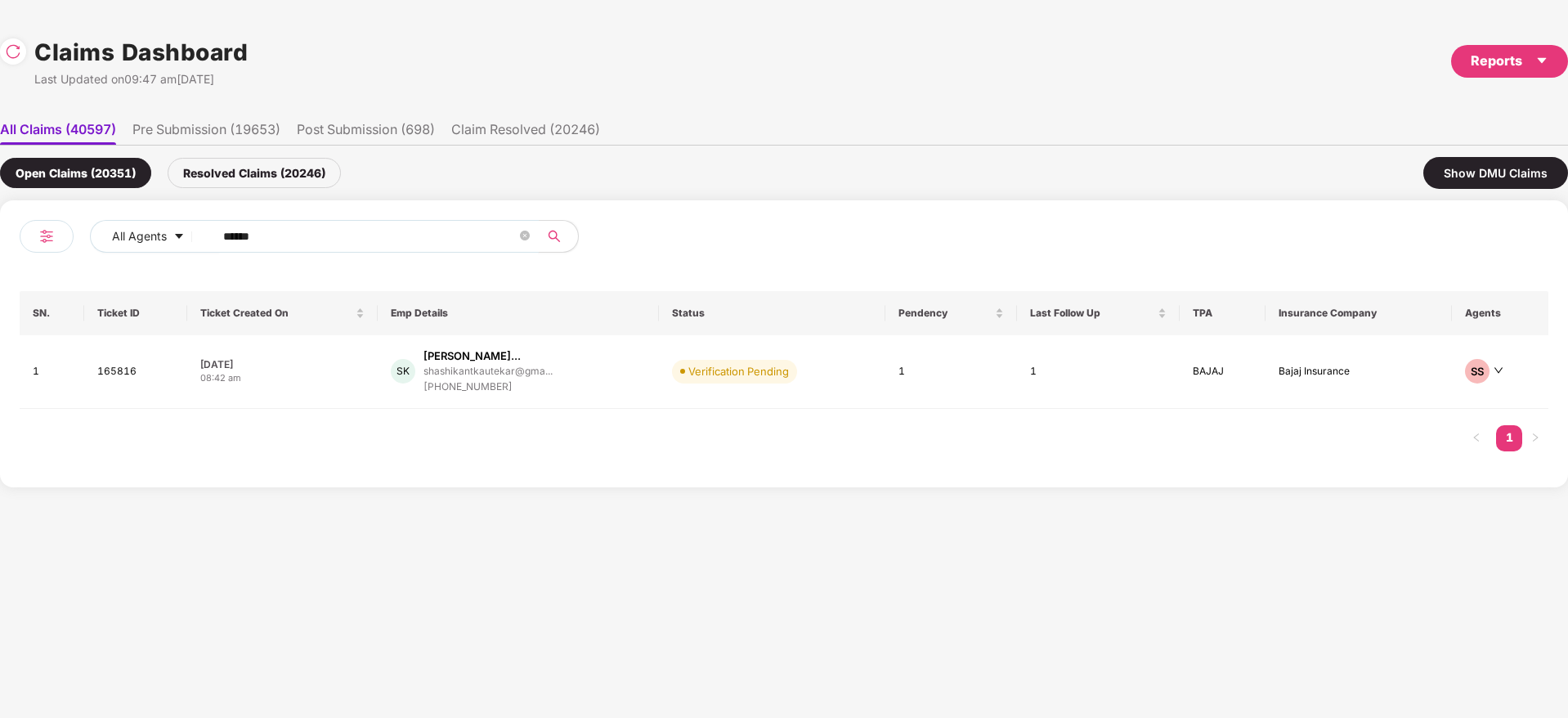
drag, startPoint x: 328, startPoint y: 236, endPoint x: 58, endPoint y: 254, distance: 270.6
click at [34, 254] on div "All Agents ******" at bounding box center [402, 243] width 764 height 46
paste input "text"
type input "******"
click at [586, 378] on div "SB Soumya Behera soumya.behera@centiro.... +917758979851" at bounding box center [528, 371] width 300 height 47
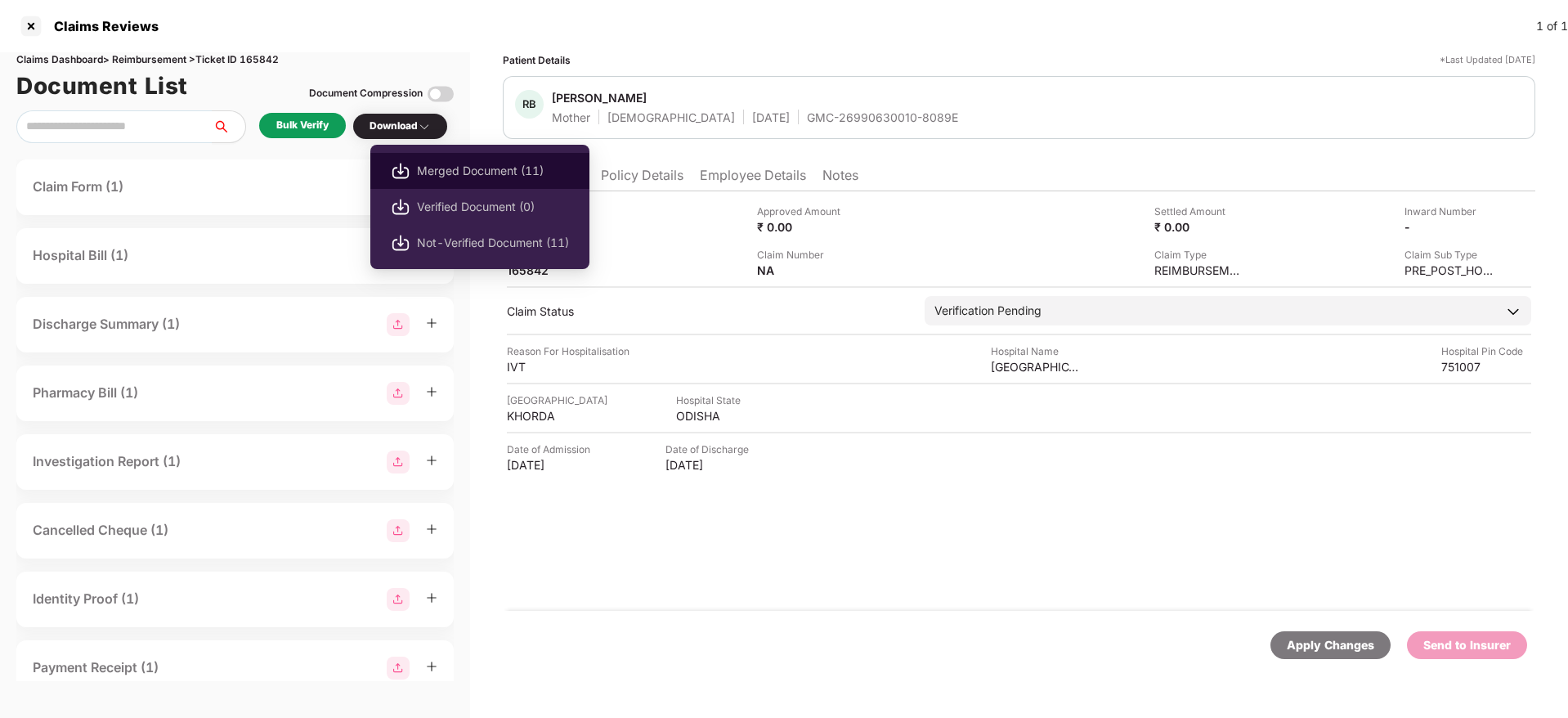
click at [449, 167] on span "Merged Document (11)" at bounding box center [492, 171] width 152 height 18
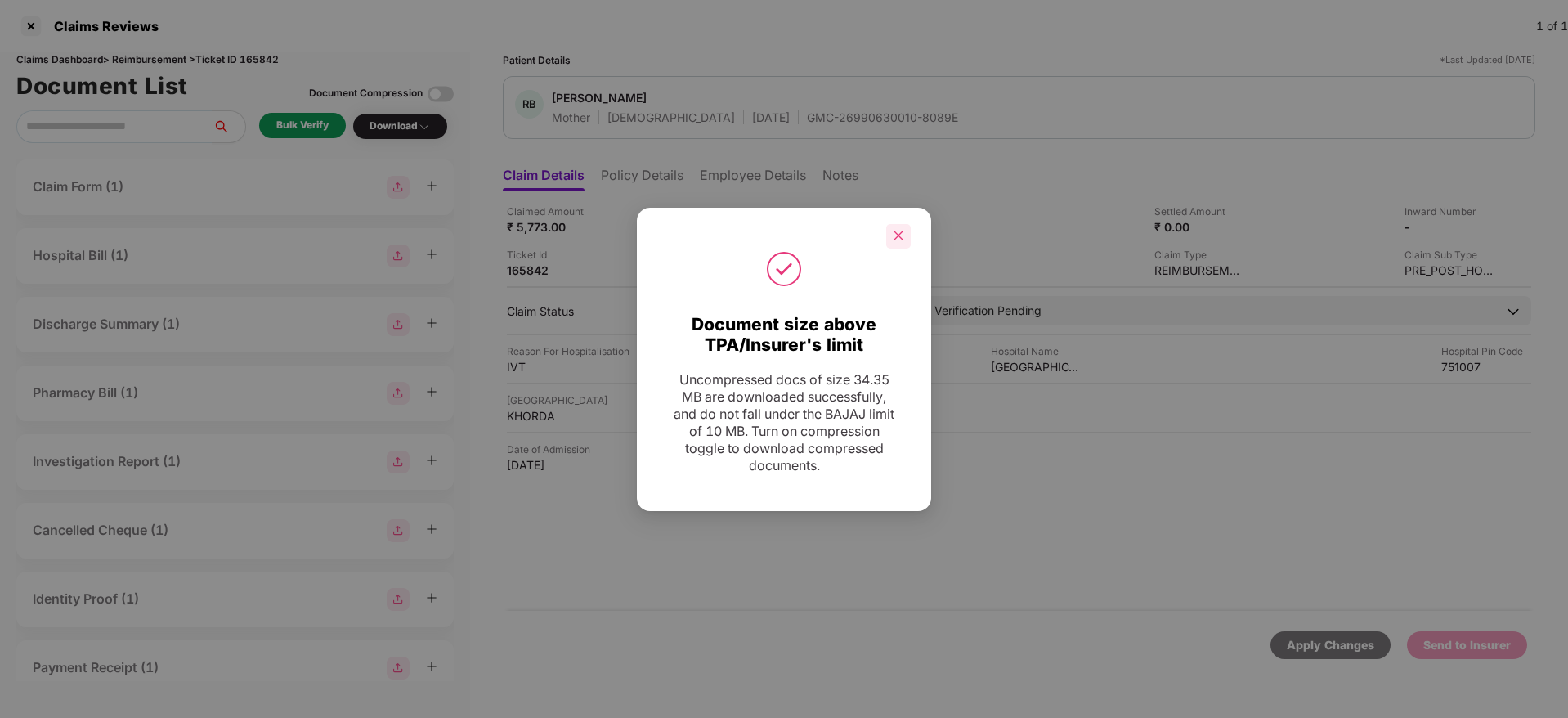
click at [894, 231] on icon "close" at bounding box center [899, 236] width 11 height 11
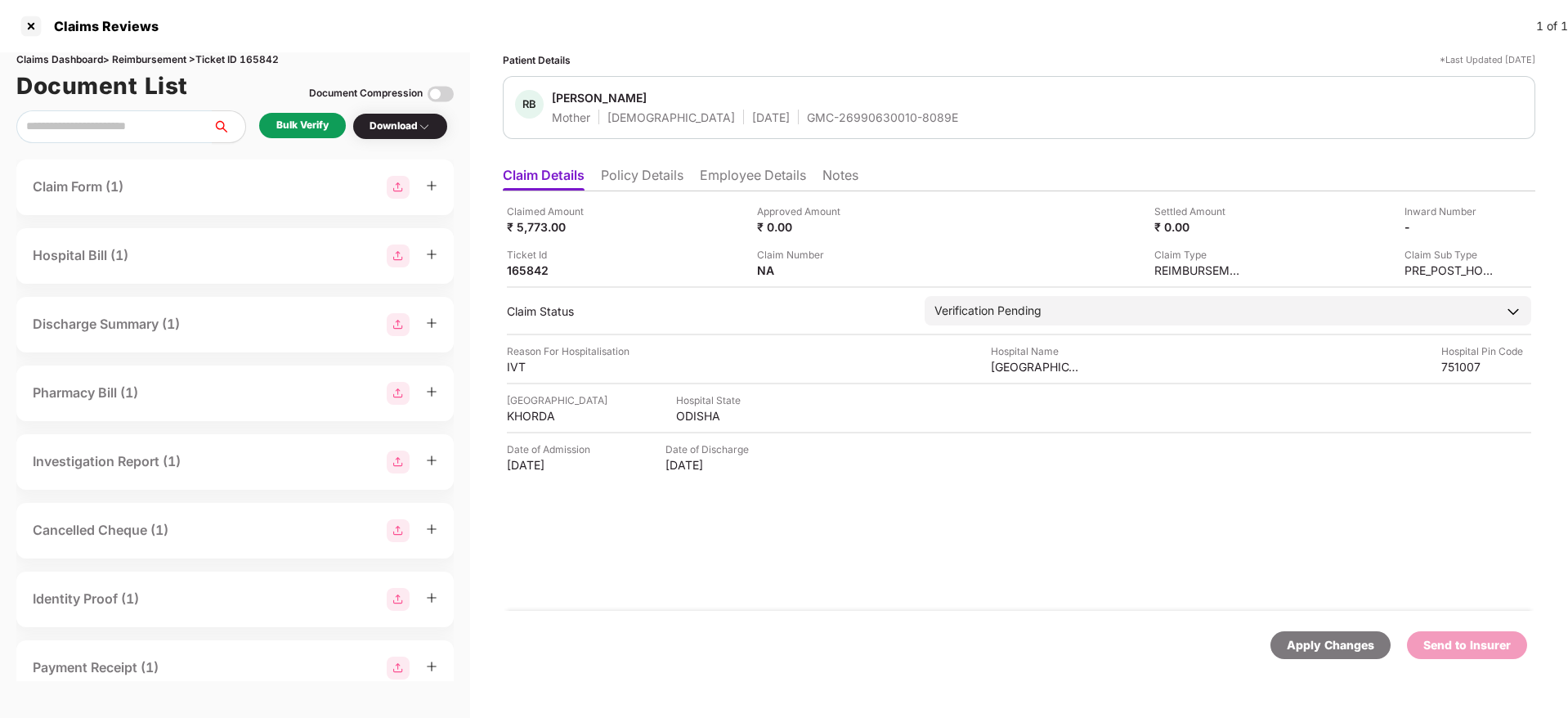
click at [791, 107] on span "Rashmirani Behera" at bounding box center [755, 99] width 407 height 20
click at [807, 117] on div "GMC-26990630010-8089E" at bounding box center [883, 117] width 152 height 15
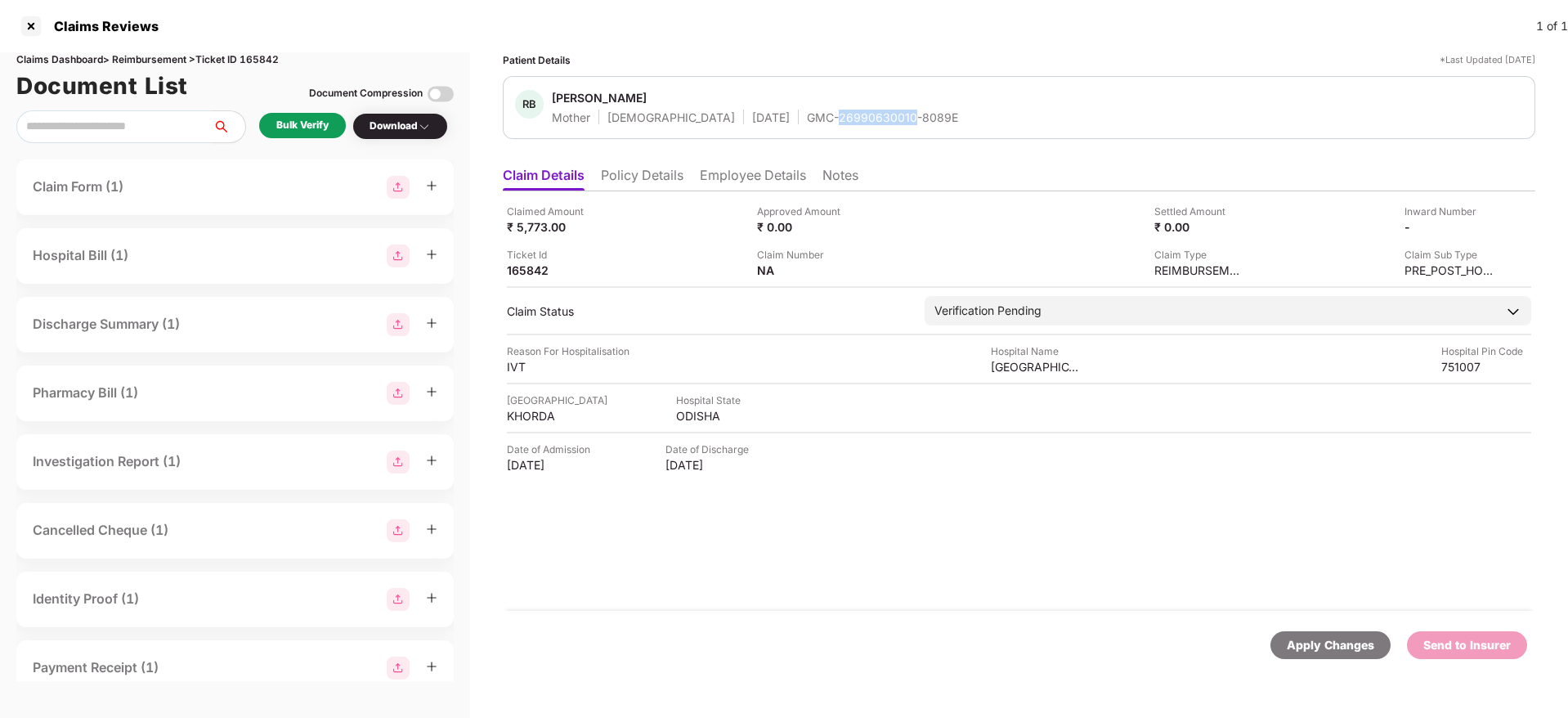
click at [807, 123] on div "GMC-26990630010-8089E" at bounding box center [883, 117] width 152 height 15
click at [677, 422] on div "ODISHA" at bounding box center [721, 416] width 90 height 15
click at [677, 421] on div "ODISHA" at bounding box center [721, 416] width 90 height 15
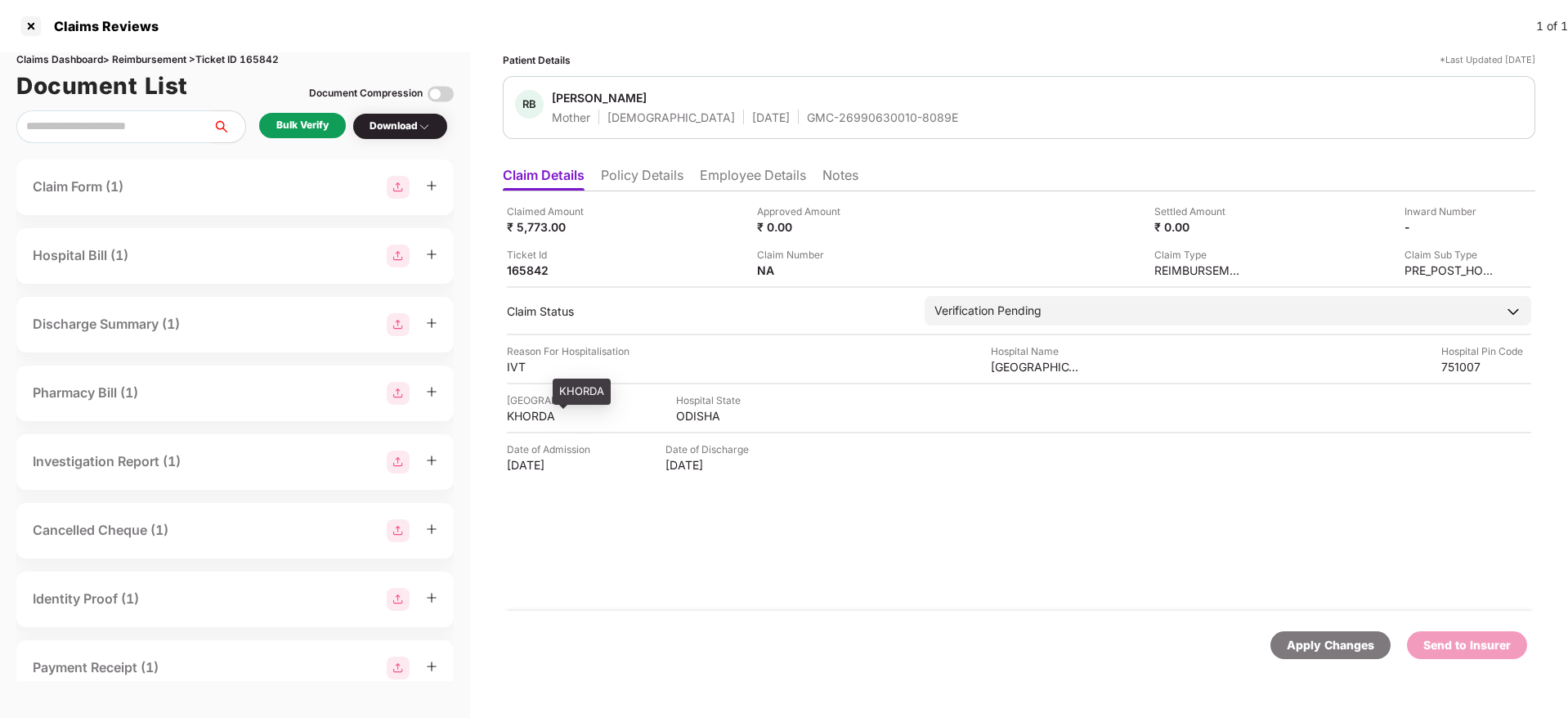
click at [531, 412] on div "KHORDA" at bounding box center [552, 416] width 90 height 15
click at [1035, 368] on div "Kar Vision Eye Hospital" at bounding box center [1035, 367] width 90 height 15
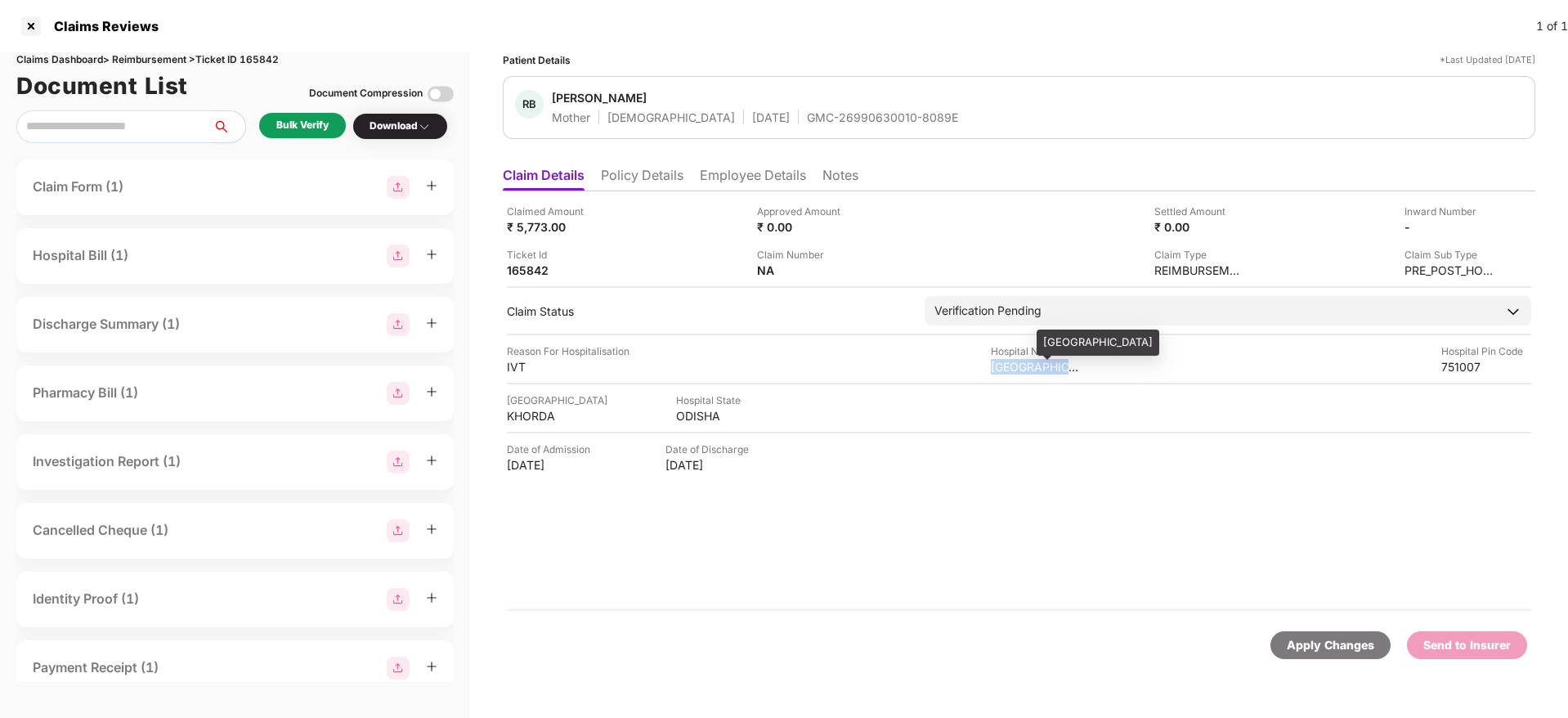
click at [1035, 368] on div "Kar Vision Eye Hospital" at bounding box center [1035, 367] width 90 height 15
click at [514, 367] on div "IVT" at bounding box center [552, 367] width 90 height 15
click at [721, 191] on div "Claimed Amount ₹ 5,773.00 Approved Amount ₹ 0.00 Settled Amount ₹ 0.00 Inward N…" at bounding box center [1019, 401] width 1033 height 420
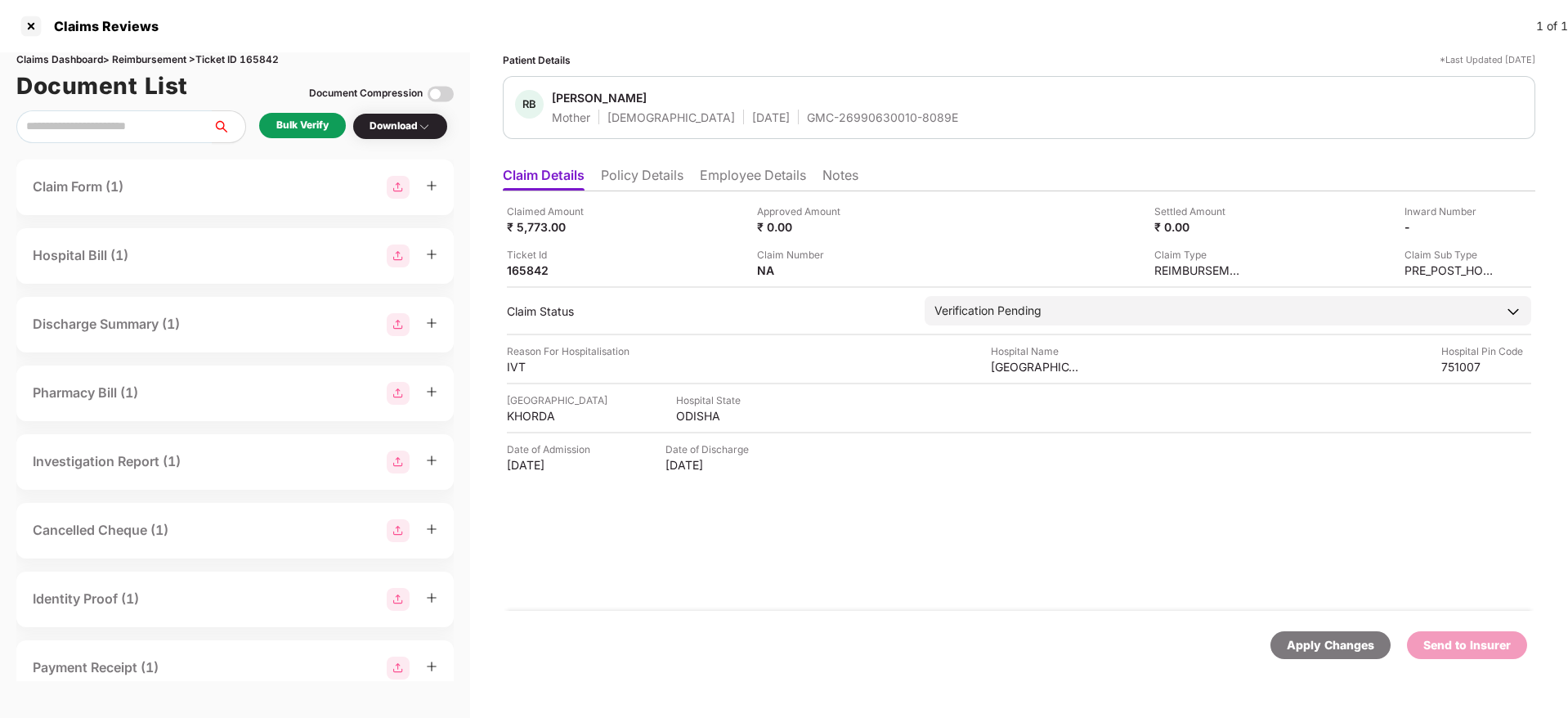
click at [718, 181] on li "Employee Details" at bounding box center [752, 179] width 106 height 24
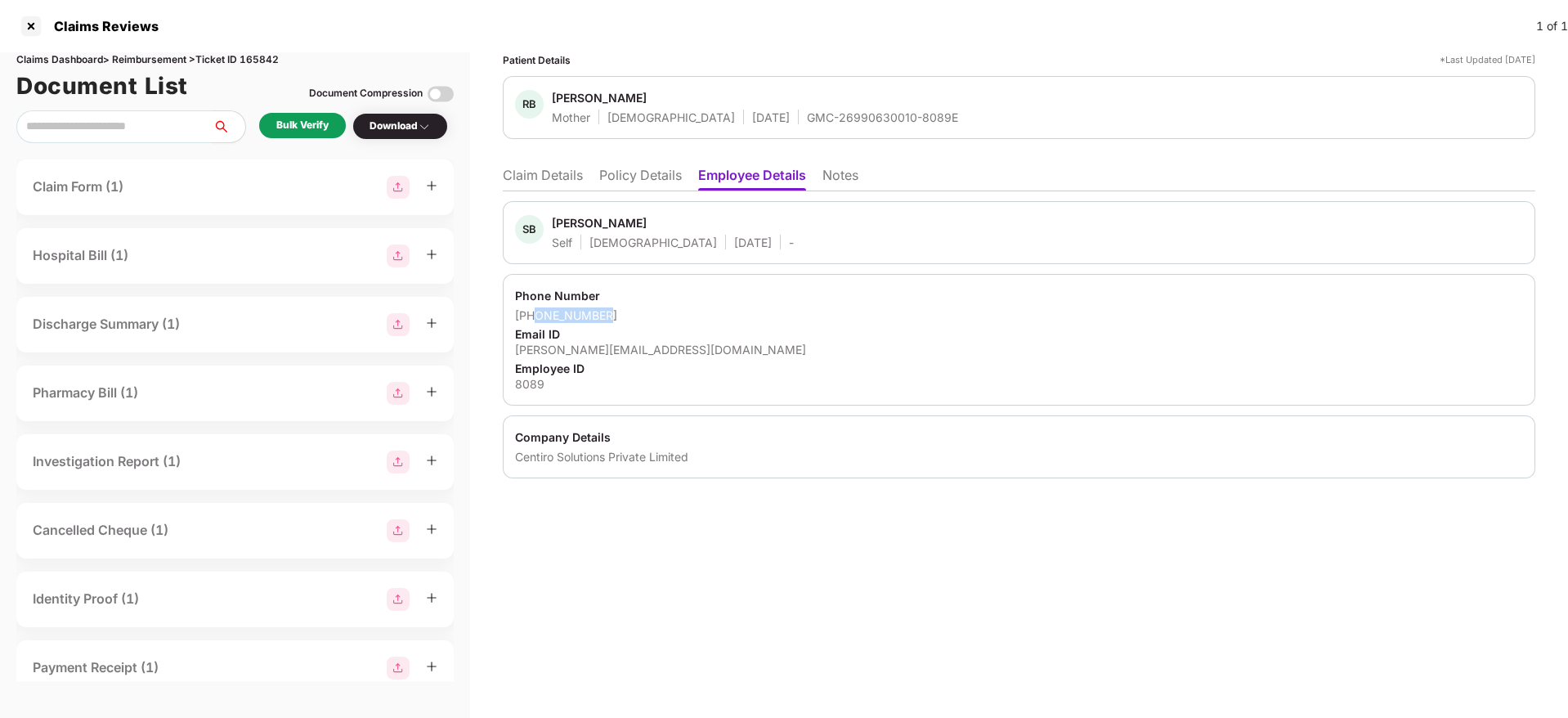
drag, startPoint x: 592, startPoint y: 314, endPoint x: 534, endPoint y: 318, distance: 58.1
click at [534, 318] on div "+917758979851" at bounding box center [1019, 315] width 1008 height 15
click at [600, 349] on div "soumya.behera@centiro.com" at bounding box center [1019, 349] width 1008 height 15
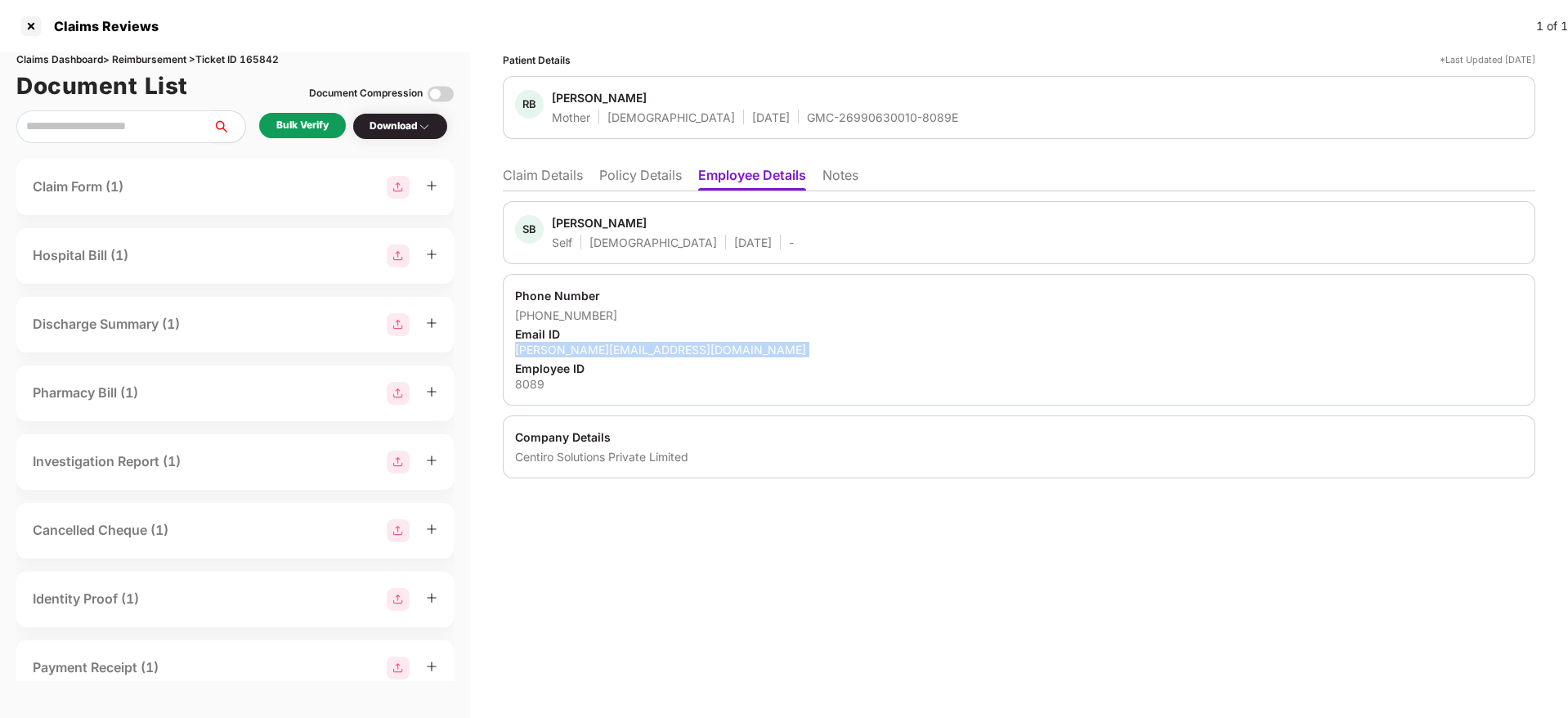
click at [600, 349] on div "soumya.behera@centiro.com" at bounding box center [1019, 349] width 1008 height 15
click at [579, 169] on li "Claim Details" at bounding box center [543, 179] width 80 height 24
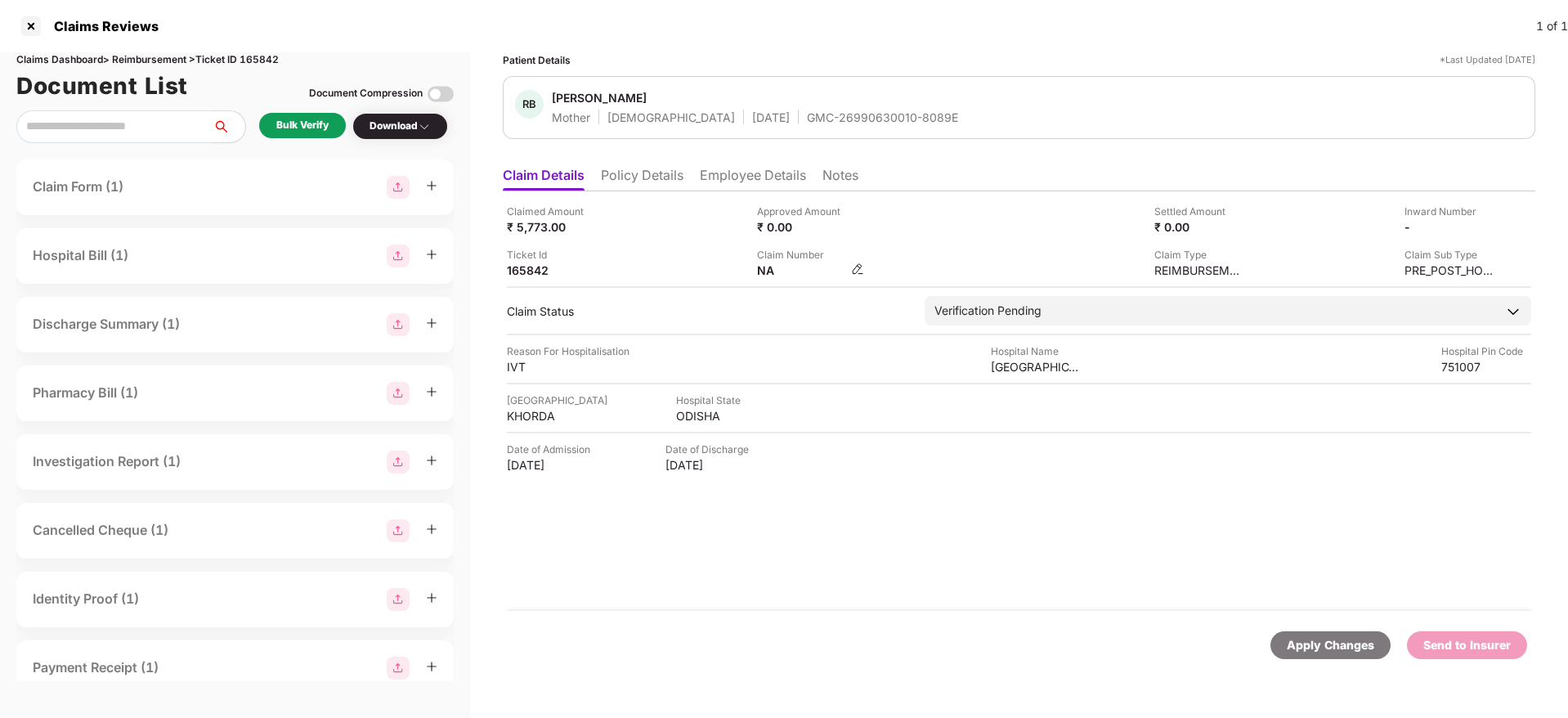
click at [854, 269] on img at bounding box center [858, 269] width 13 height 13
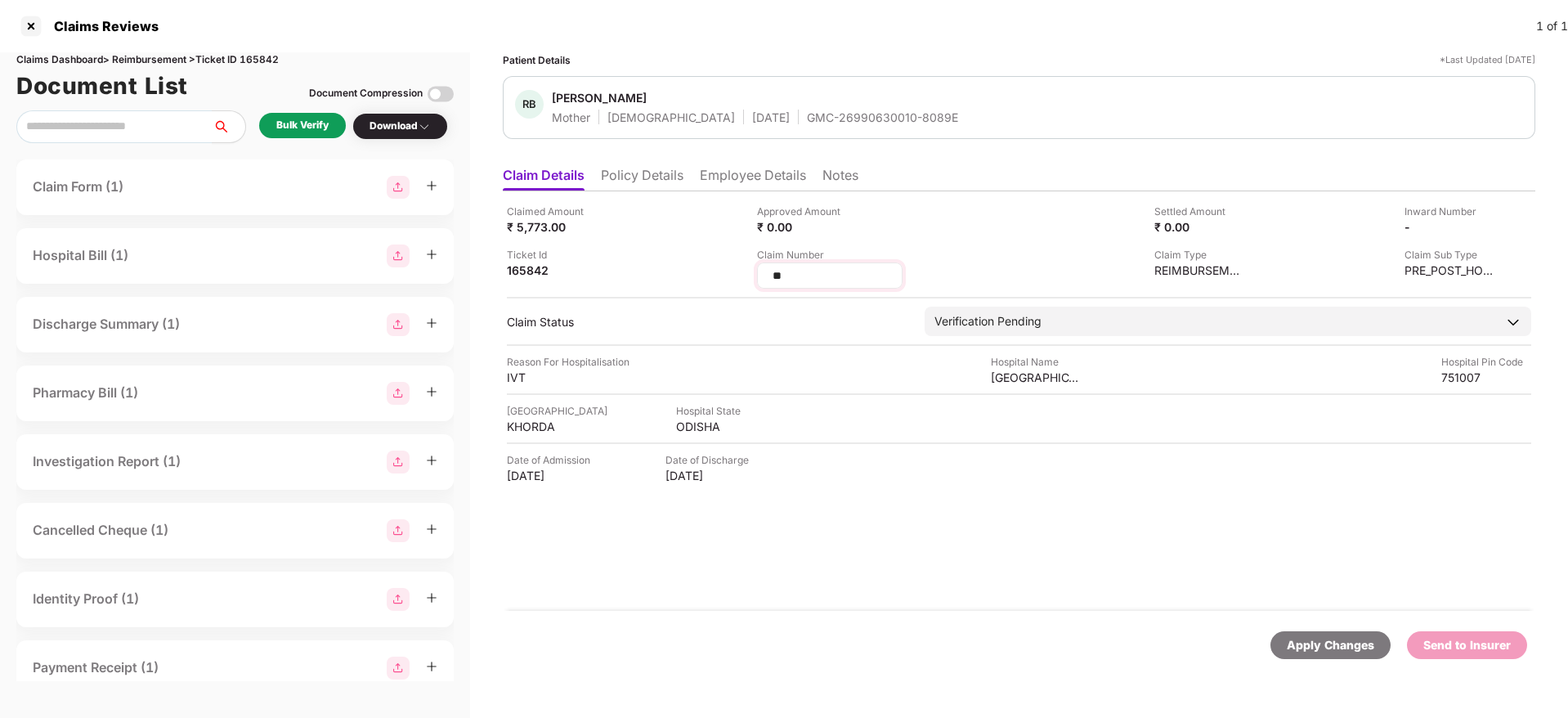
type input "*"
type input "**********"
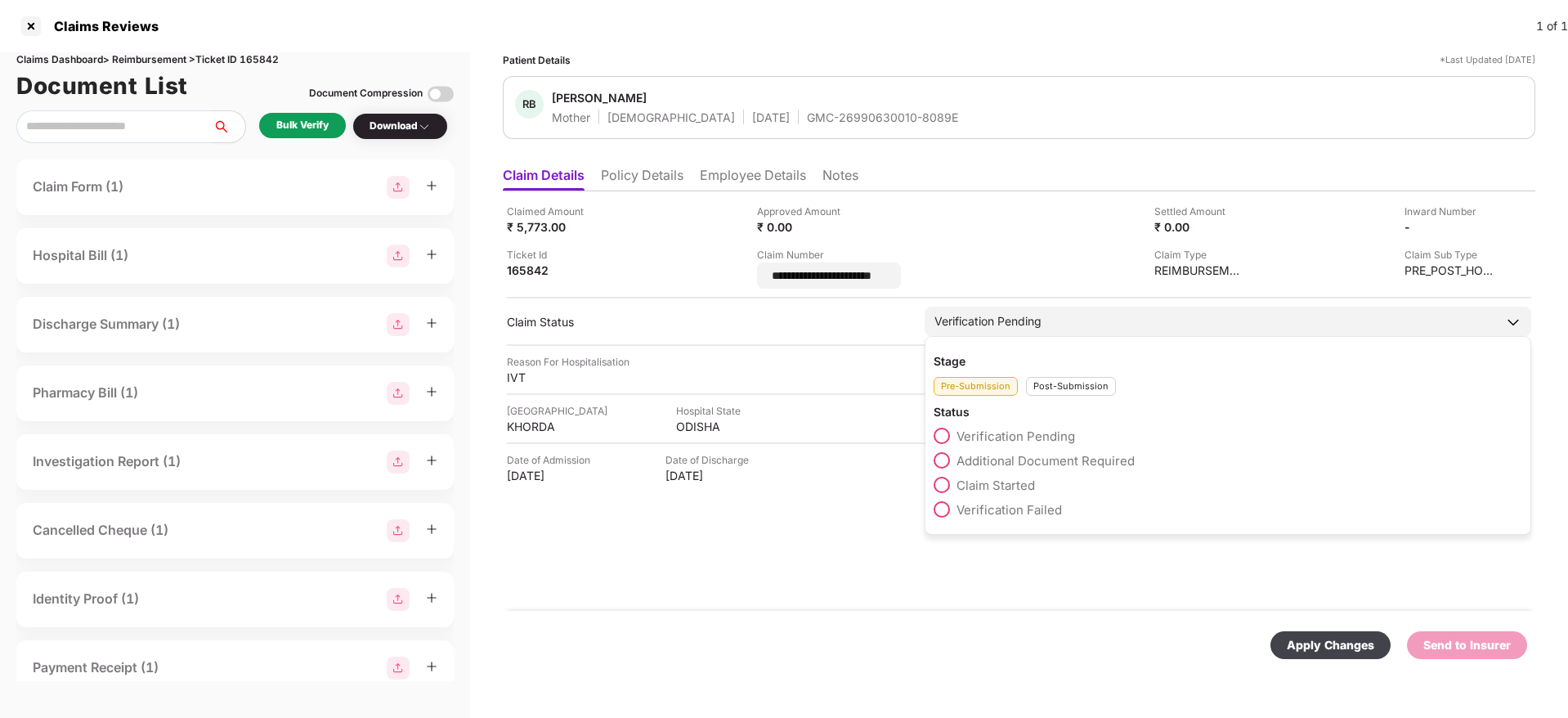
click at [1048, 393] on div "Stage Pre-Submission Post-Submission Status Verification Pending Additional Doc…" at bounding box center [1228, 435] width 607 height 199
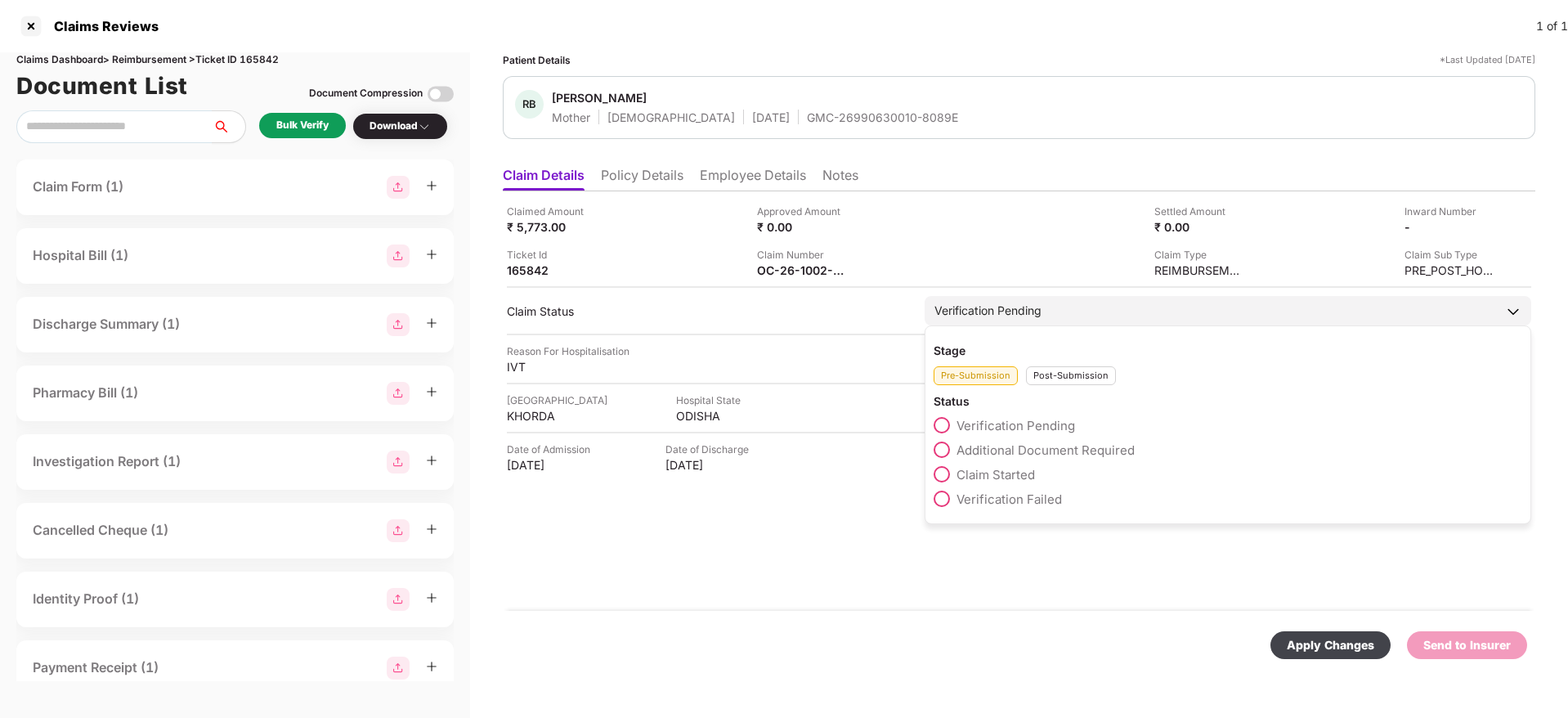
click at [1048, 379] on div "Post-Submission" at bounding box center [1071, 376] width 90 height 19
click at [1020, 449] on span "Claim Under Process" at bounding box center [1017, 451] width 123 height 15
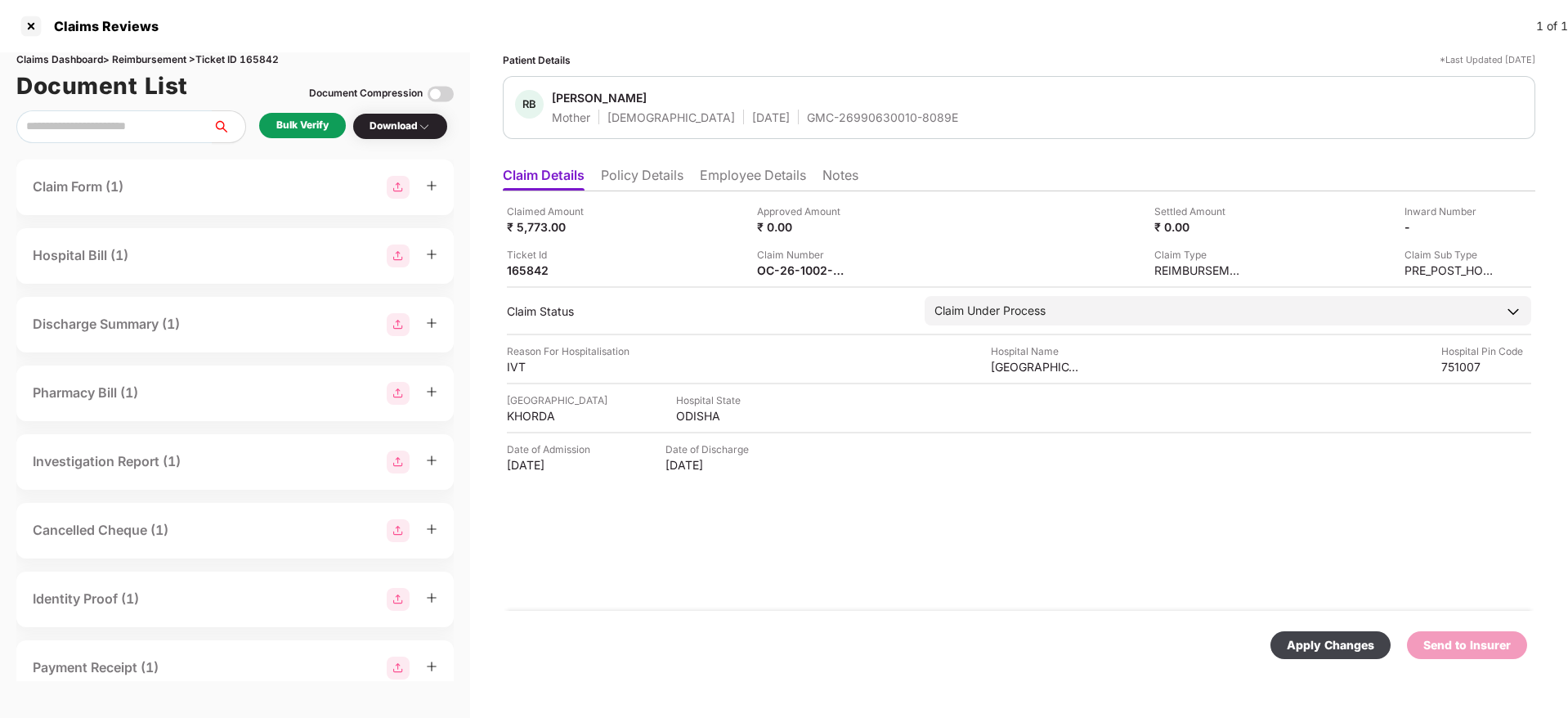
click at [1323, 656] on div "Apply Changes" at bounding box center [1330, 644] width 120 height 28
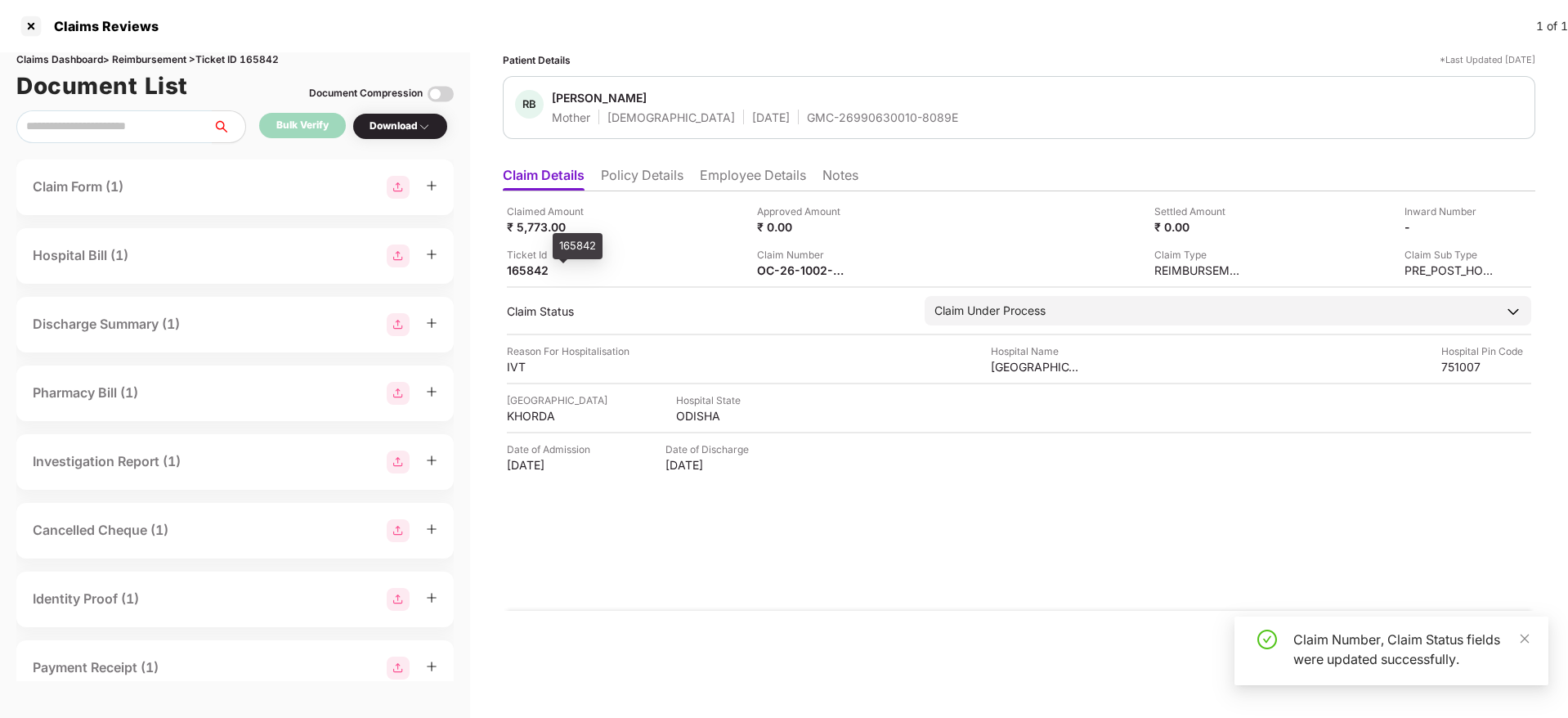
click at [515, 275] on div "165842" at bounding box center [552, 270] width 90 height 15
click at [526, 274] on div "165842" at bounding box center [552, 270] width 90 height 15
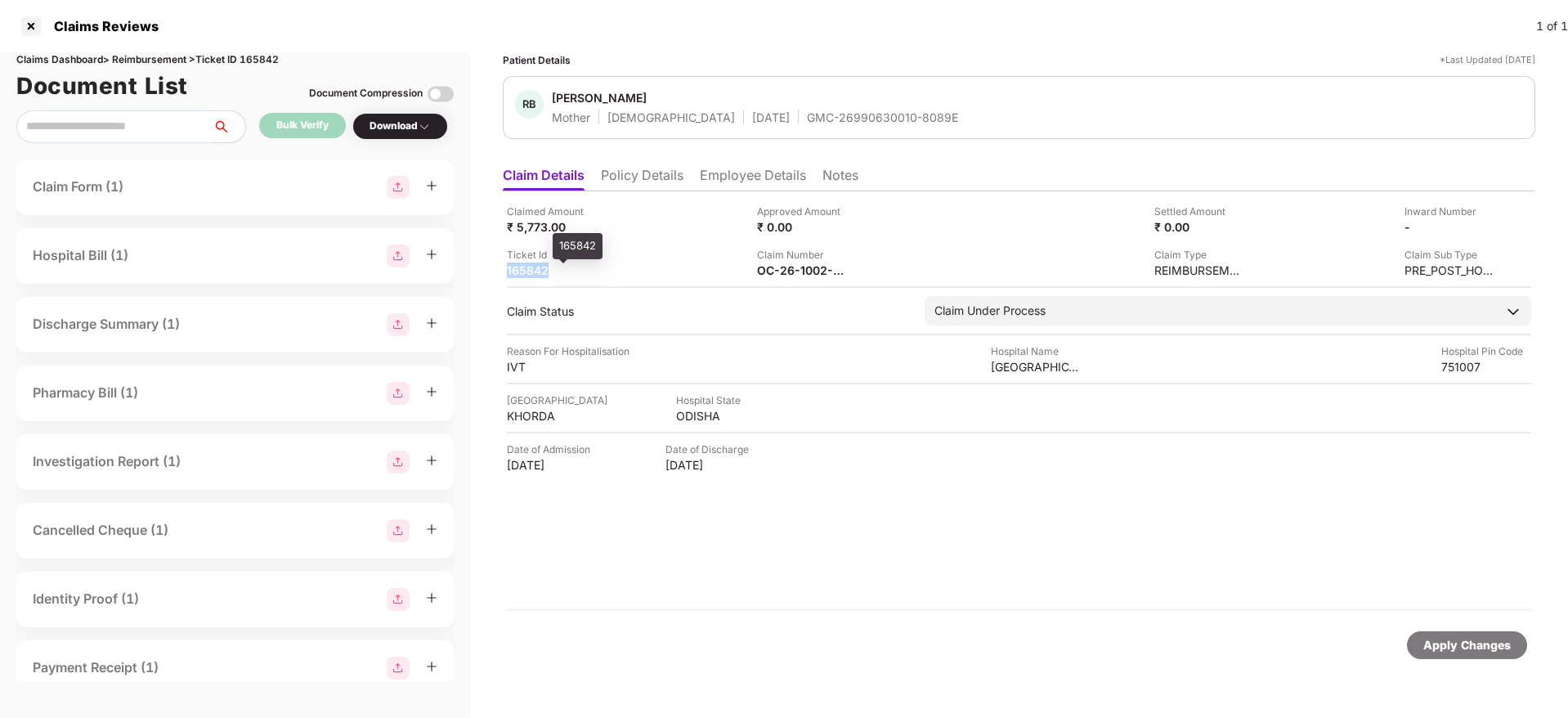
click at [526, 274] on div "165842" at bounding box center [552, 270] width 90 height 15
click at [32, 30] on div at bounding box center [31, 26] width 26 height 26
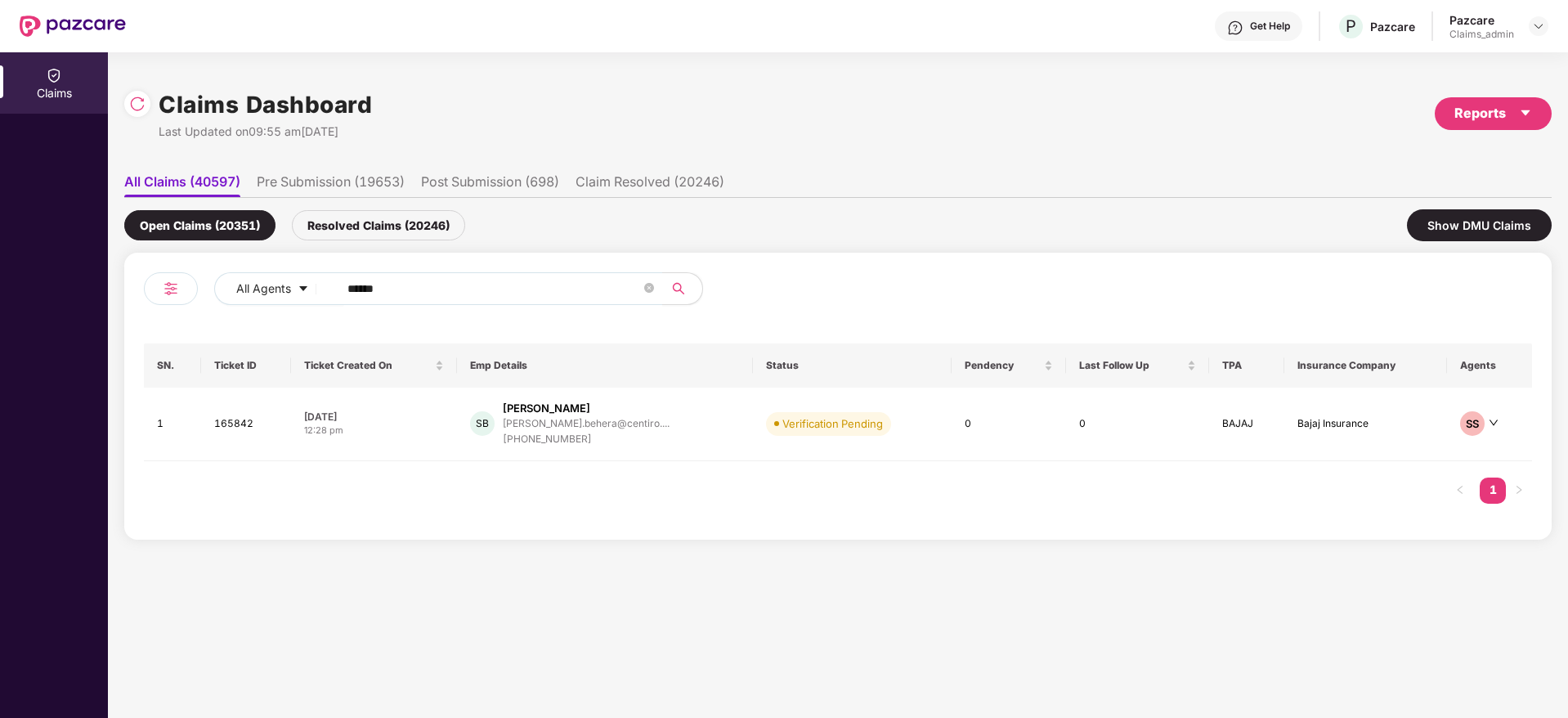
click at [212, 300] on div "All Agents ******" at bounding box center [491, 295] width 694 height 46
paste input "text"
type input "******"
click at [660, 434] on div "SB Soumya Behera soumya.behera@centiro.... +917758979851" at bounding box center [605, 424] width 270 height 47
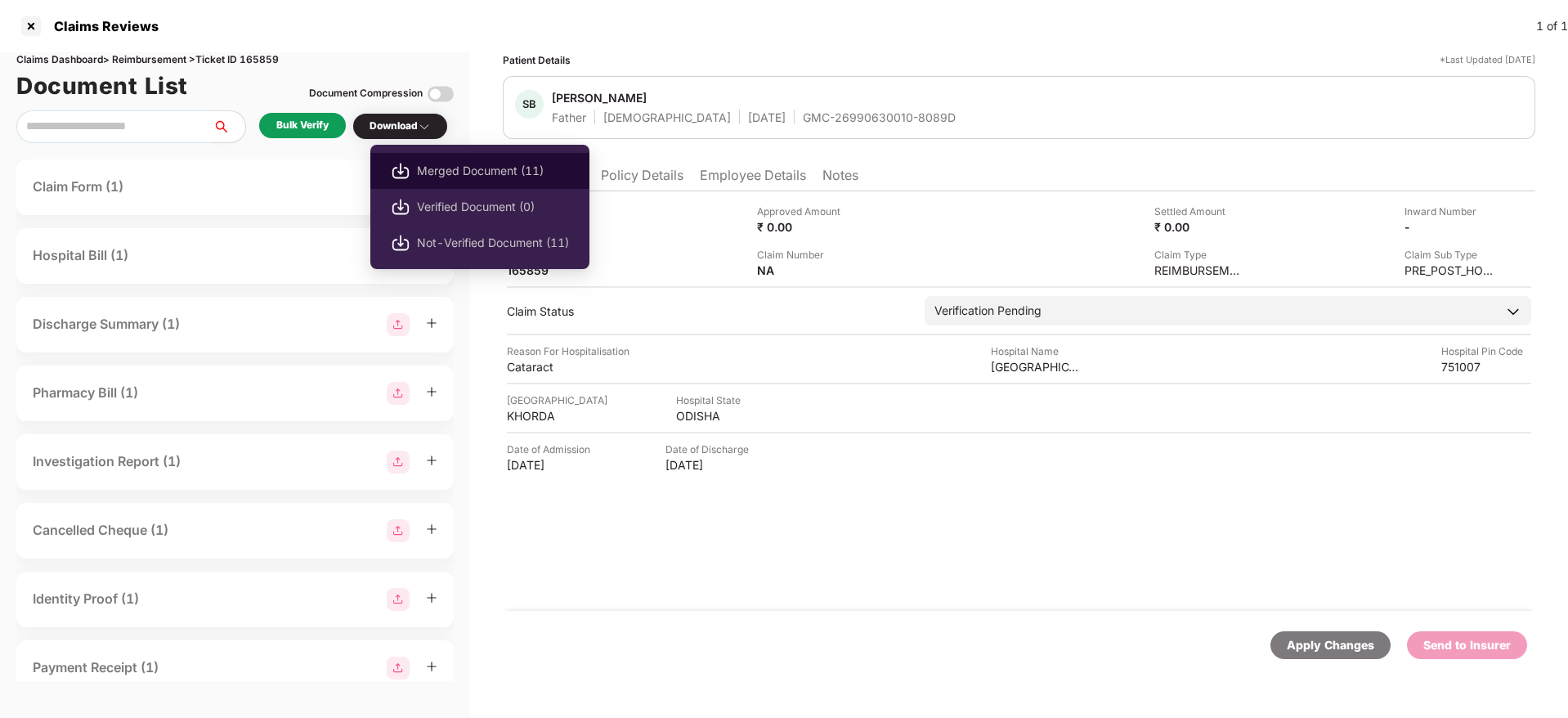
click at [460, 169] on span "Merged Document (11)" at bounding box center [492, 171] width 152 height 18
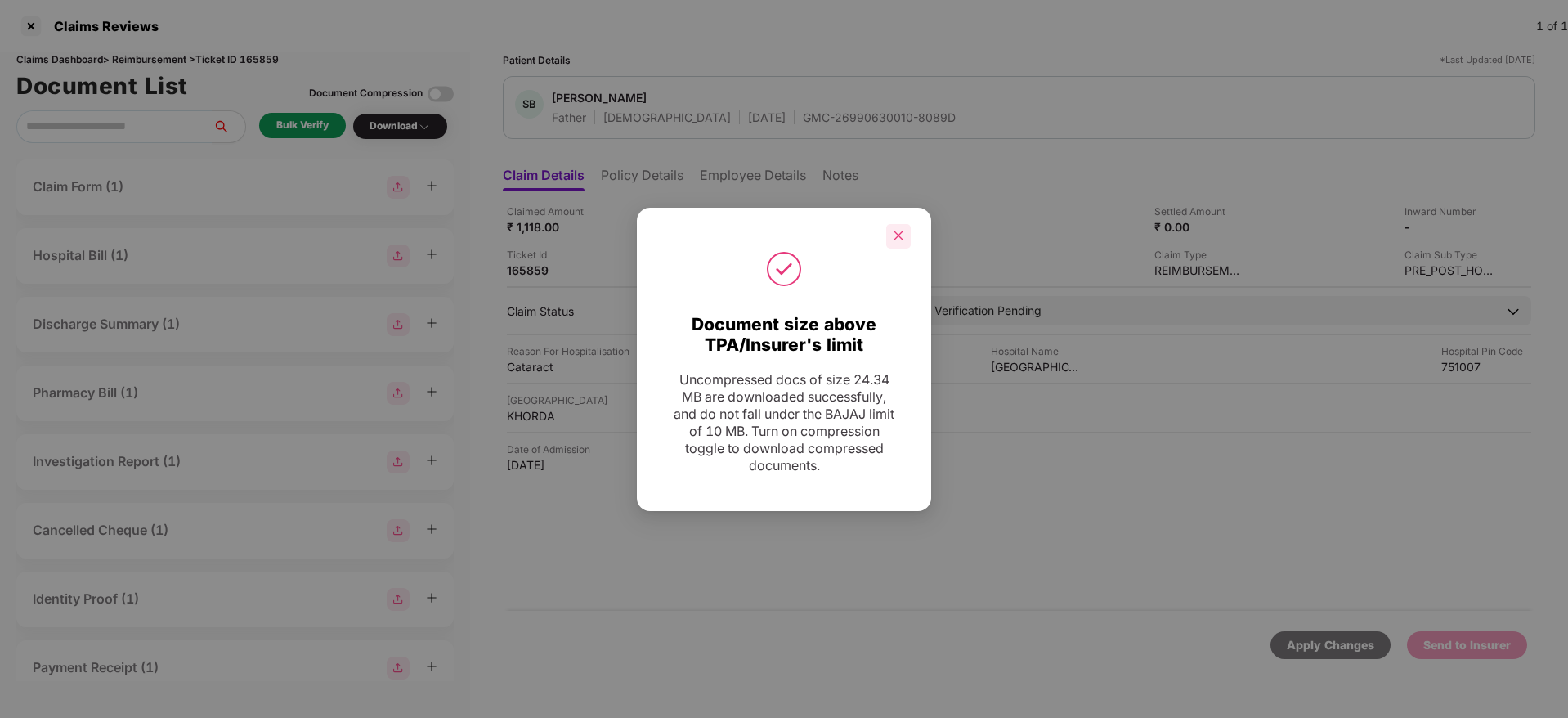
click at [899, 233] on icon "close" at bounding box center [899, 236] width 11 height 11
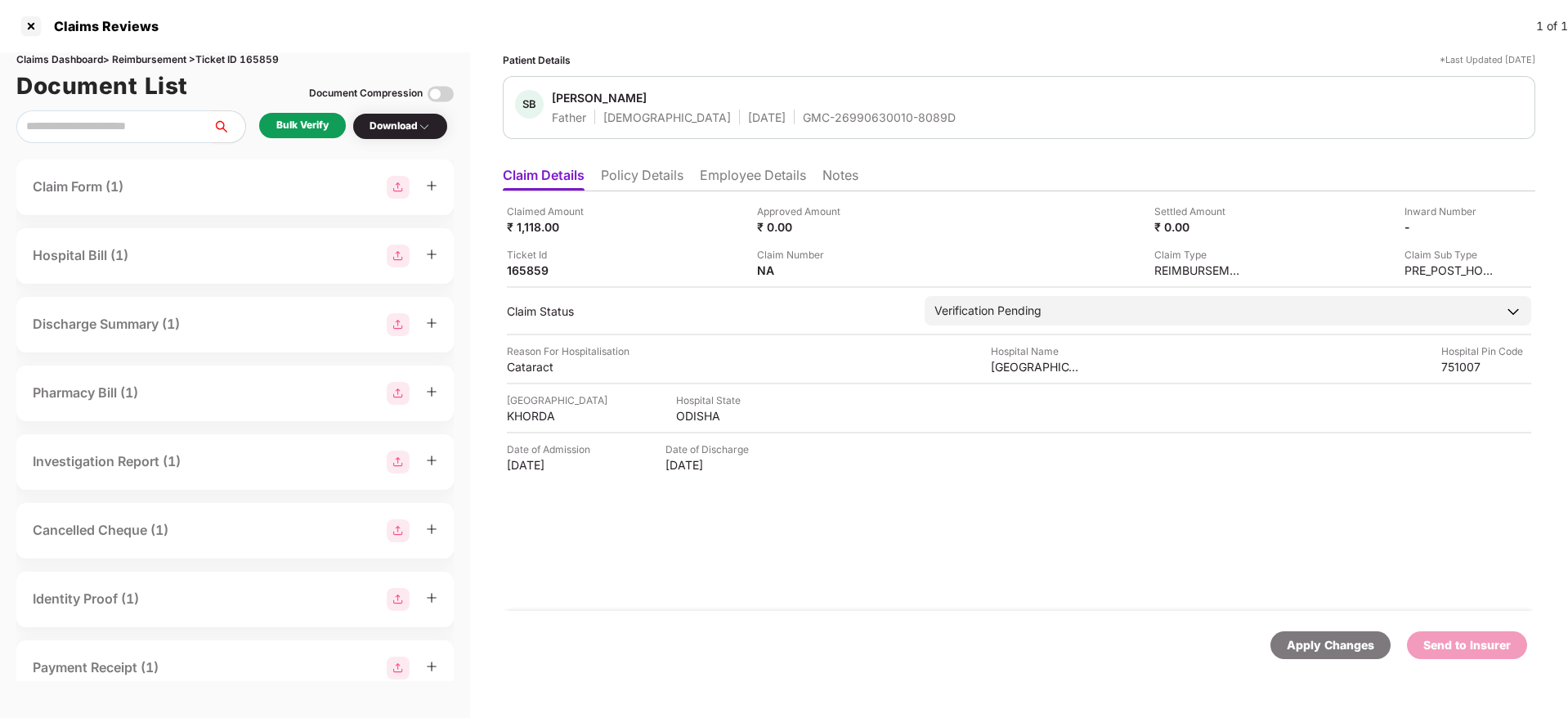
click at [803, 112] on div "GMC-26990630010-8089D" at bounding box center [879, 117] width 153 height 15
click at [1490, 225] on img at bounding box center [1489, 226] width 13 height 13
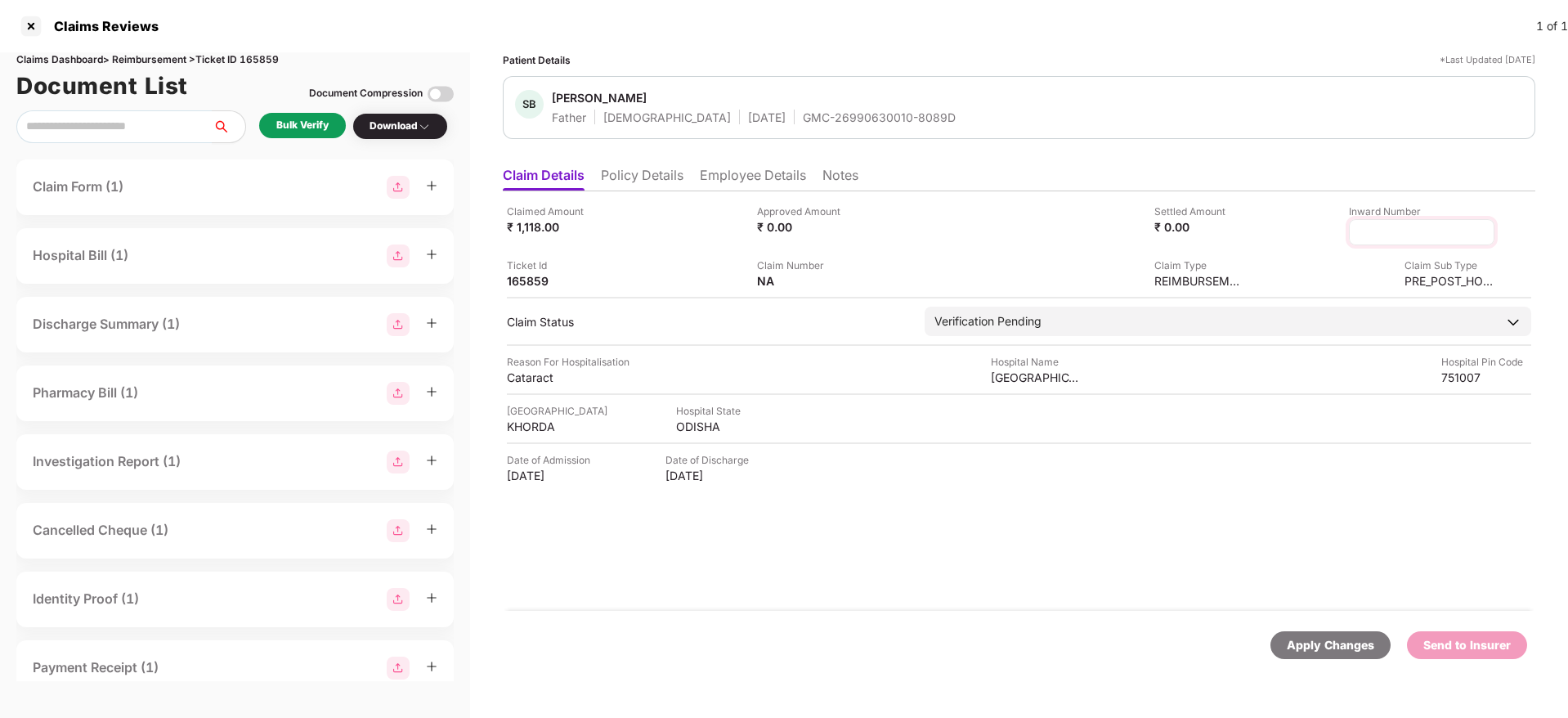
type input "**********"
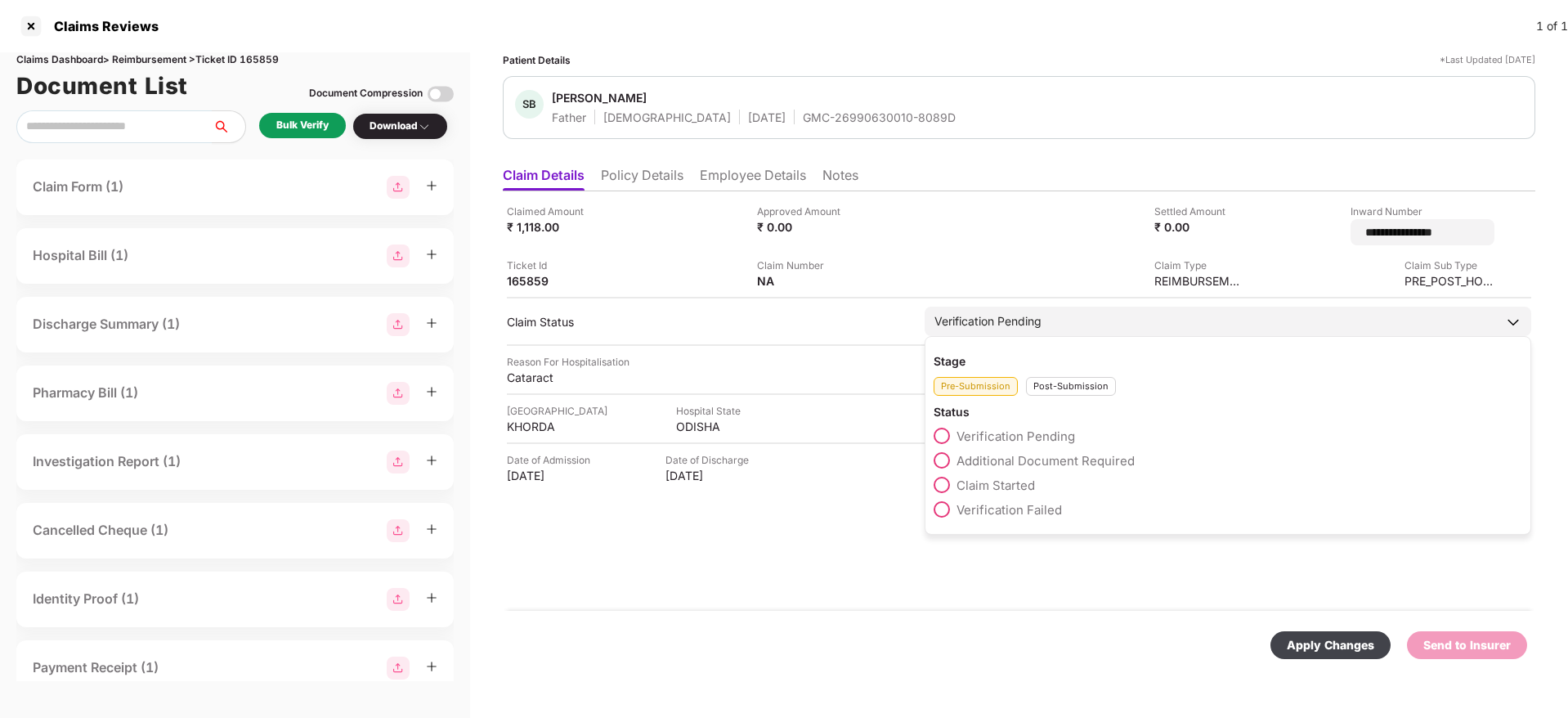
click at [1076, 390] on div "Stage Pre-Submission Post-Submission Status Verification Pending Additional Doc…" at bounding box center [1228, 435] width 607 height 199
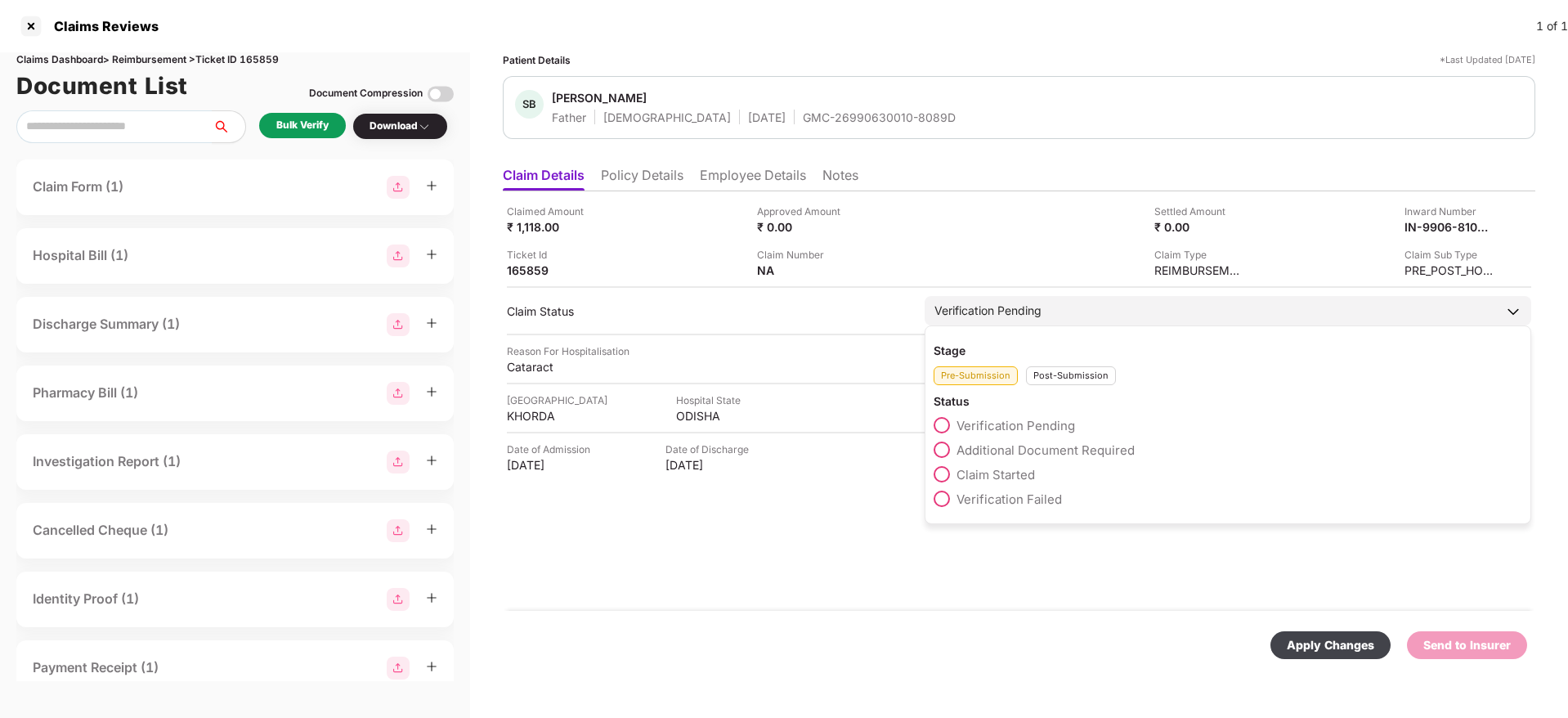
click at [1071, 374] on div "Post-Submission" at bounding box center [1071, 376] width 90 height 19
click at [1029, 458] on div "Claim Under Process" at bounding box center [1227, 454] width 589 height 25
click at [1024, 451] on span "Claim Under Process" at bounding box center [1017, 451] width 123 height 15
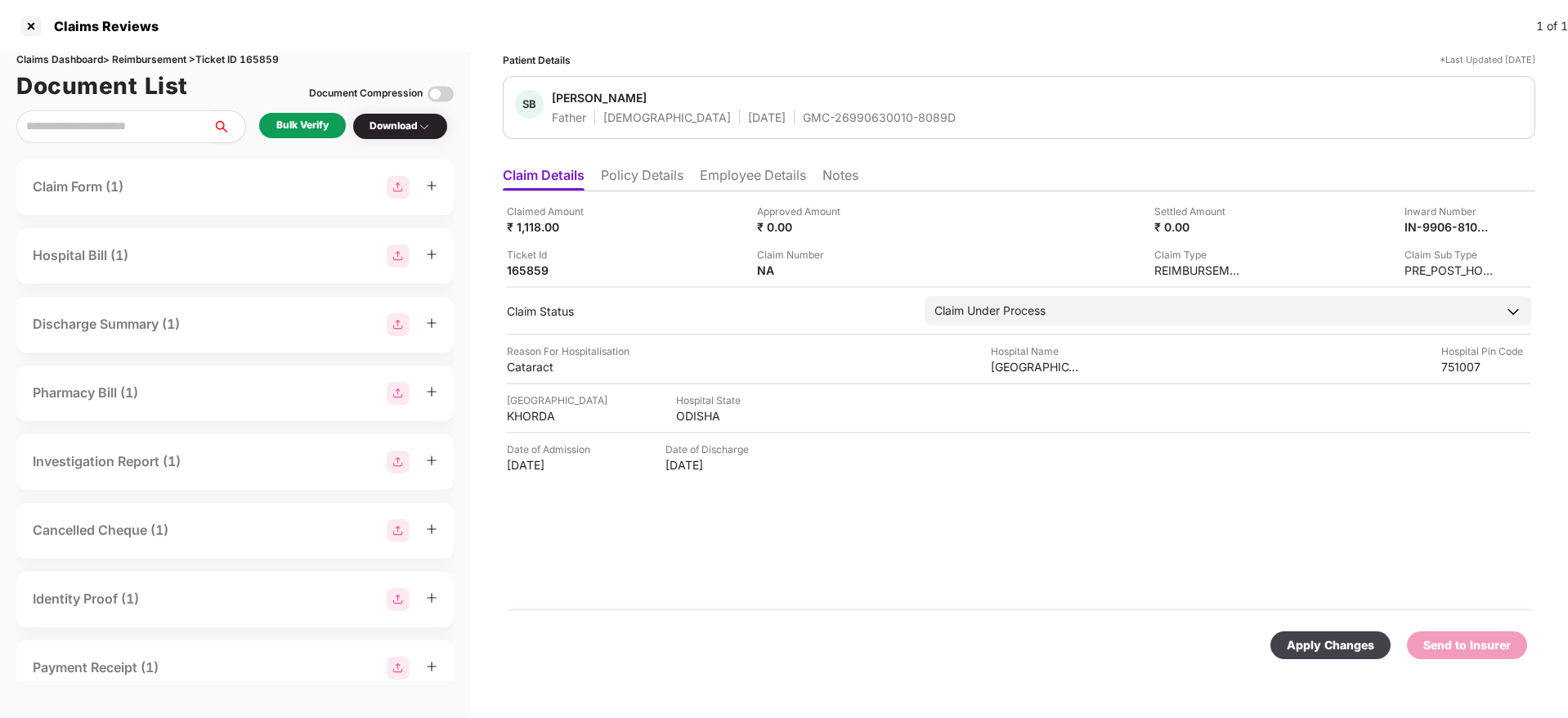
click at [1316, 644] on div "Apply Changes" at bounding box center [1331, 645] width 88 height 18
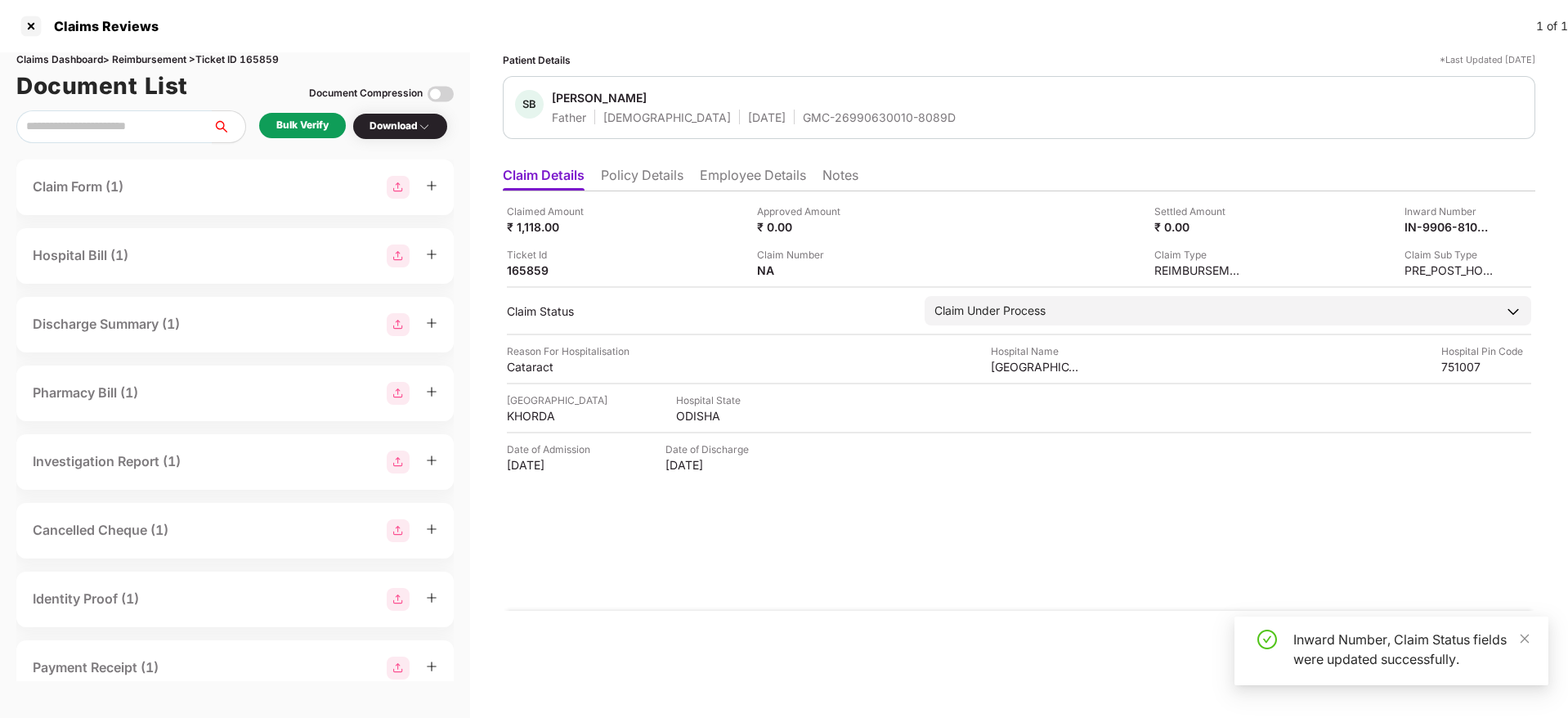
click at [885, 607] on div "Claimed Amount ₹ 1,118.00 Approved Amount ₹ 0.00 Settled Amount ₹ 0.00 Inward N…" at bounding box center [1019, 401] width 1033 height 420
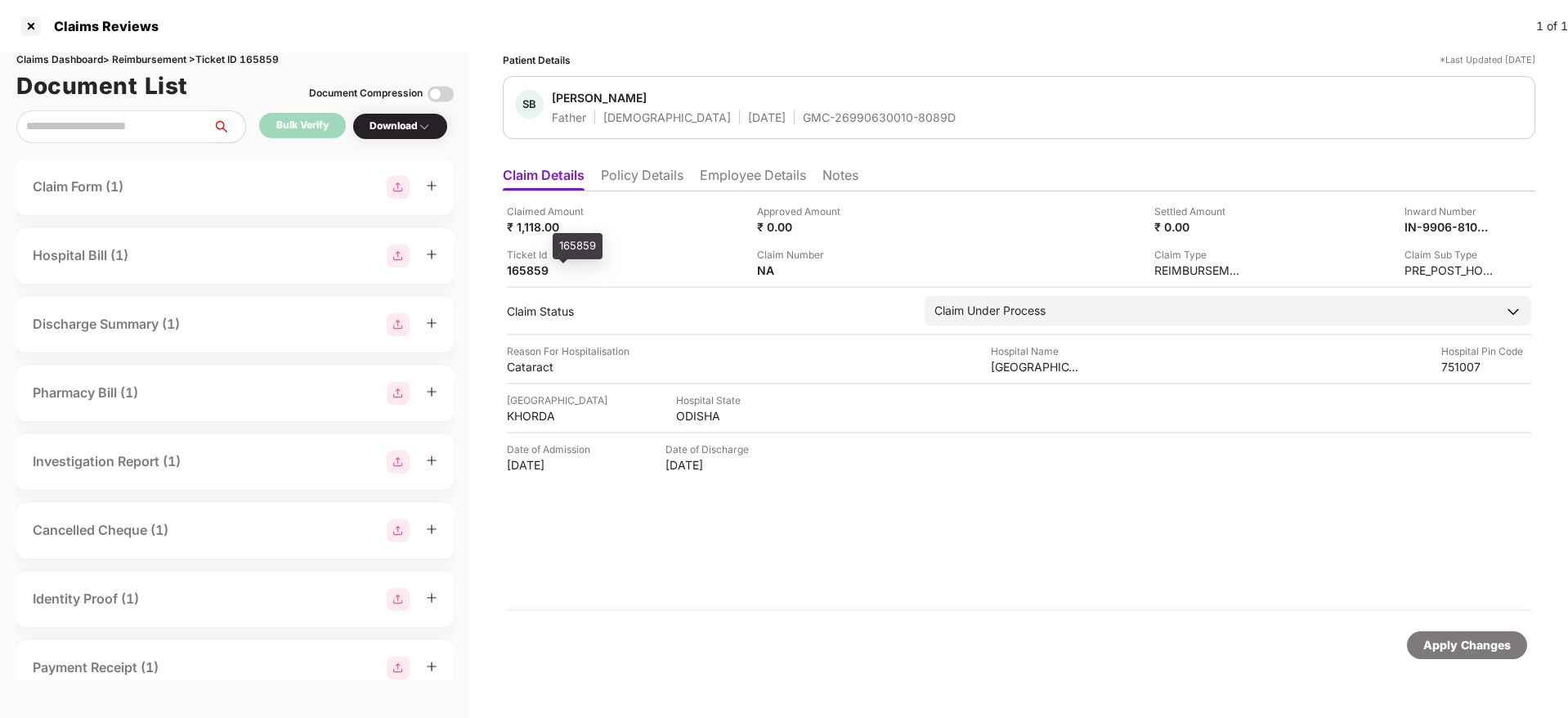
click at [530, 269] on div "165859" at bounding box center [552, 270] width 90 height 15
click at [803, 117] on div "GMC-26990630010-8089D" at bounding box center [879, 117] width 153 height 15
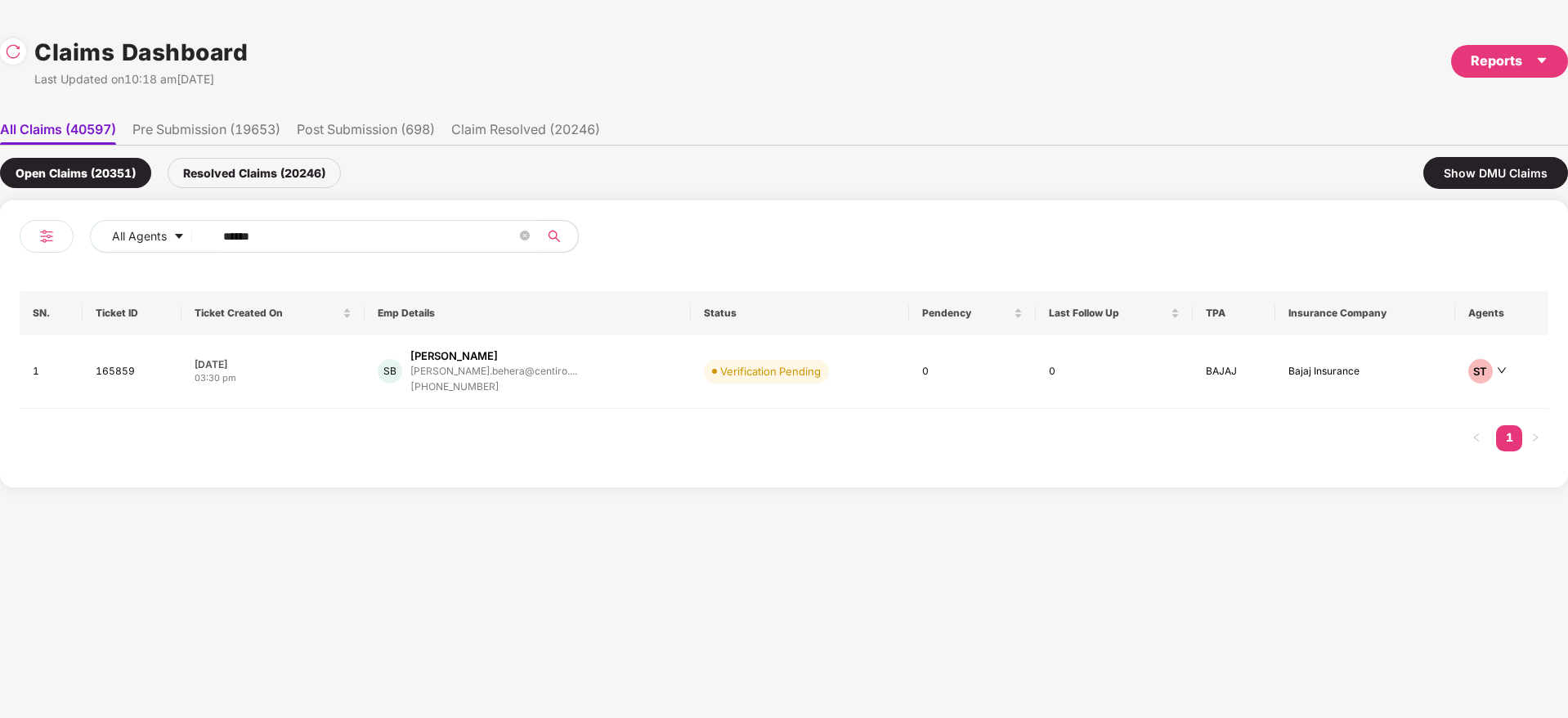
drag, startPoint x: 311, startPoint y: 231, endPoint x: 6, endPoint y: 239, distance: 305.1
click at [0, 242] on div "All Agents ****** SN. Ticket ID Ticket Created On Emp Details Status Pendency L…" at bounding box center [784, 344] width 1568 height 287
paste input "text"
type input "******"
click at [569, 386] on div "AM Anil Manral anil.manral@netcarrots... +917980377332" at bounding box center [530, 371] width 299 height 47
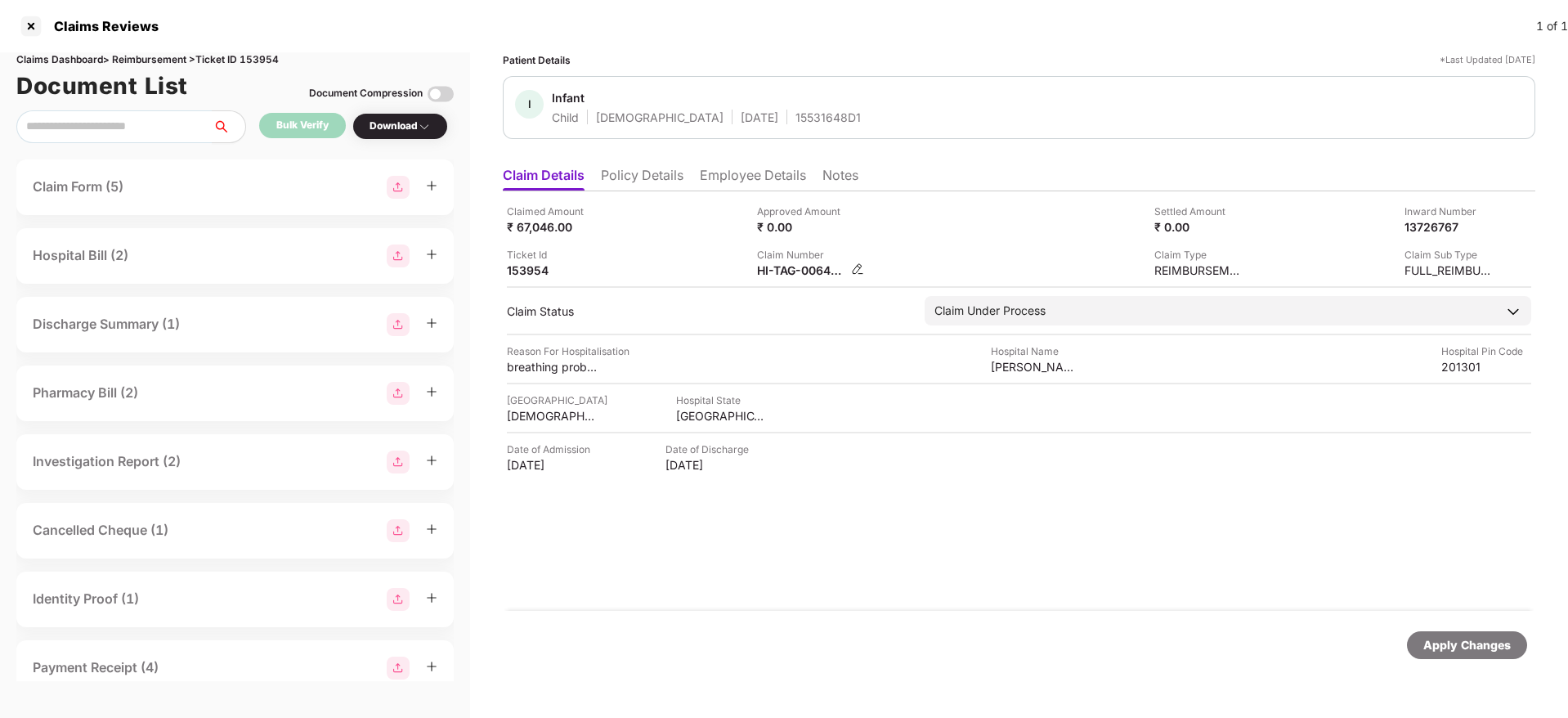
click at [782, 271] on div "HI-TAG-006407396" at bounding box center [802, 270] width 90 height 15
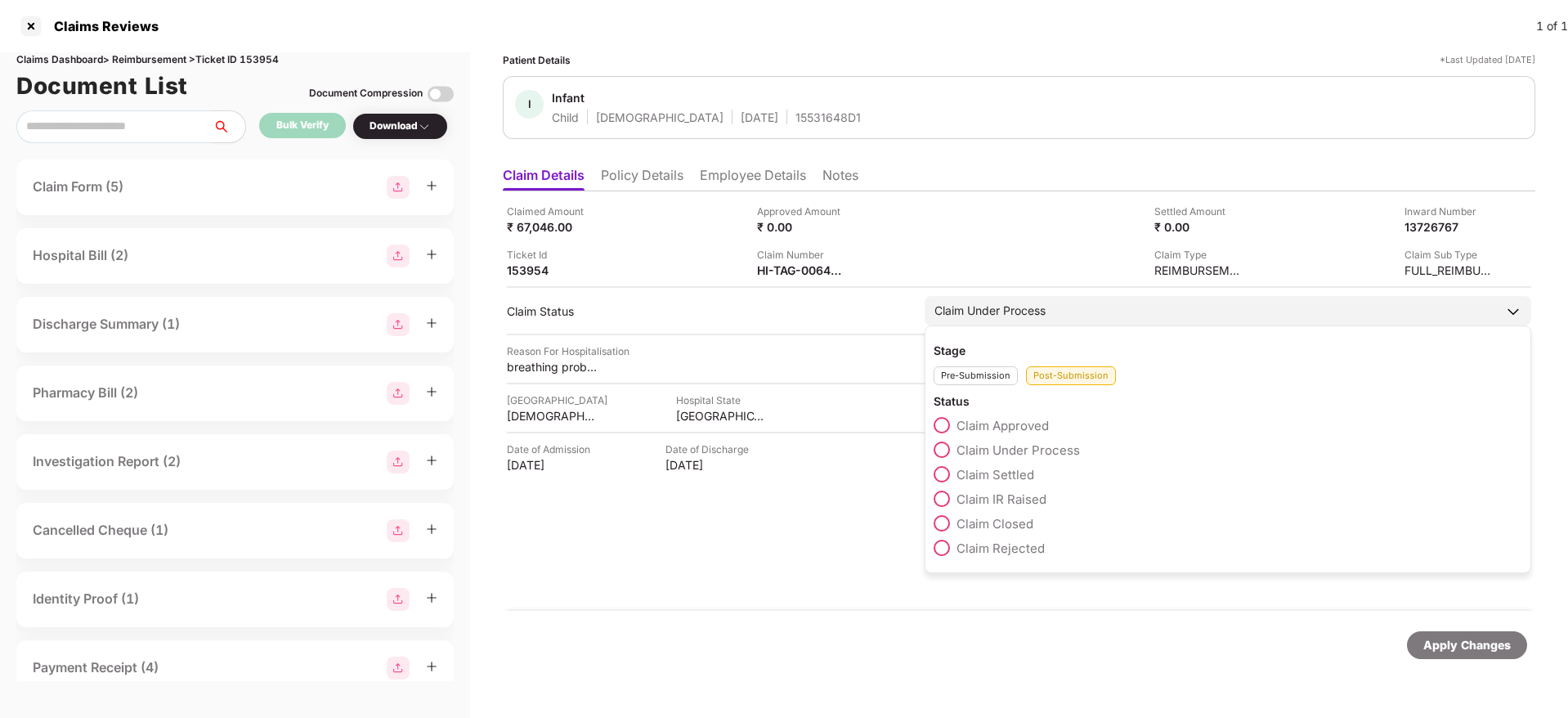
click at [1009, 421] on span "Claim Approved" at bounding box center [1002, 426] width 93 height 15
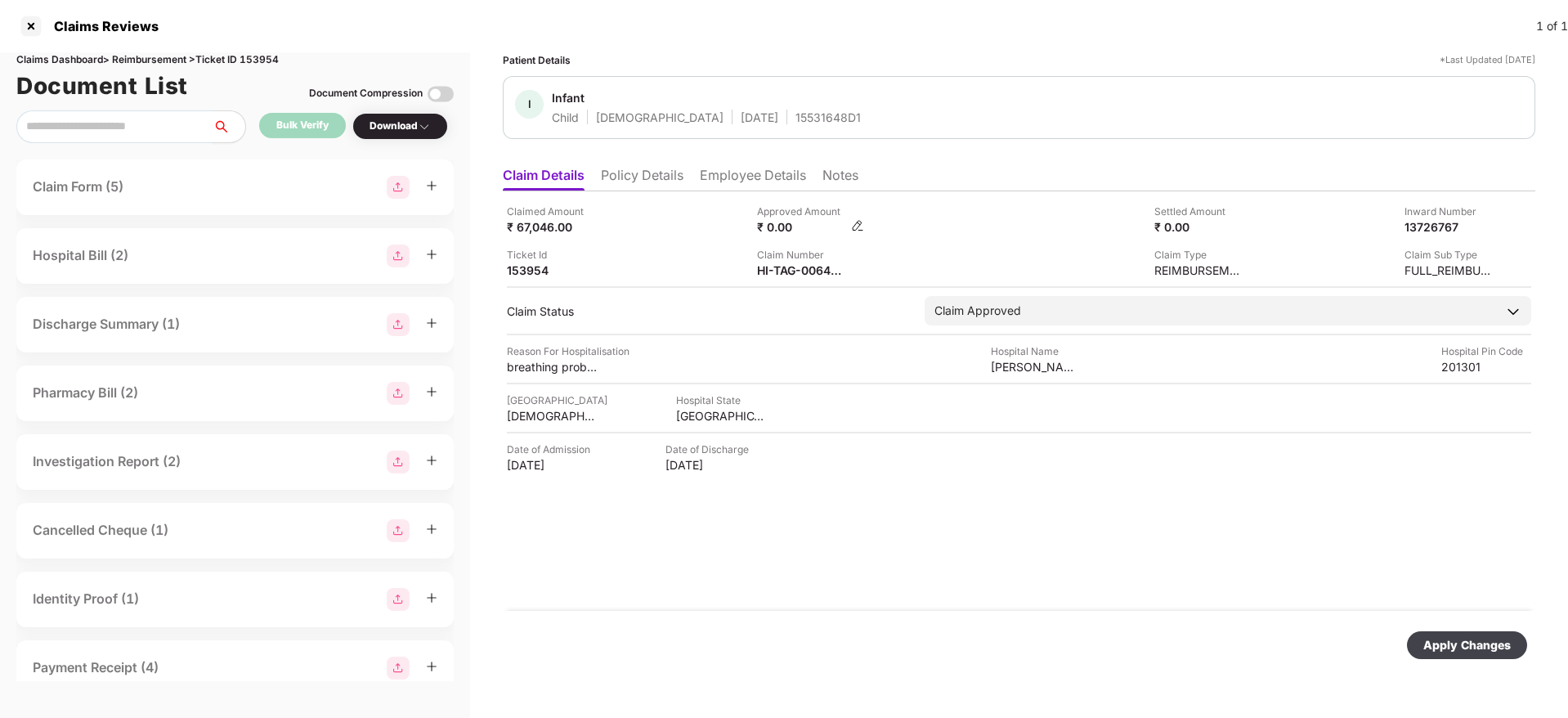
click at [859, 223] on img at bounding box center [858, 226] width 13 height 13
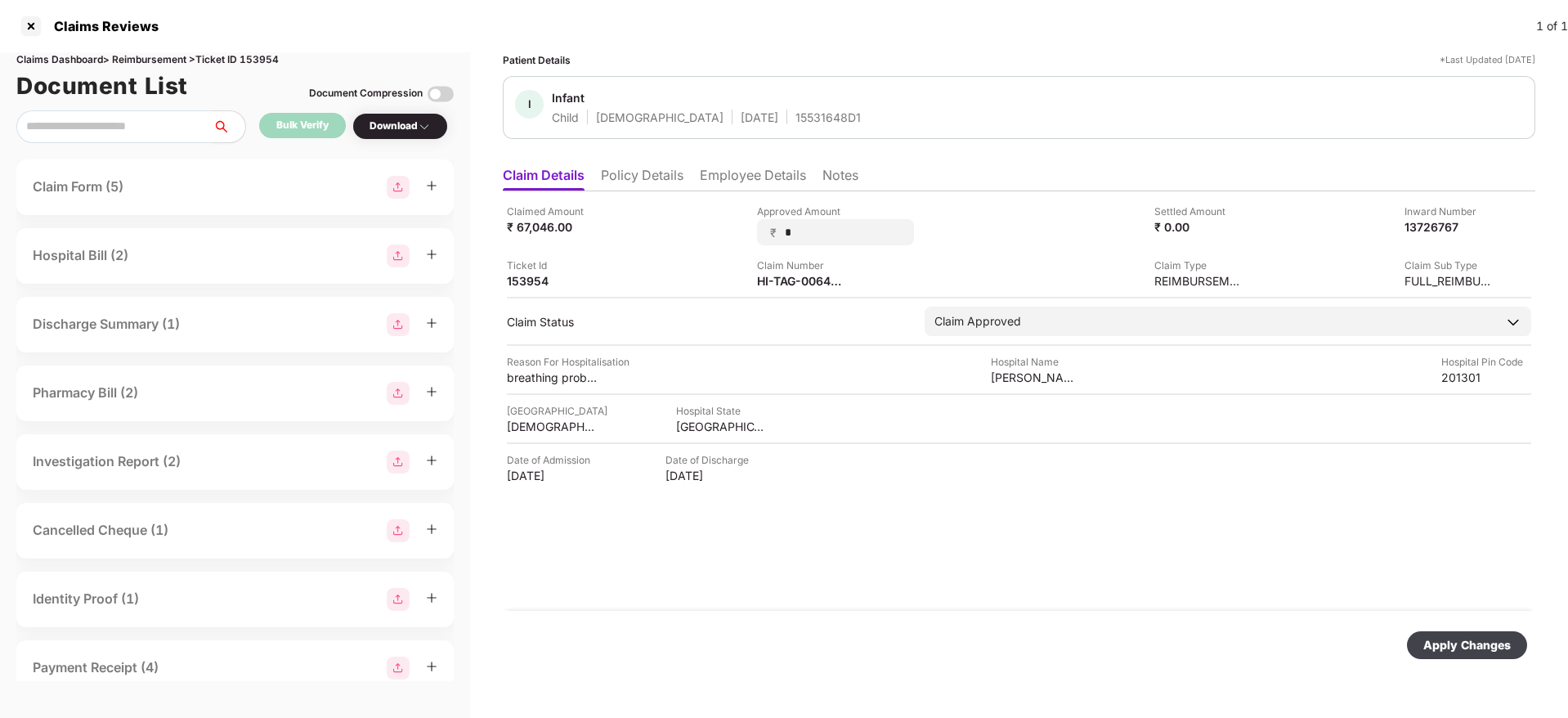
type input "**"
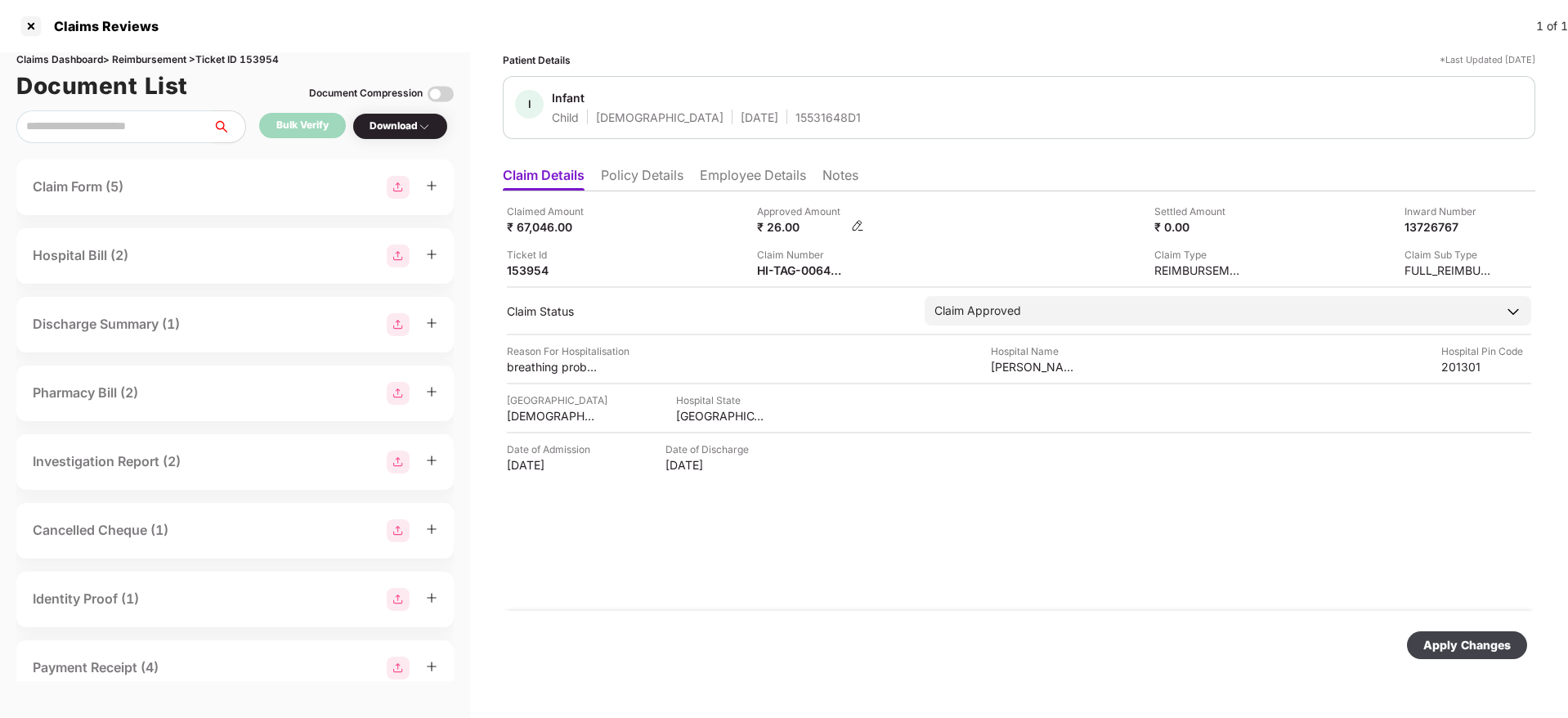
click at [853, 227] on img at bounding box center [858, 226] width 13 height 13
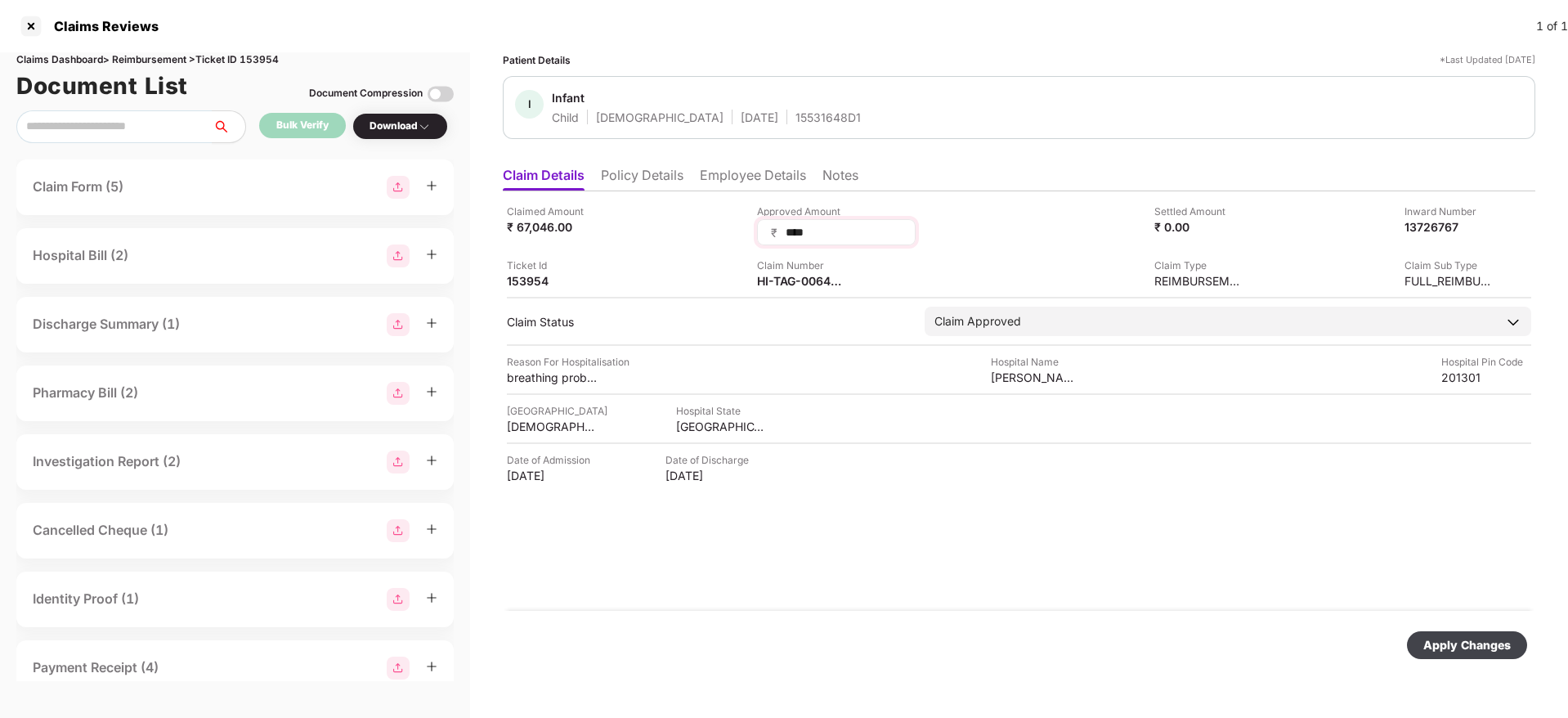
type input "*****"
click at [1435, 643] on div "Apply Changes" at bounding box center [1468, 645] width 88 height 18
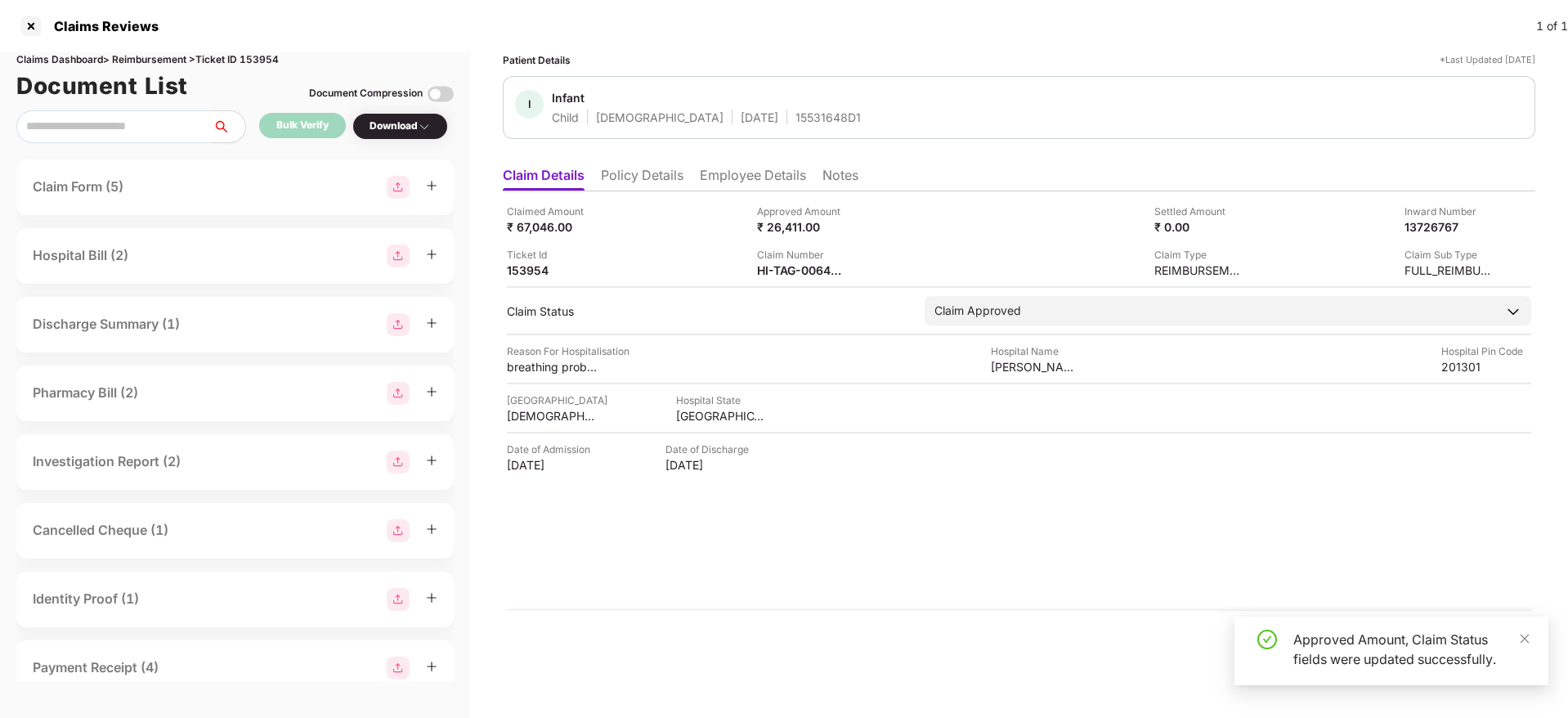
click at [981, 545] on div "Claimed Amount ₹ 67,046.00 Approved Amount ₹ 26,411.00 Settled Amount ₹ 0.00 In…" at bounding box center [1019, 401] width 1033 height 420
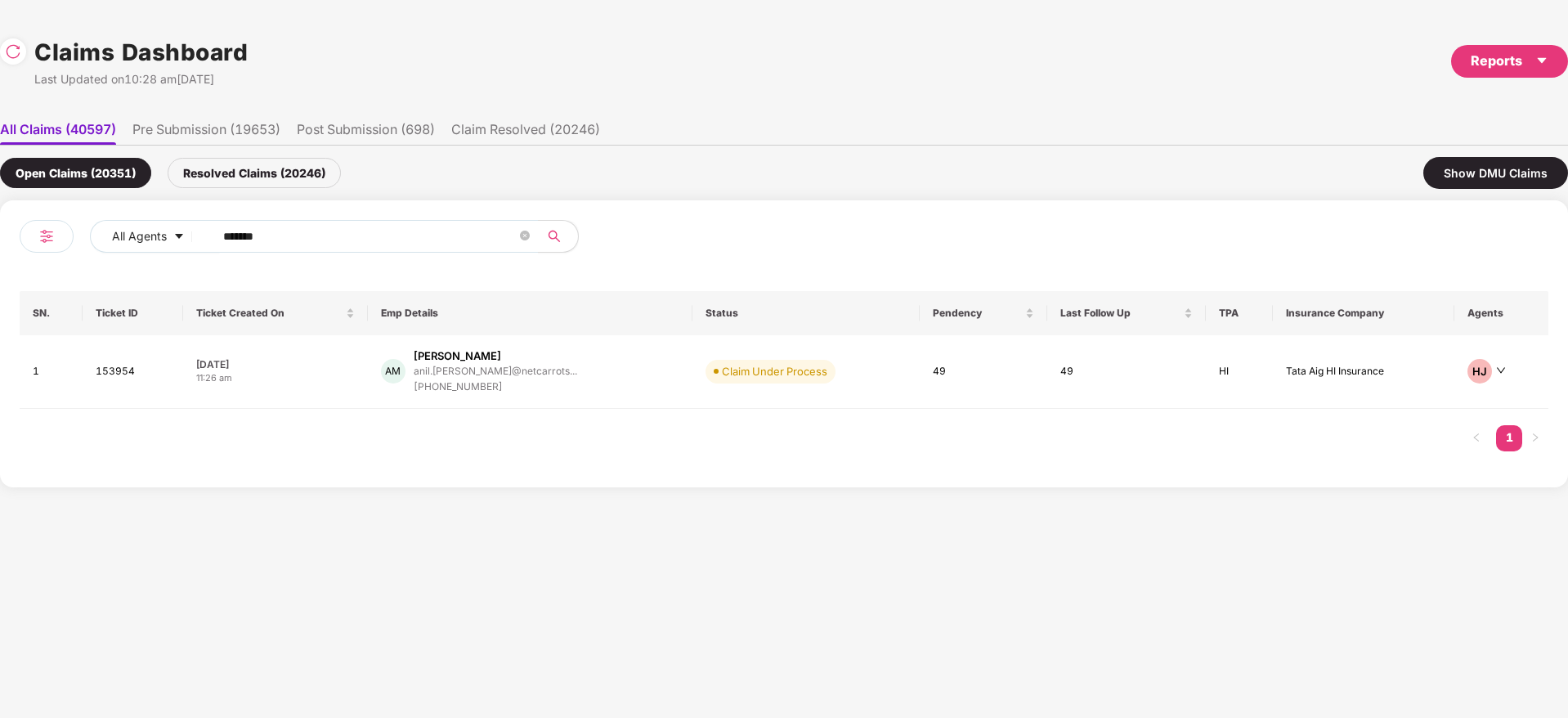
drag, startPoint x: 338, startPoint y: 243, endPoint x: 3, endPoint y: 270, distance: 336.1
click at [1, 269] on div "All Agents ****** SN. Ticket ID Ticket Created On Emp Details Status Pendency L…" at bounding box center [784, 344] width 1568 height 287
paste input "text"
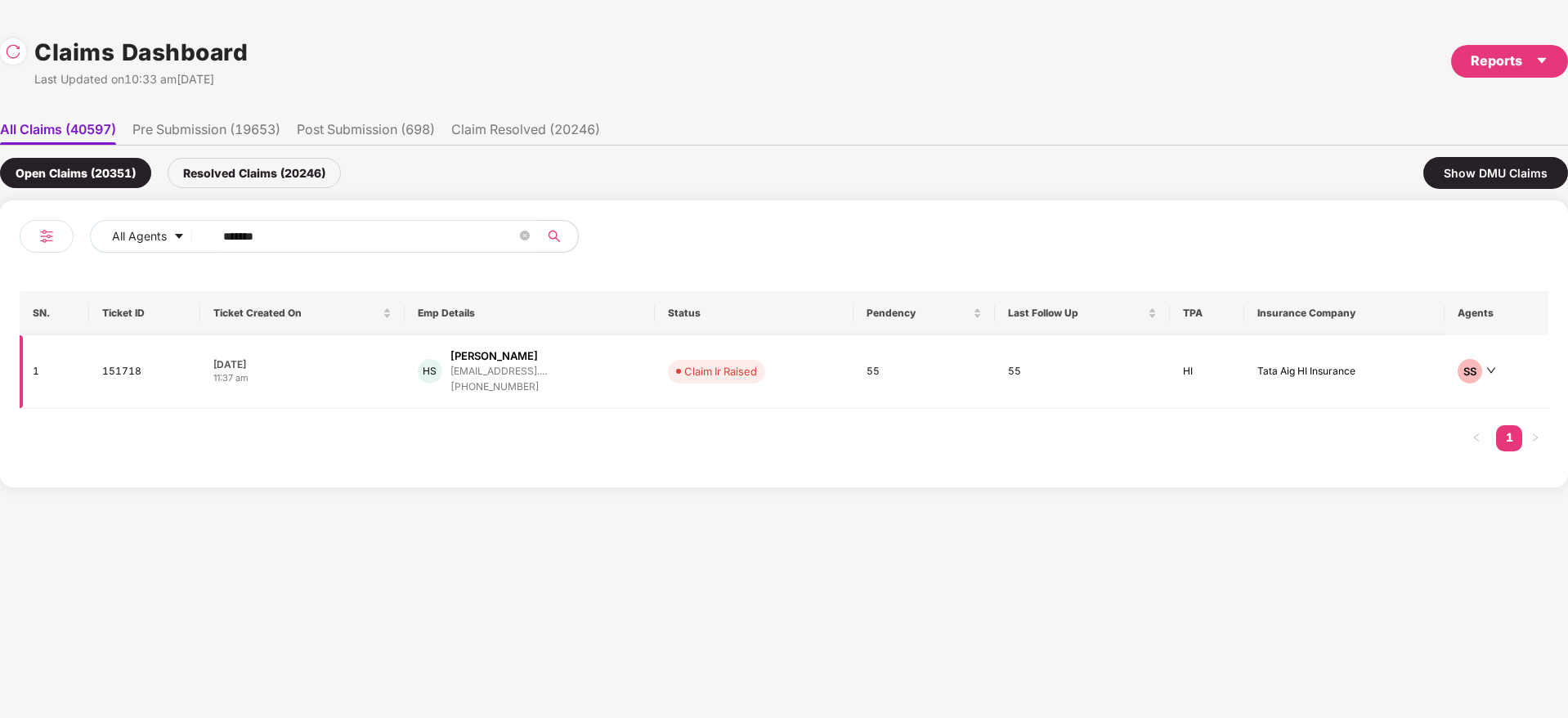
type input "******"
click at [579, 377] on div "HS Hariom Singh hariomsingh3339@gmail.... +919953944281" at bounding box center [530, 371] width 224 height 47
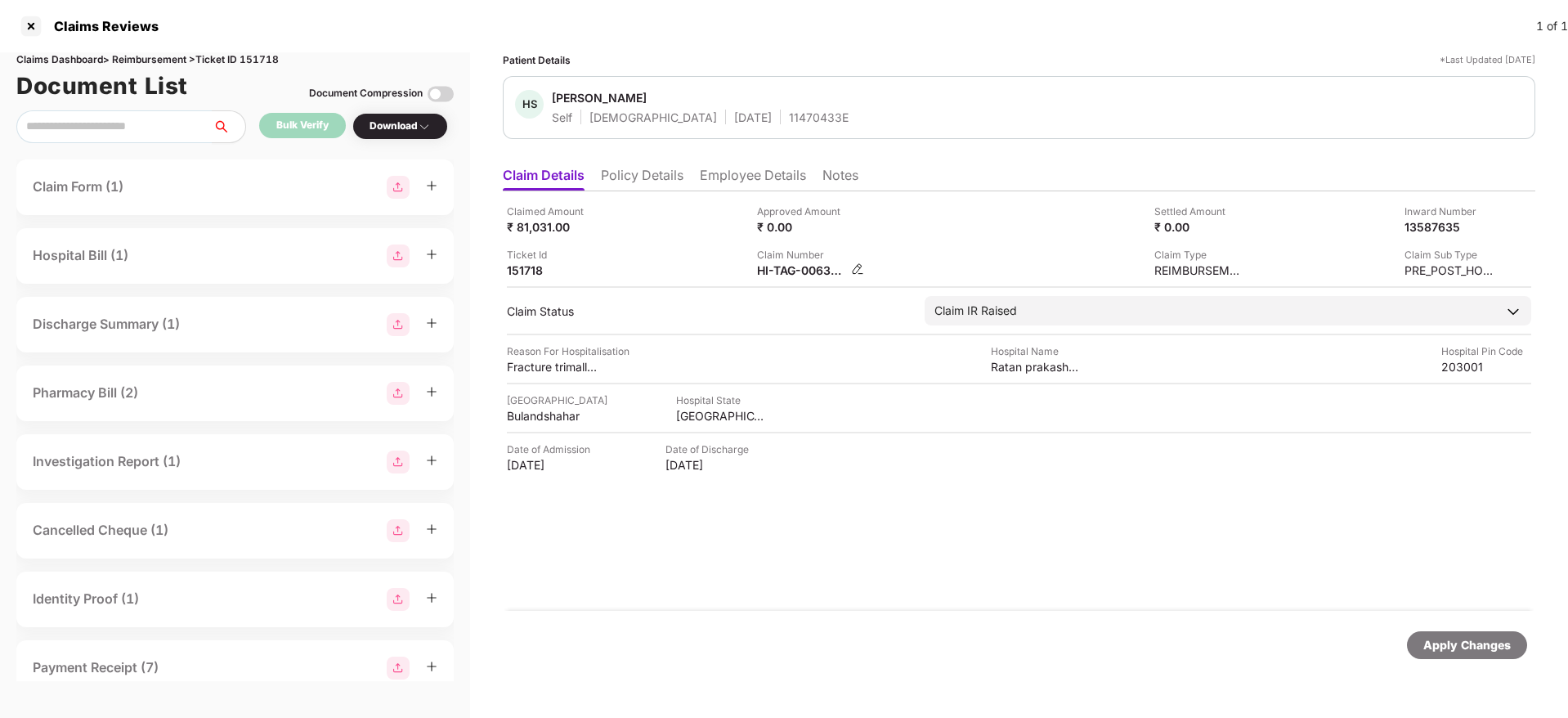
click at [780, 272] on div "HI-TAG-006366845(0)" at bounding box center [802, 270] width 90 height 15
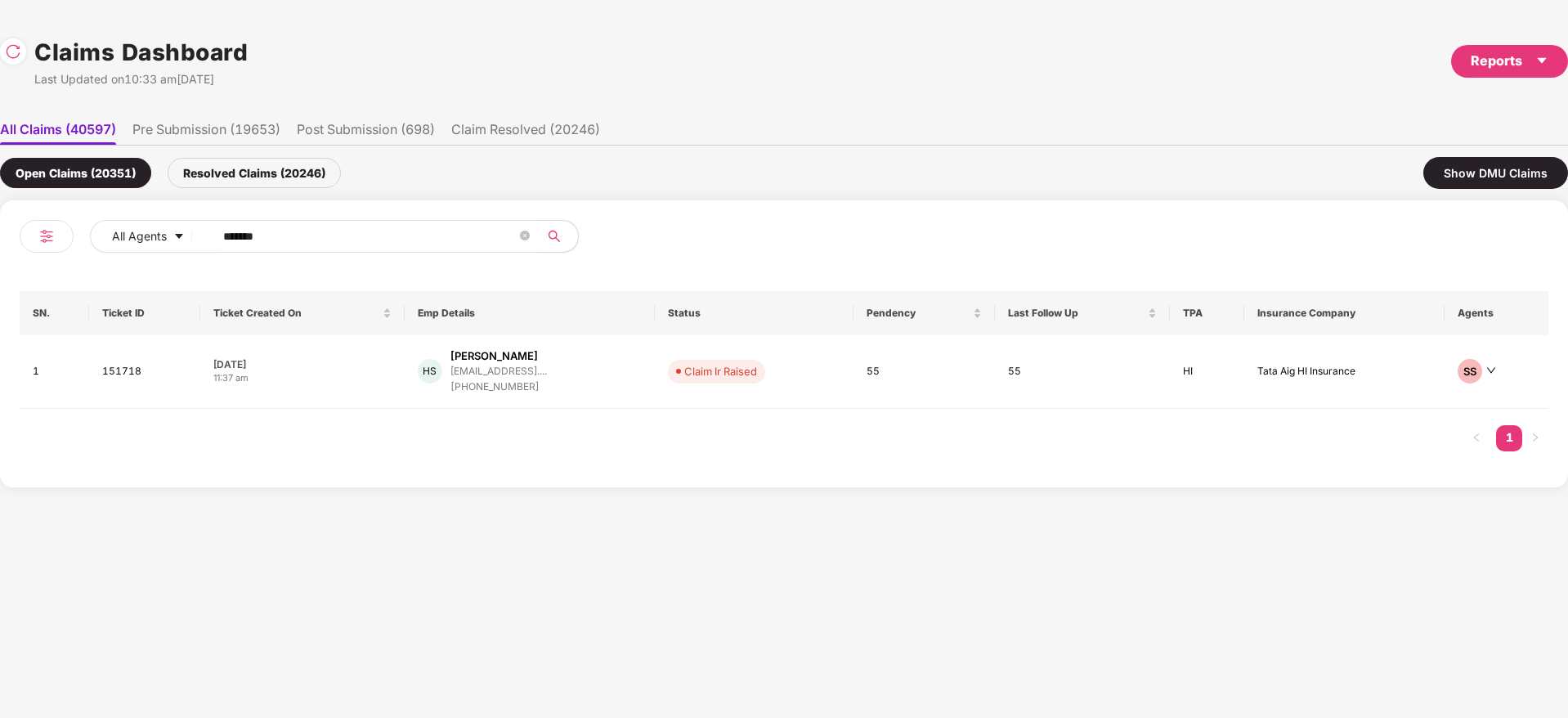
drag, startPoint x: 324, startPoint y: 243, endPoint x: 8, endPoint y: 238, distance: 316.0
click at [0, 240] on div "All Agents ****** SN. Ticket ID Ticket Created On Emp Details Status Pendency L…" at bounding box center [784, 344] width 1568 height 287
paste input "text"
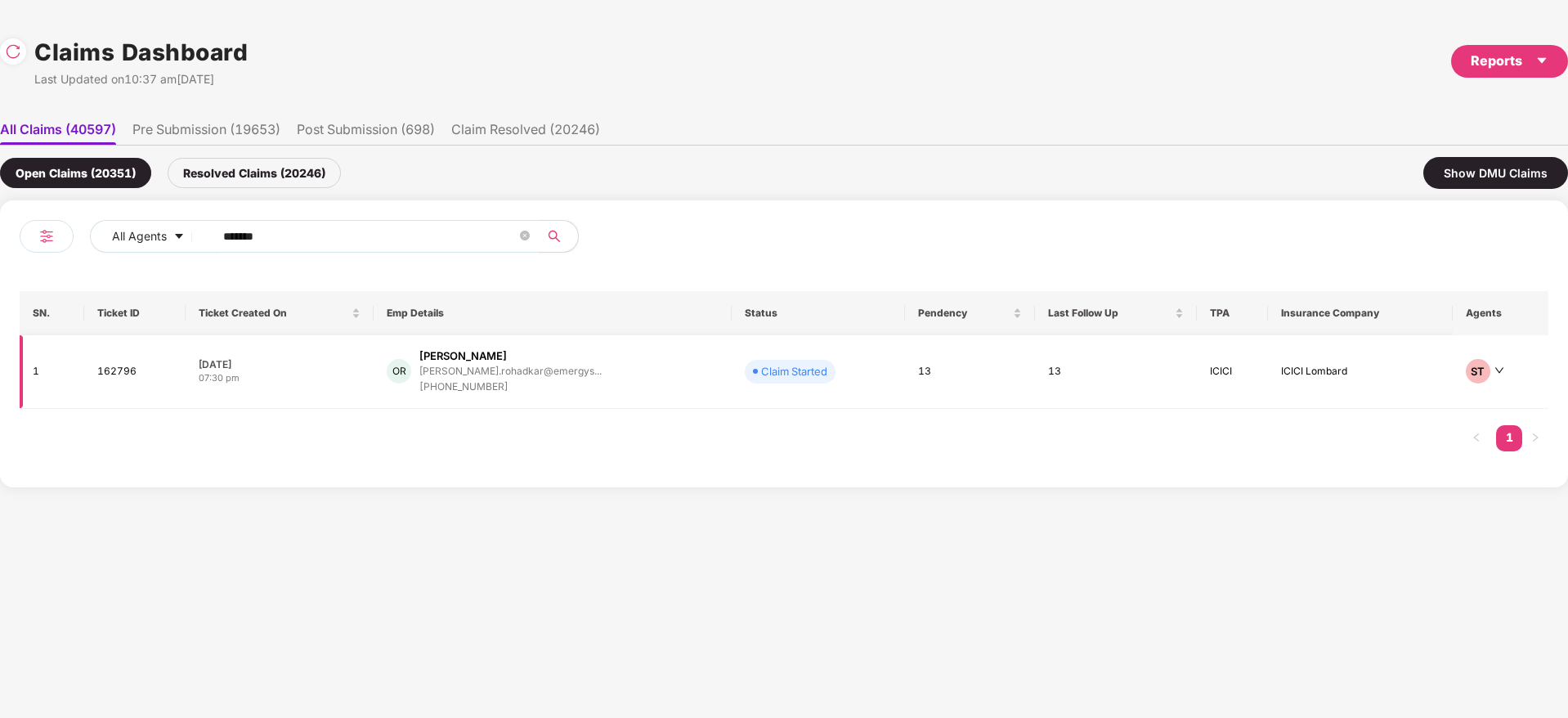
type input "******"
click at [610, 377] on div "OR Omkar Rohadkar omkar.rohadkar@emergys... +918055469051" at bounding box center [553, 371] width 332 height 47
drag, startPoint x: 349, startPoint y: 233, endPoint x: 115, endPoint y: 233, distance: 234.0
click at [110, 233] on div "All Agents ******" at bounding box center [548, 236] width 917 height 32
paste input "text"
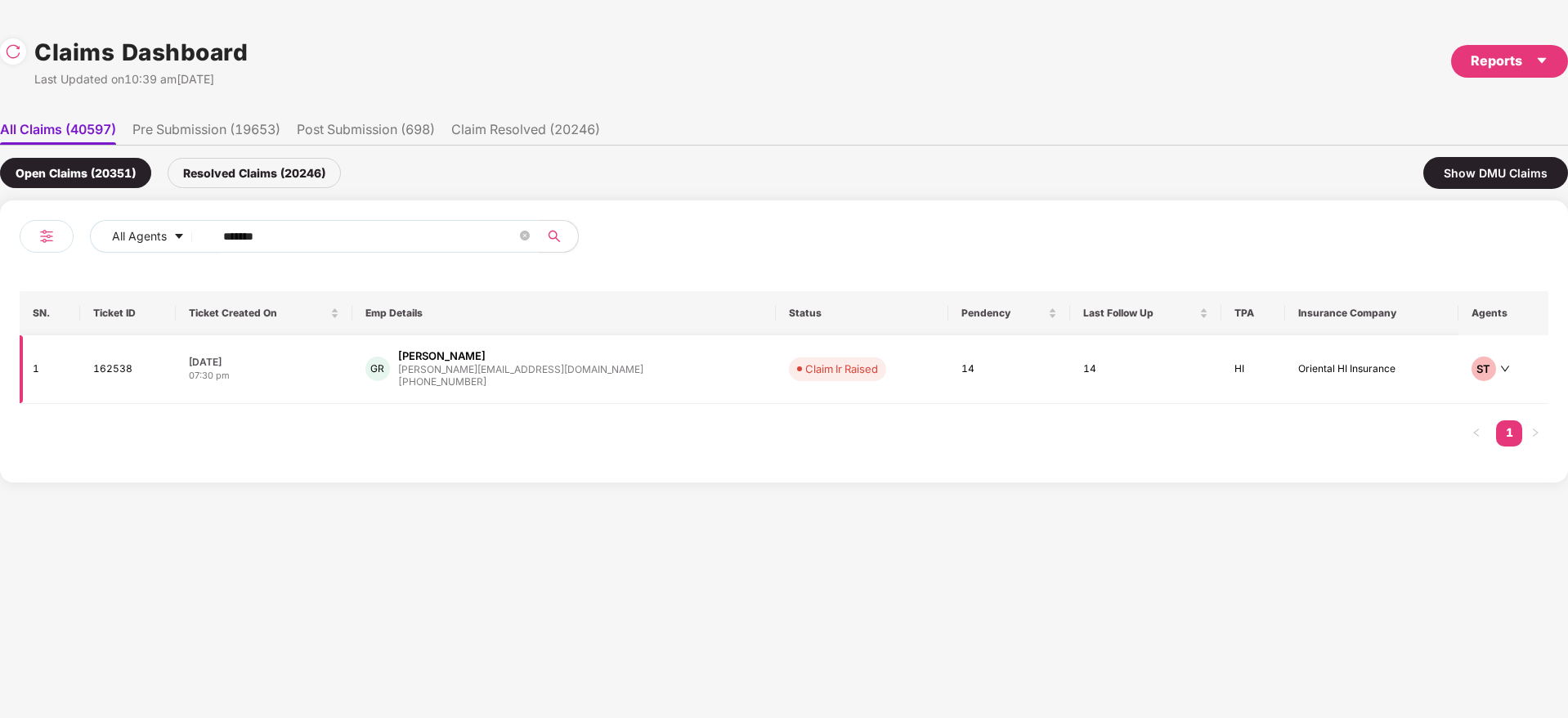
type input "******"
click at [617, 383] on div "GR Gagan Reddy gagan@vegam.co +917411177080" at bounding box center [564, 370] width 397 height 42
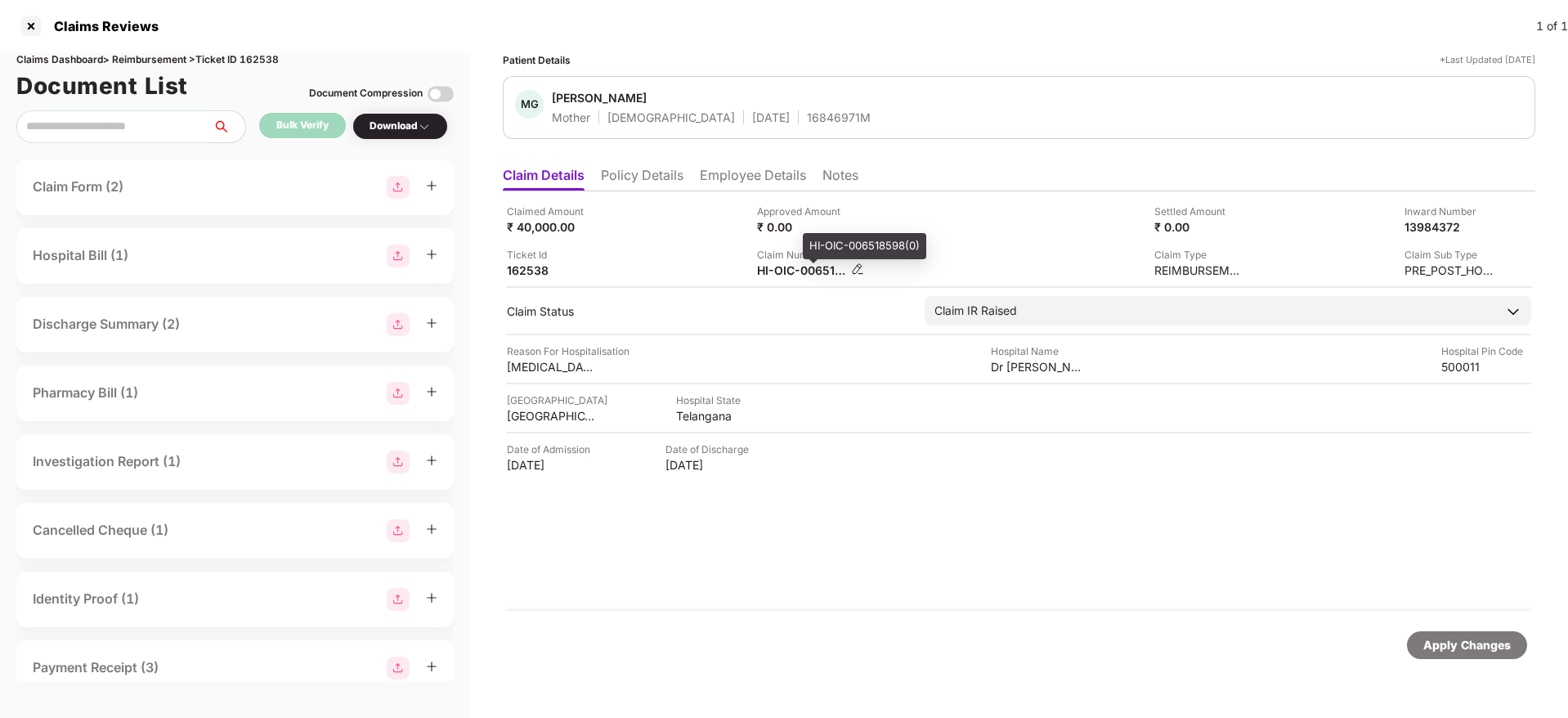
click at [777, 275] on div "HI-OIC-006518598(0)" at bounding box center [802, 270] width 90 height 15
click at [801, 545] on div "Claimed Amount ₹ 40,000.00 Approved Amount ₹ 0.00 Settled Amount ₹ 0.00 Inward …" at bounding box center [1019, 401] width 1033 height 420
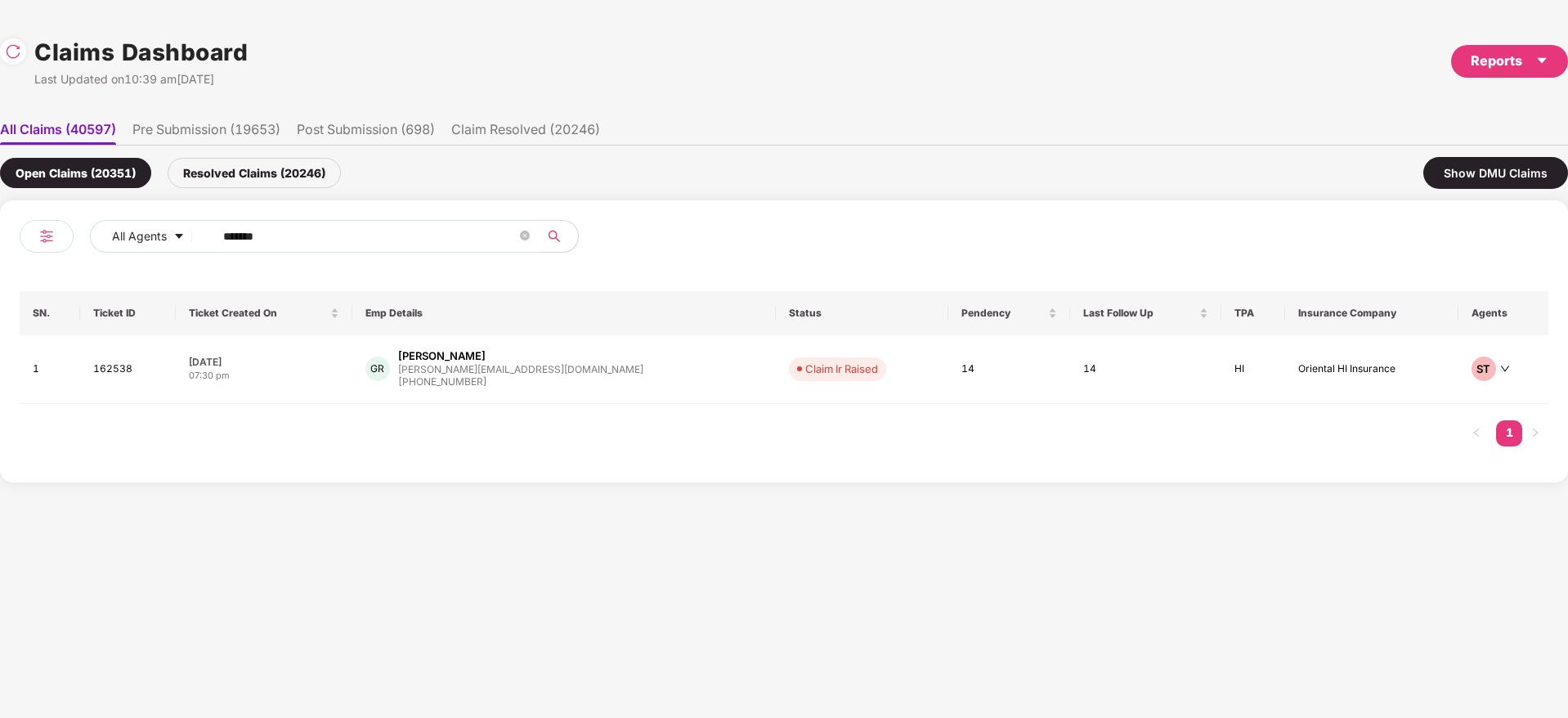
drag, startPoint x: 300, startPoint y: 240, endPoint x: 3, endPoint y: 264, distance: 298.0
click at [0, 262] on div "All Agents ****** SN. Ticket ID Ticket Created On Emp Details Status Pendency L…" at bounding box center [784, 342] width 1568 height 283
paste input "text"
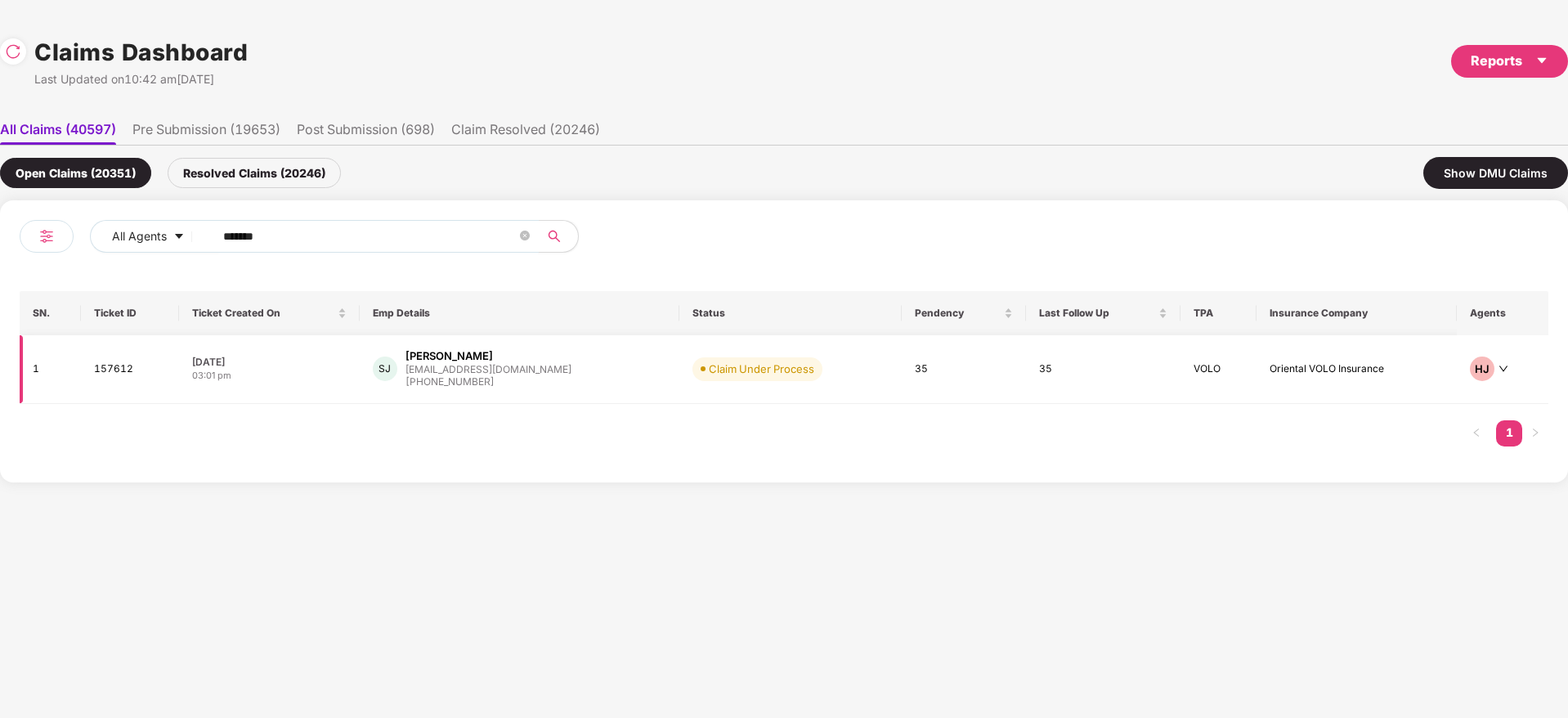
type input "******"
click at [614, 375] on div "SJ Sathish Joseph sjoseph@assystem.com +919739797287" at bounding box center [520, 370] width 294 height 42
drag, startPoint x: 281, startPoint y: 243, endPoint x: 101, endPoint y: 272, distance: 182.3
click at [98, 271] on div "All Agents ****** SN. Ticket ID Ticket Created On Emp Details Status Pendency L…" at bounding box center [784, 341] width 1529 height 243
paste input "text"
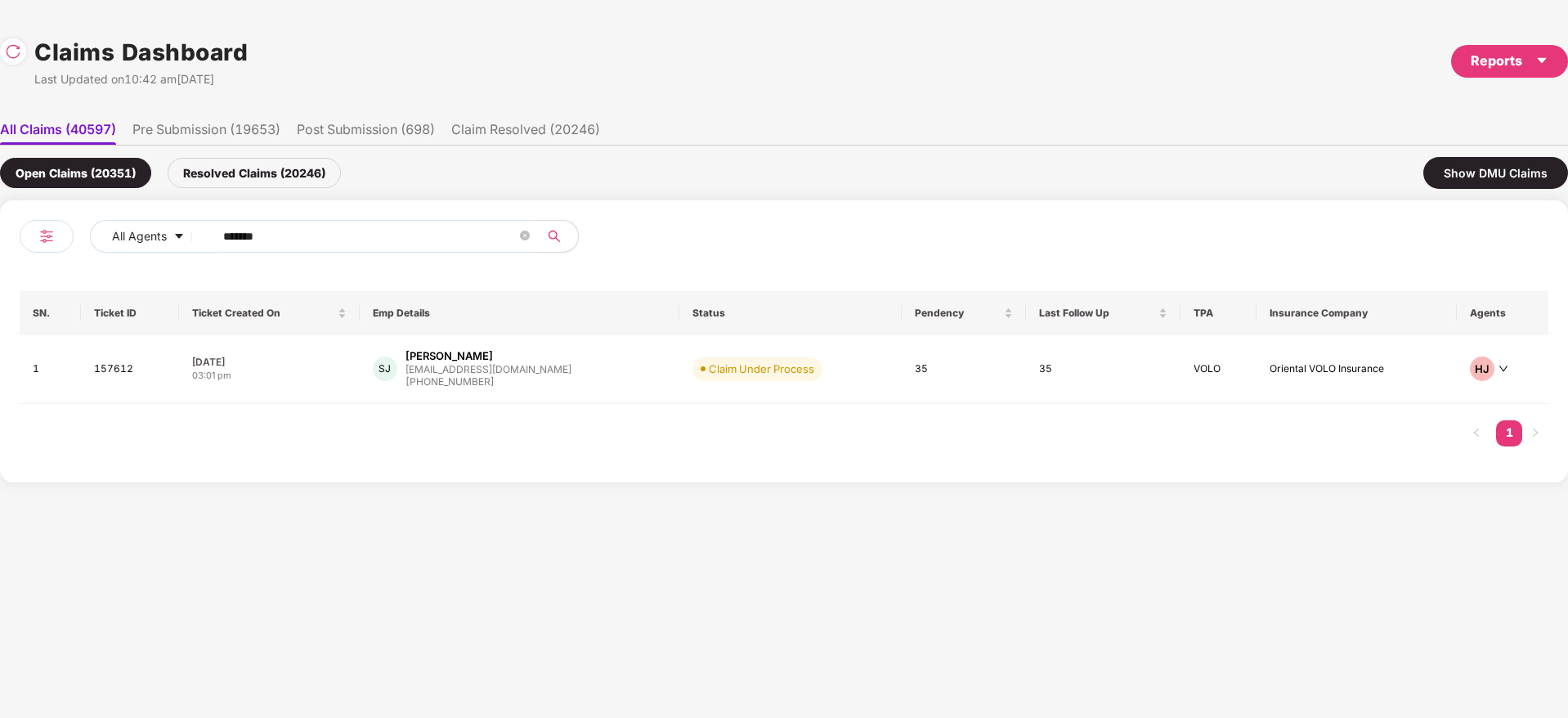
type input "******"
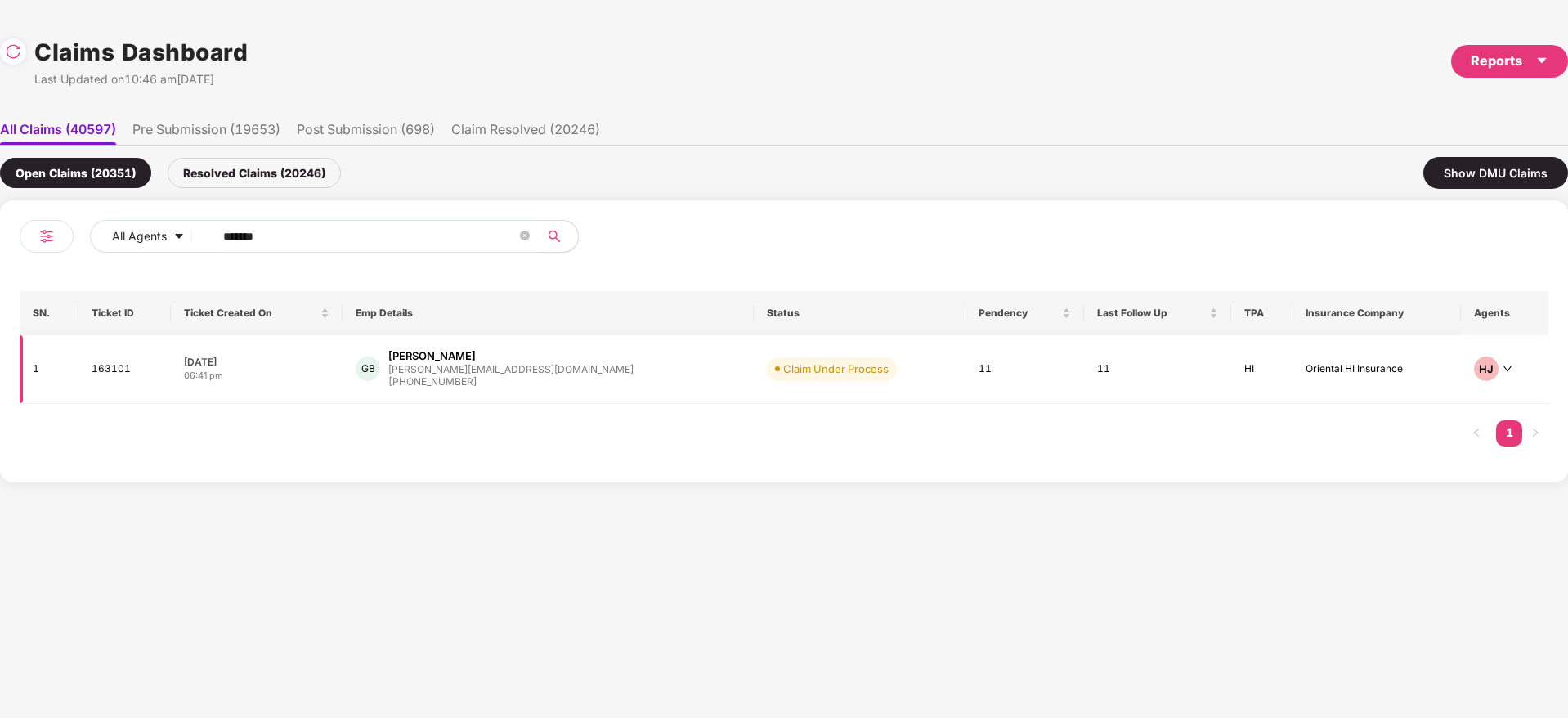
click at [564, 376] on div "GB Gurvinder Batra gurvinder@kiwitech.com +919810112714" at bounding box center [549, 370] width 386 height 42
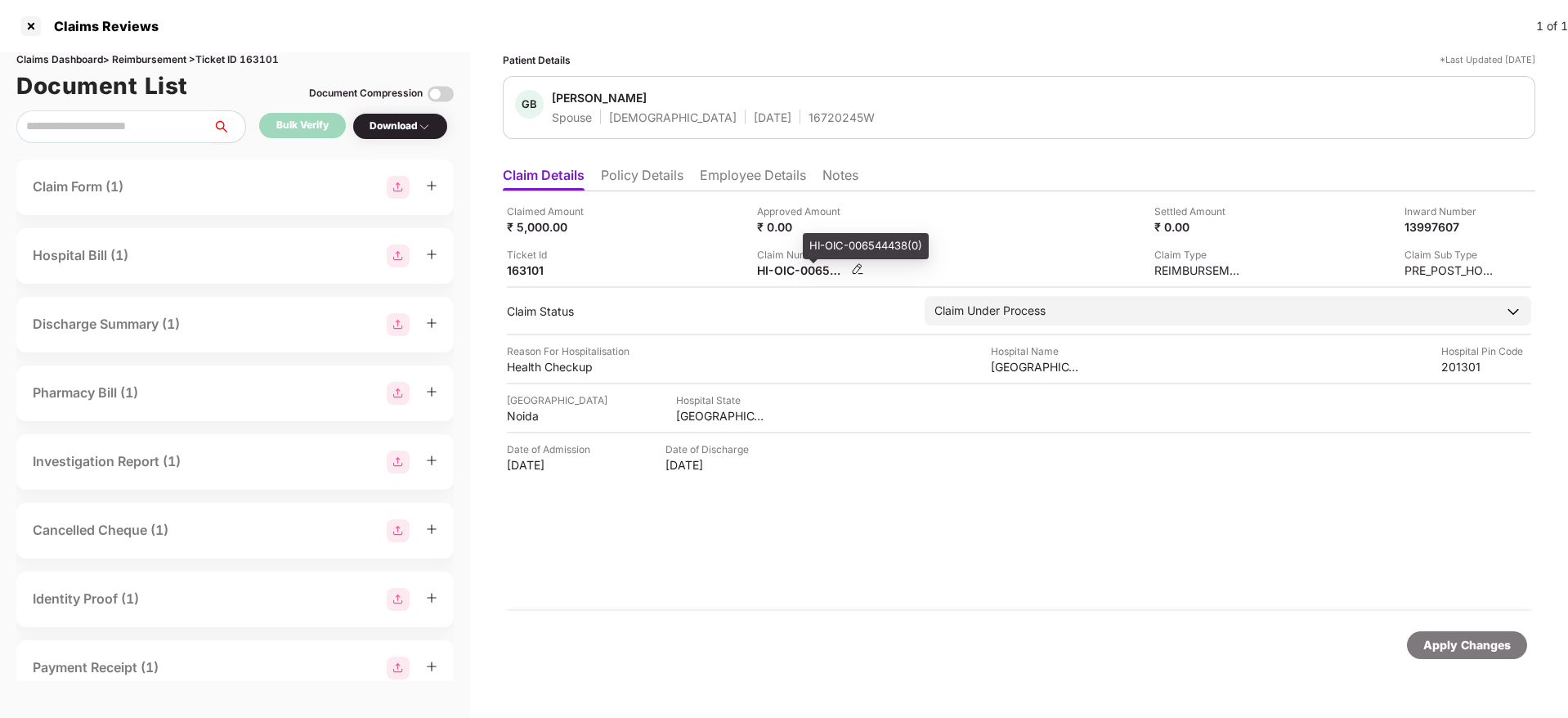
click at [779, 269] on div "HI-OIC-006544438(0)" at bounding box center [802, 270] width 90 height 15
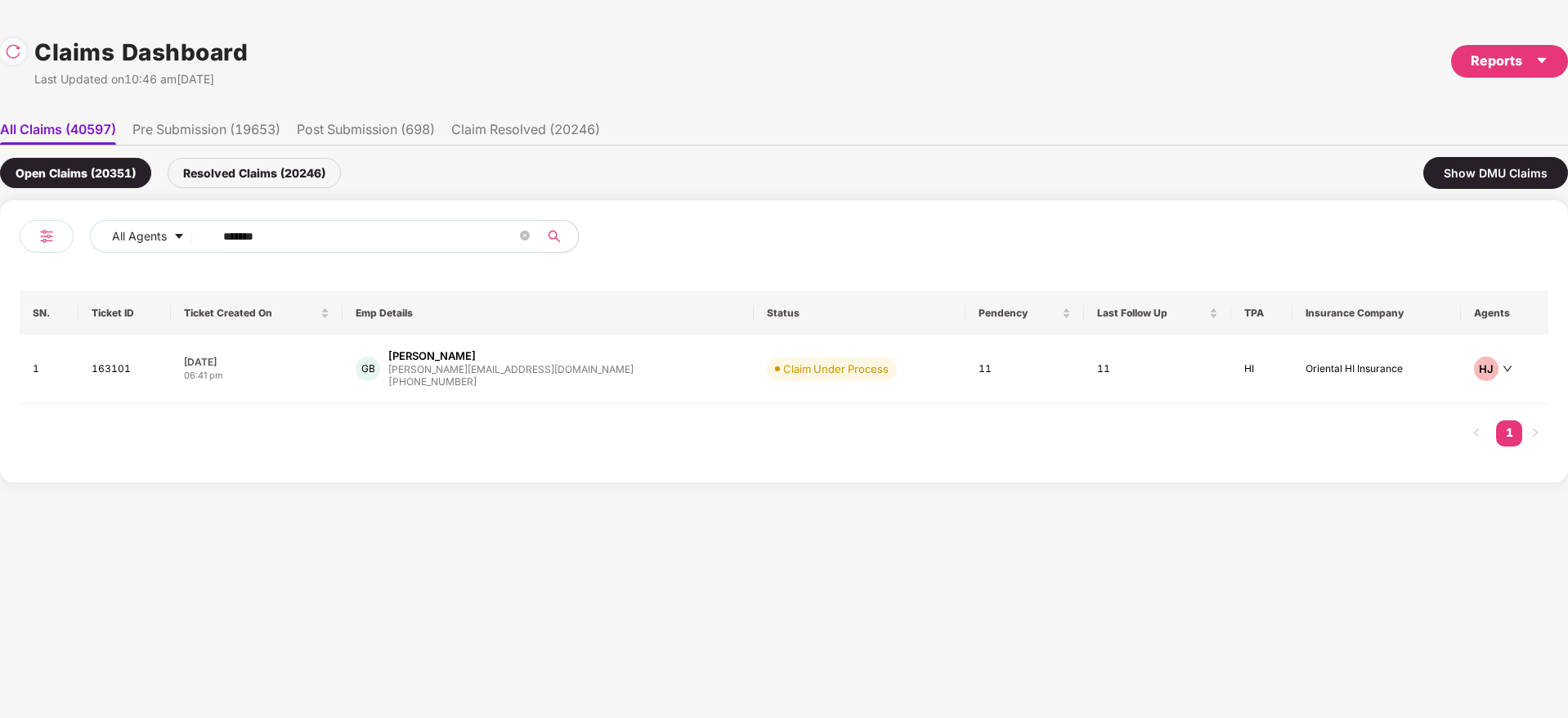
drag, startPoint x: 276, startPoint y: 241, endPoint x: 155, endPoint y: 254, distance: 121.7
click at [155, 252] on div "All Agents ******" at bounding box center [548, 236] width 917 height 32
paste input "text"
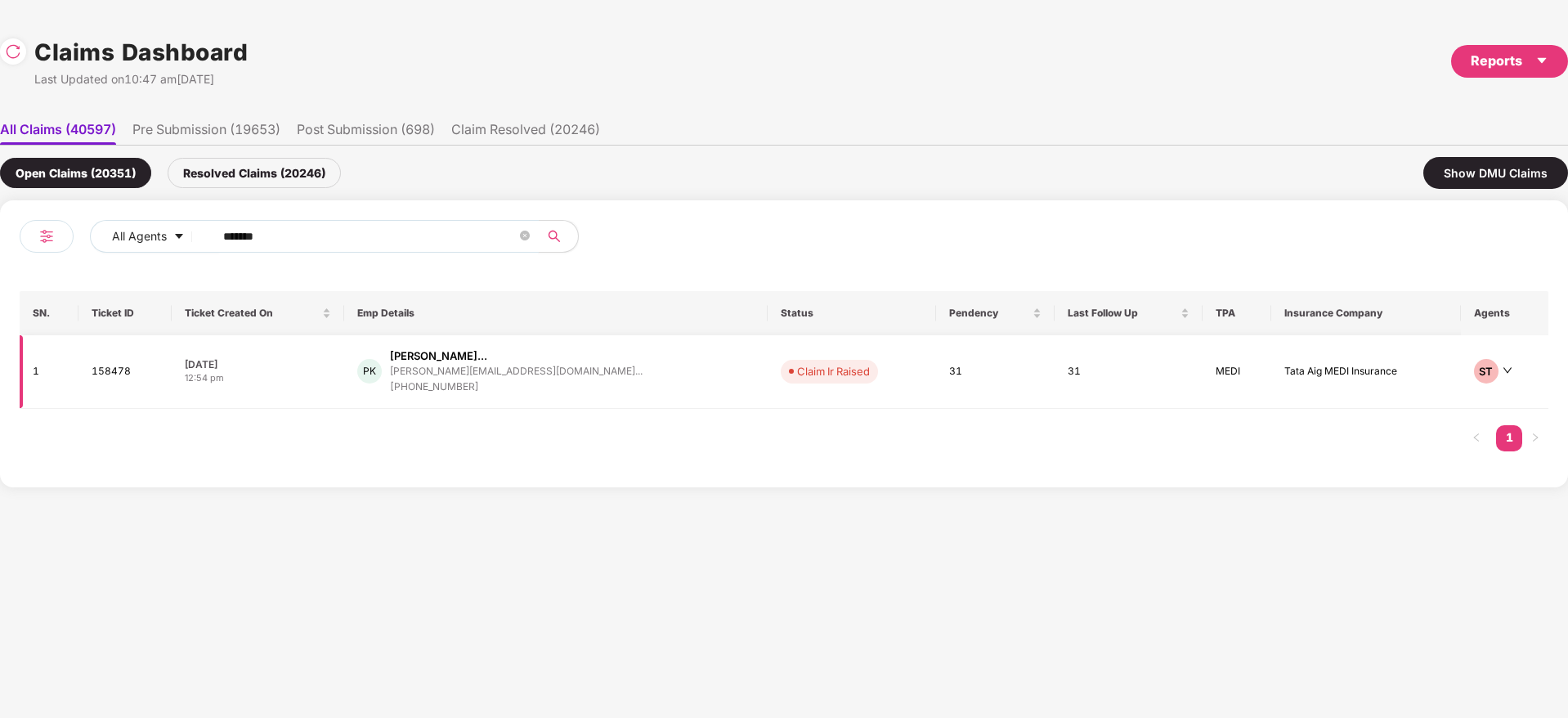
type input "******"
click at [613, 387] on div "PK Parthiban Karivarathar... parthiban.k@elfonze.co... +917788990299" at bounding box center [555, 371] width 397 height 47
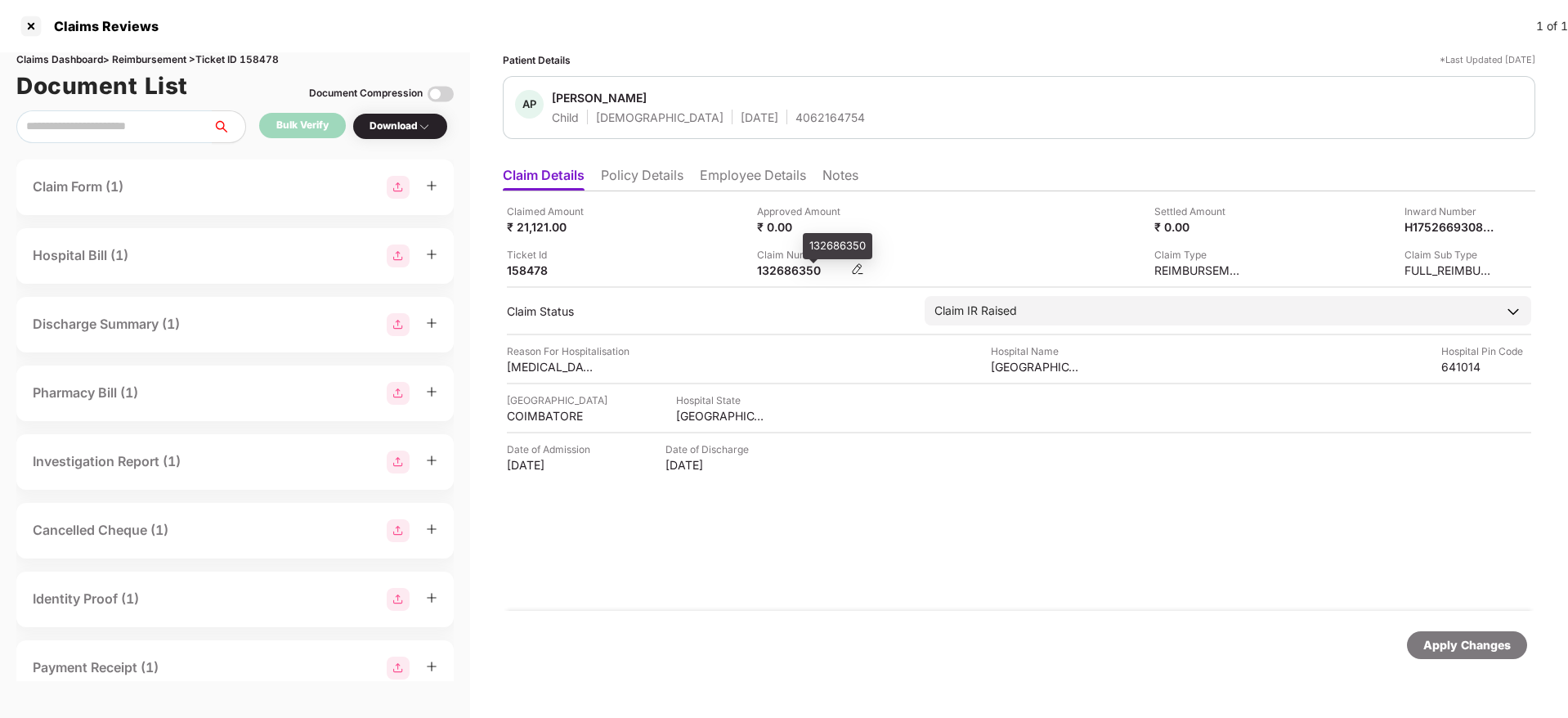
click at [774, 270] on div "132686350" at bounding box center [802, 270] width 90 height 15
